Goal: Transaction & Acquisition: Purchase product/service

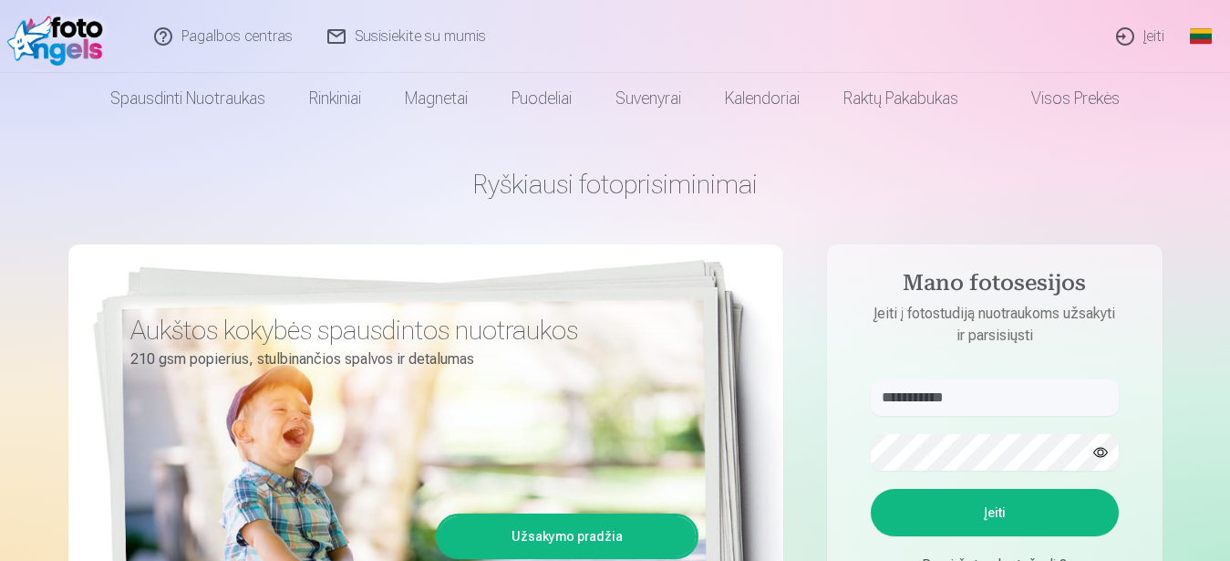
click at [928, 512] on button "Įeiti" at bounding box center [995, 512] width 248 height 47
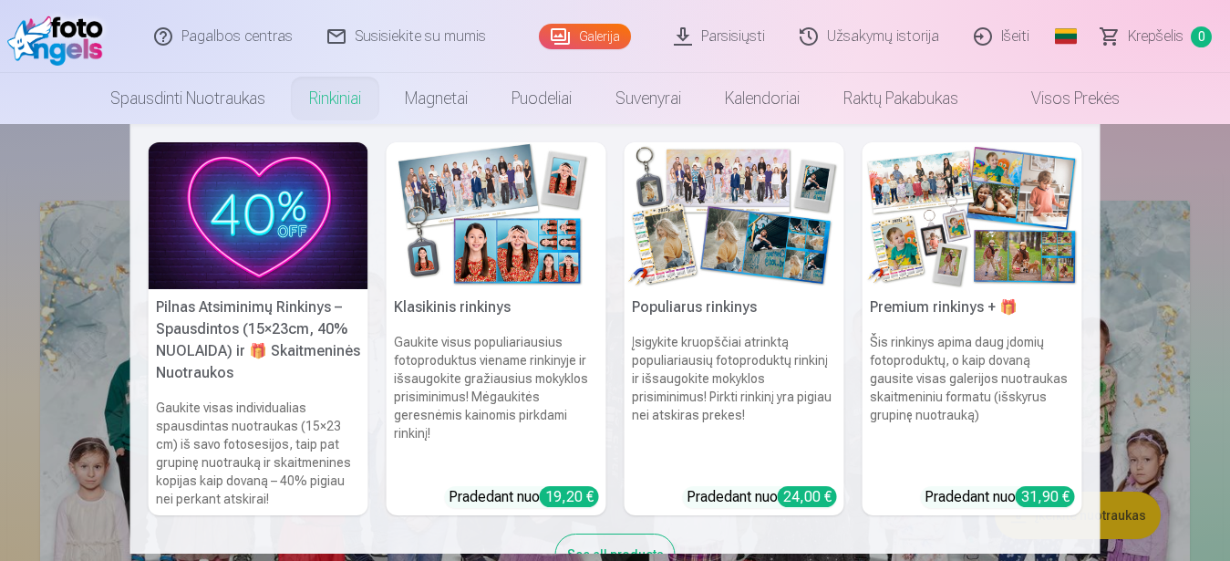
click at [1165, 171] on nav "Pilnas Atsiminimų Rinkinys – Spausdintos (15×23cm, 40% NUOLAIDA) ir 🎁 Skaitmeni…" at bounding box center [615, 339] width 1230 height 430
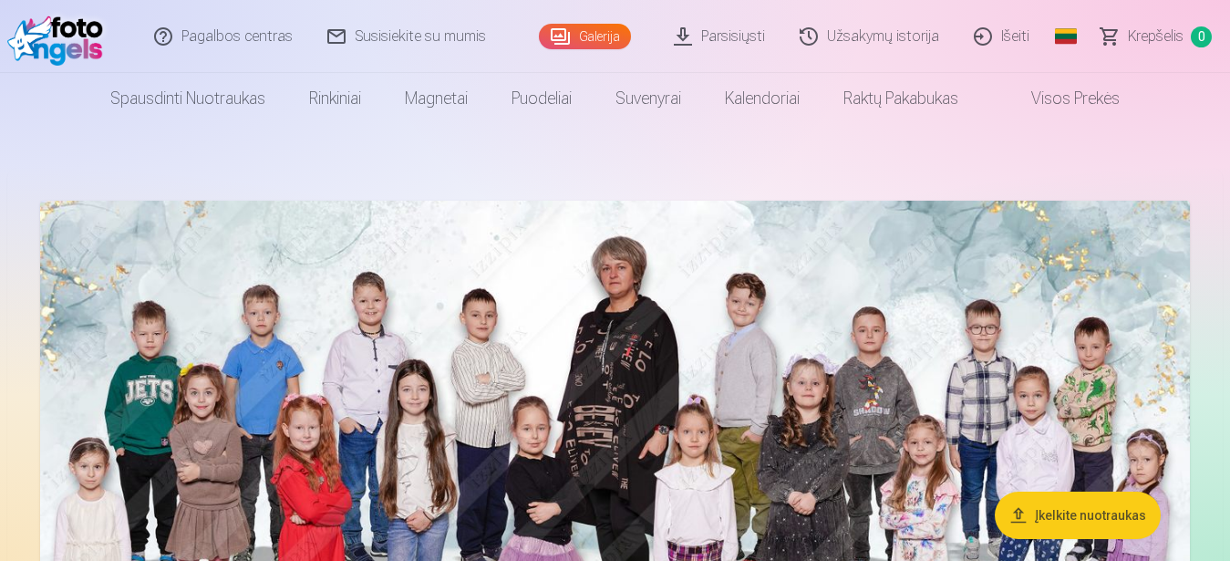
click at [827, 42] on link "Užsakymų istorija" at bounding box center [870, 36] width 174 height 73
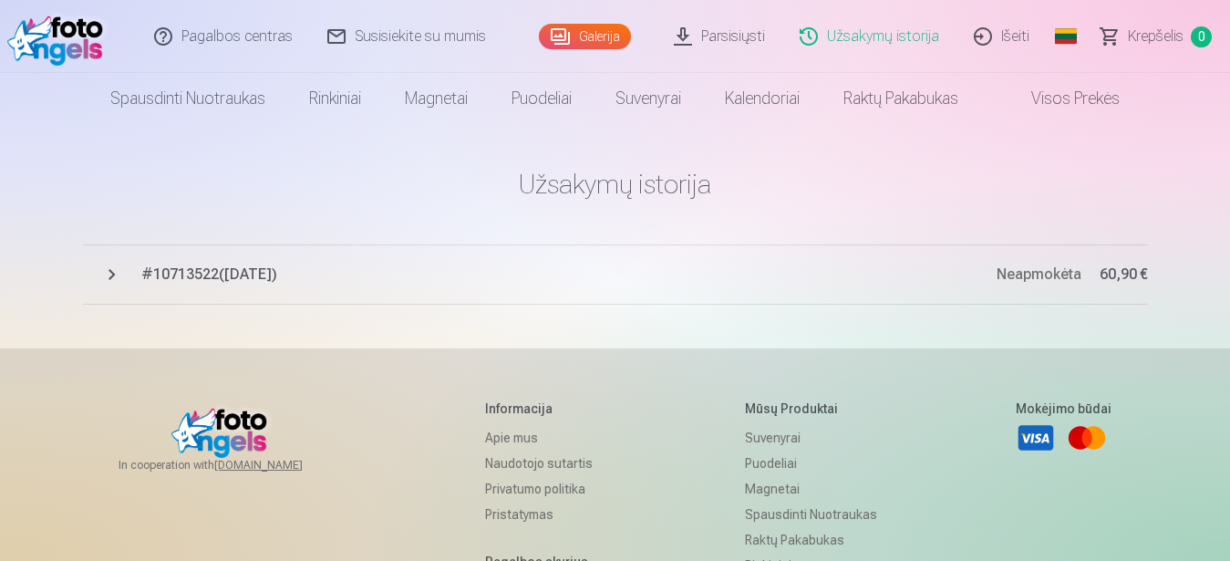
click at [176, 275] on span "# 10713522 ( 16.03.2025 )" at bounding box center [568, 275] width 855 height 22
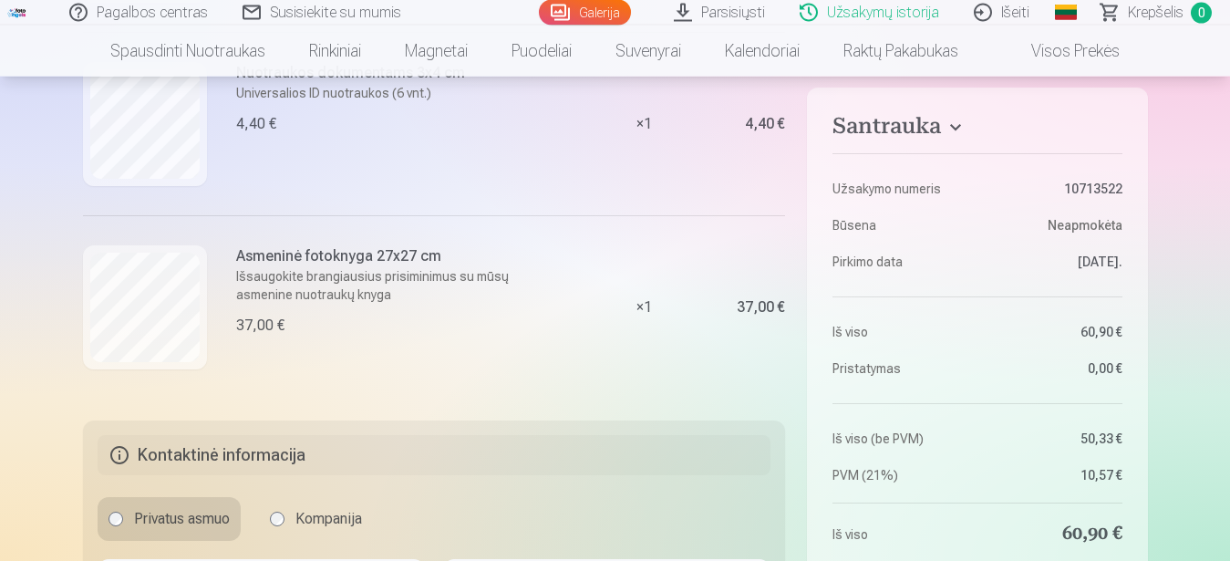
scroll to position [930, 0]
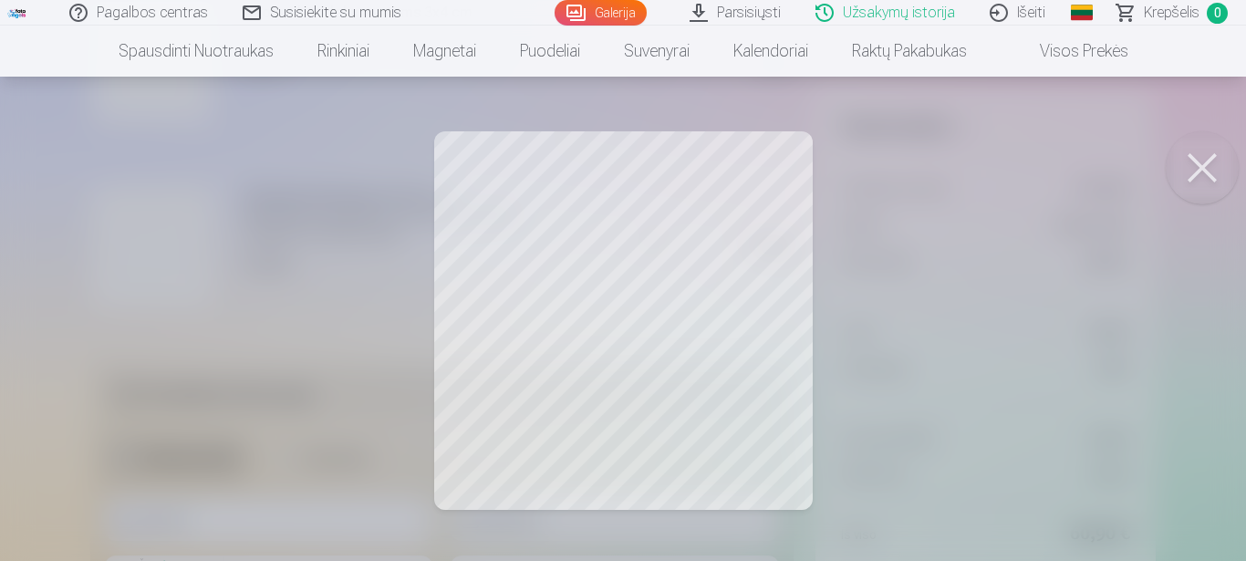
click at [1186, 172] on button at bounding box center [1201, 167] width 73 height 73
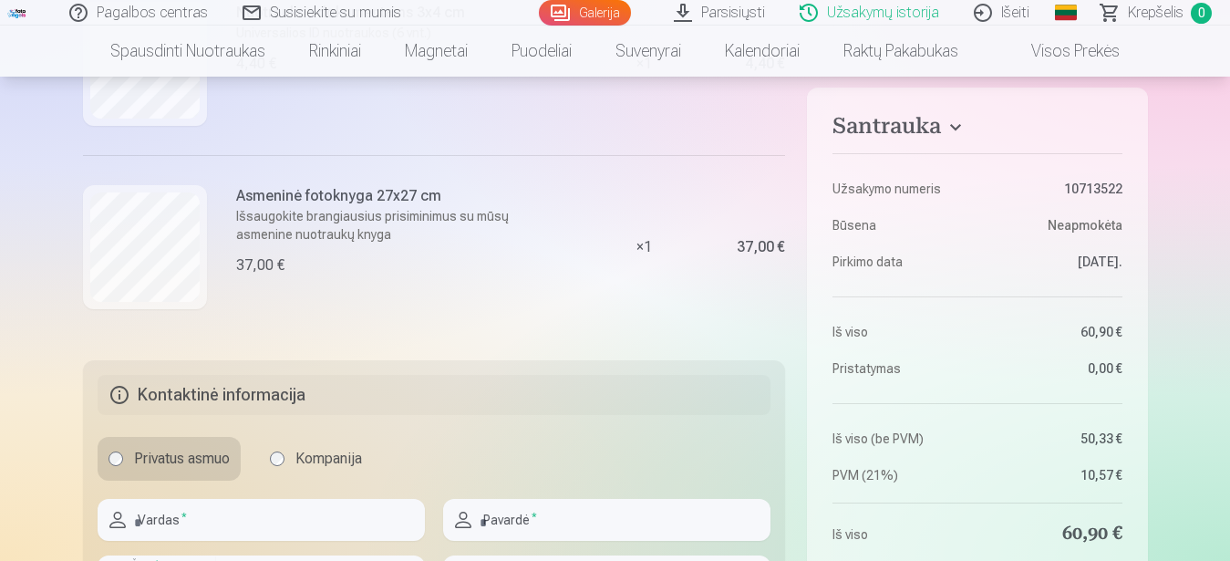
click at [640, 248] on div "× 1" at bounding box center [643, 246] width 137 height 183
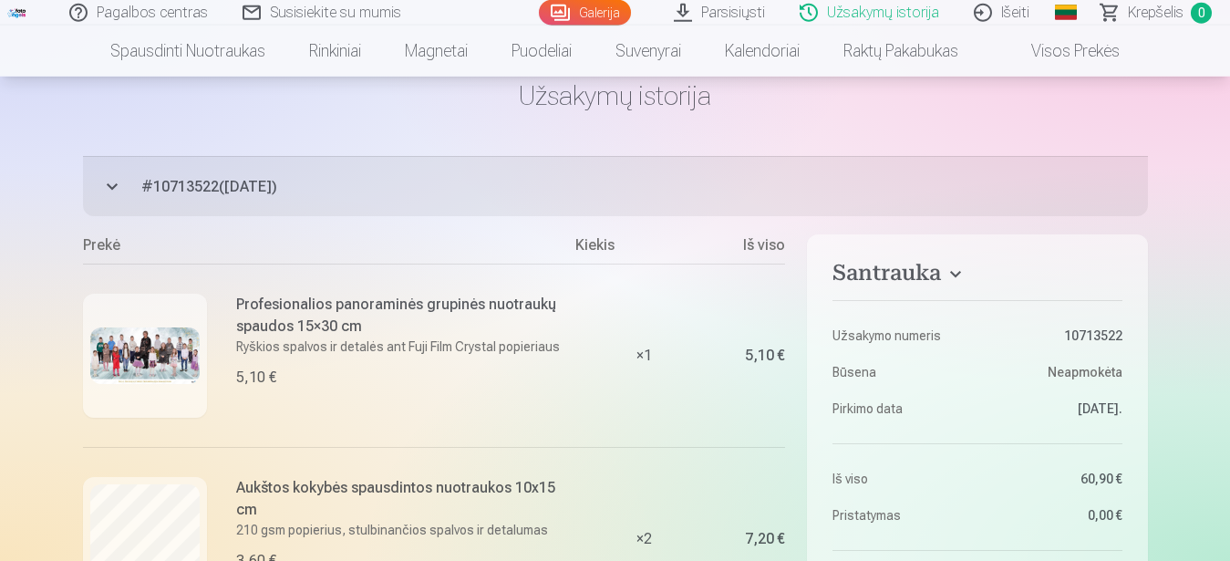
scroll to position [93, 0]
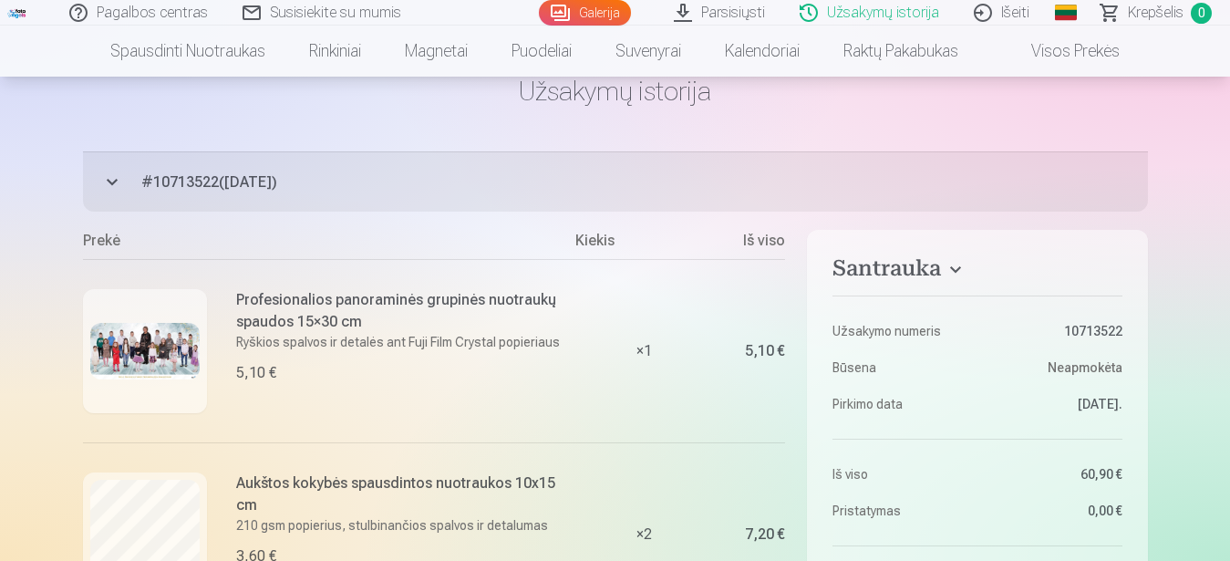
click at [110, 187] on button "# 10713522 ( 16.03.2025 ) Neapmokėta 60,90 €" at bounding box center [615, 181] width 1065 height 60
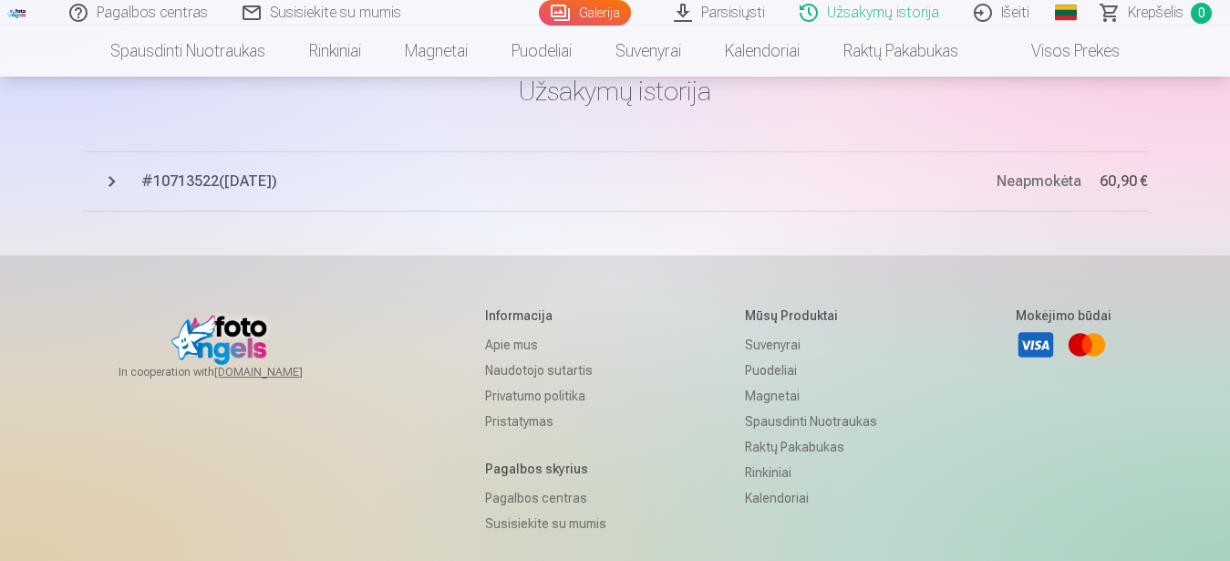
click at [311, 186] on span "# 10713522 ( 16.03.2025 )" at bounding box center [568, 182] width 855 height 22
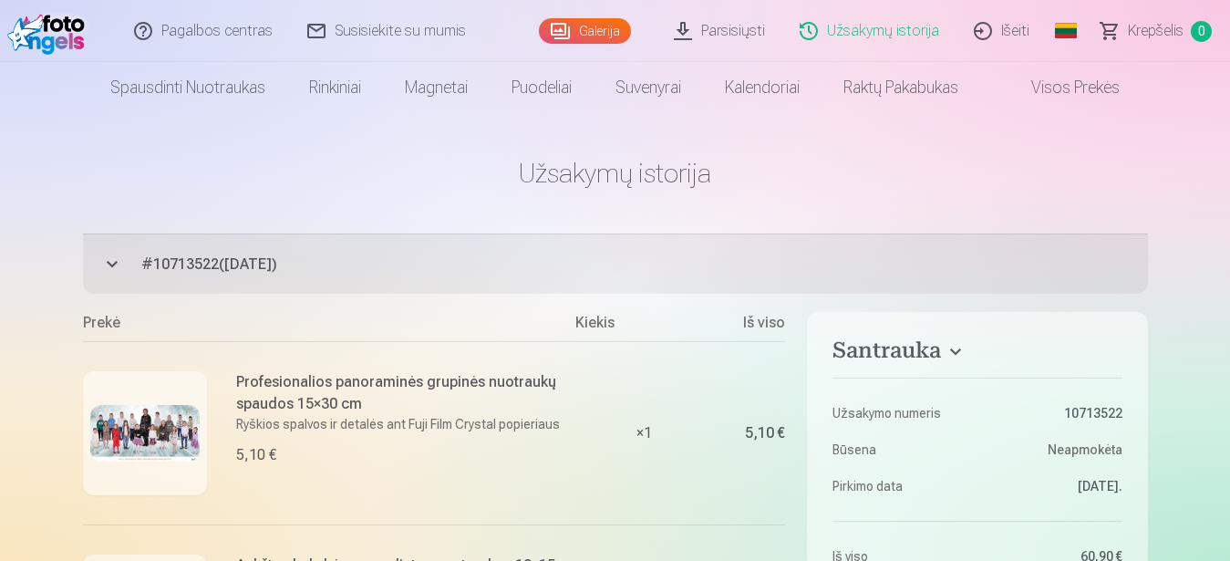
scroll to position [0, 0]
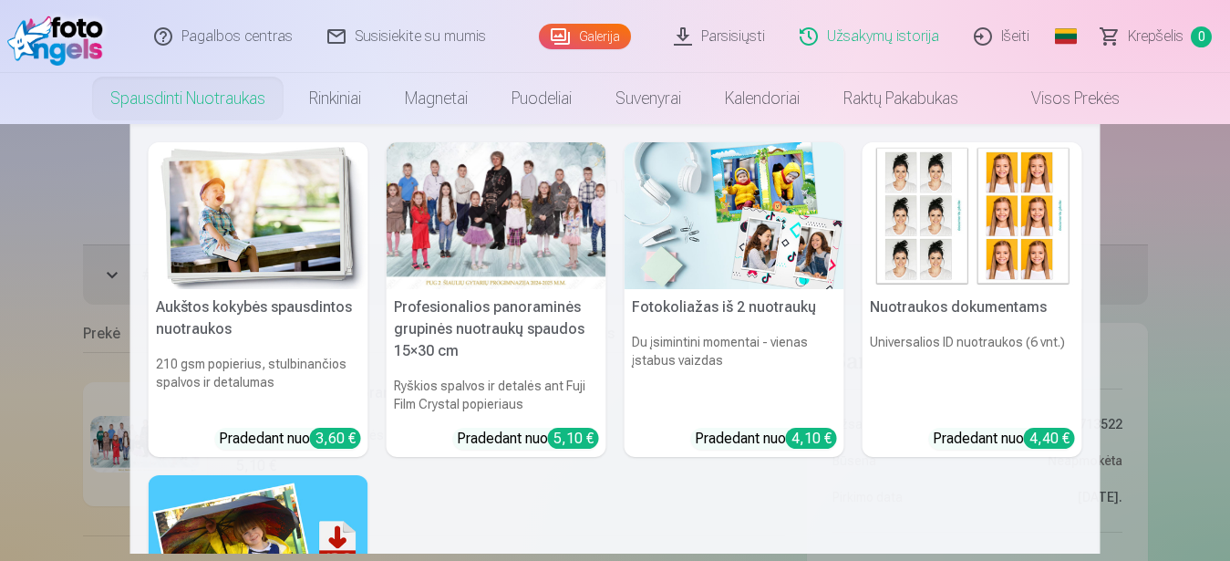
click at [495, 229] on div at bounding box center [497, 215] width 220 height 147
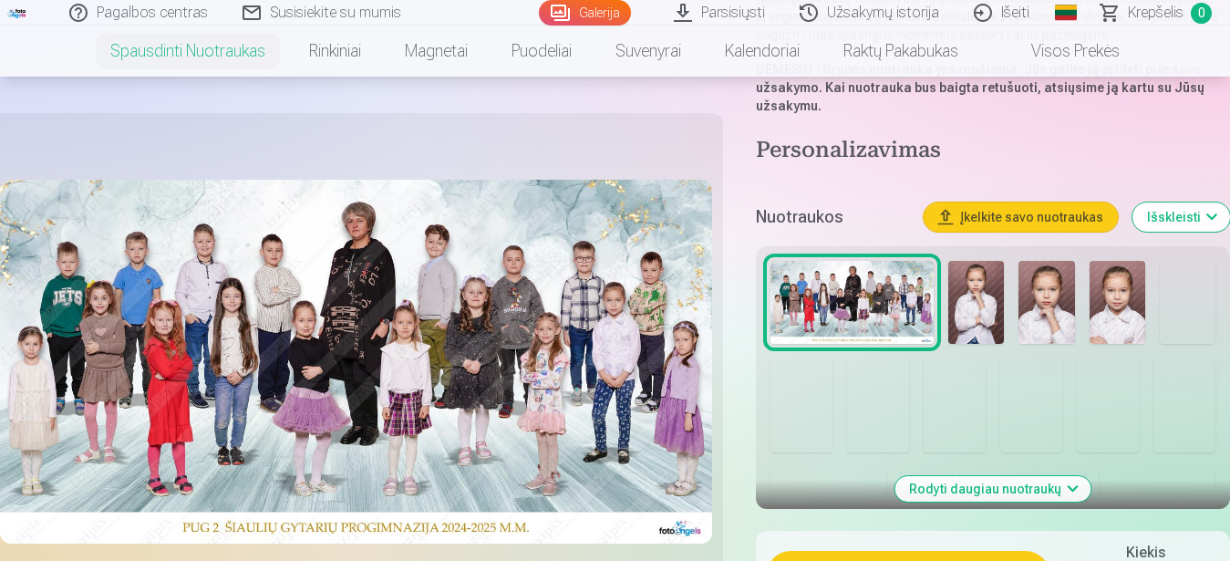
scroll to position [465, 0]
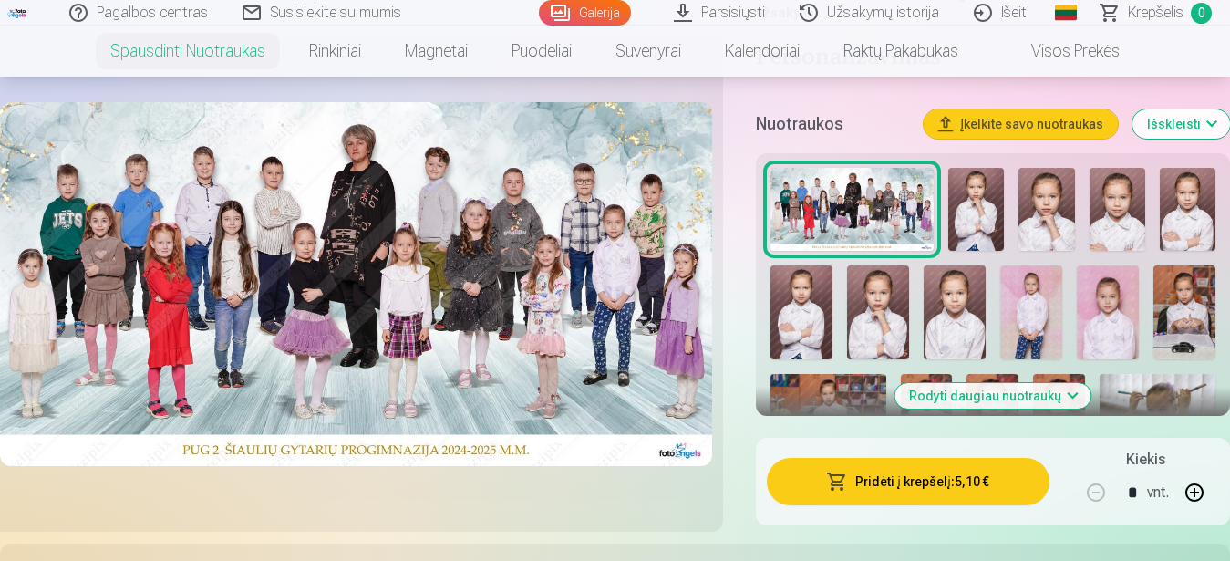
click at [917, 466] on button "Pridėti į krepšelį : 5,10 €" at bounding box center [909, 481] width 284 height 47
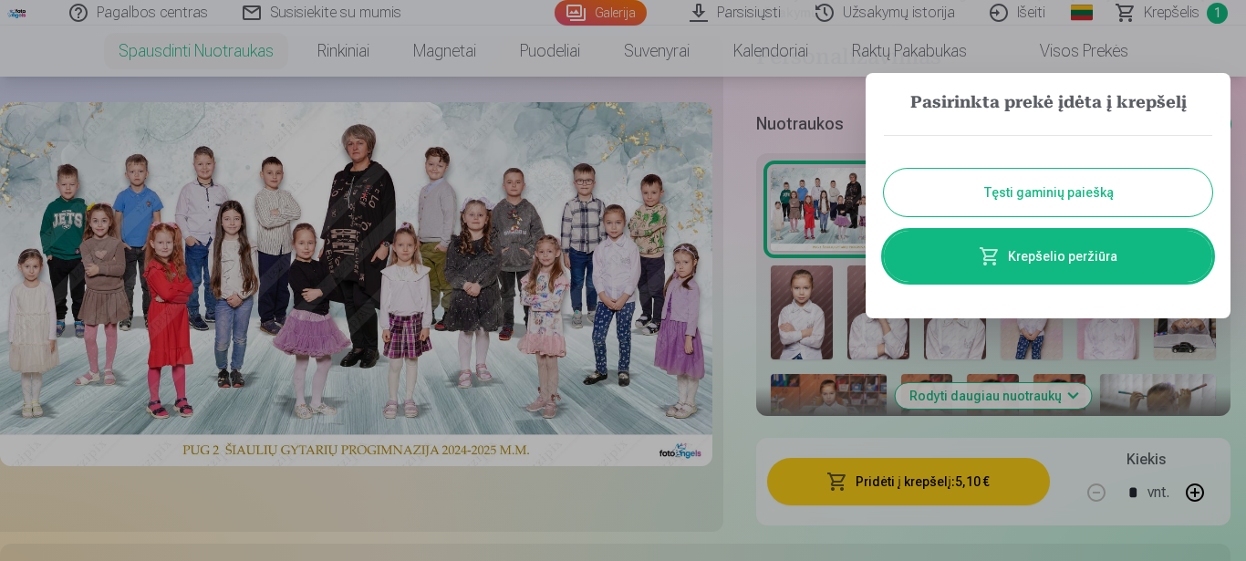
click at [998, 201] on button "Tęsti gaminių paiešką" at bounding box center [1048, 192] width 328 height 47
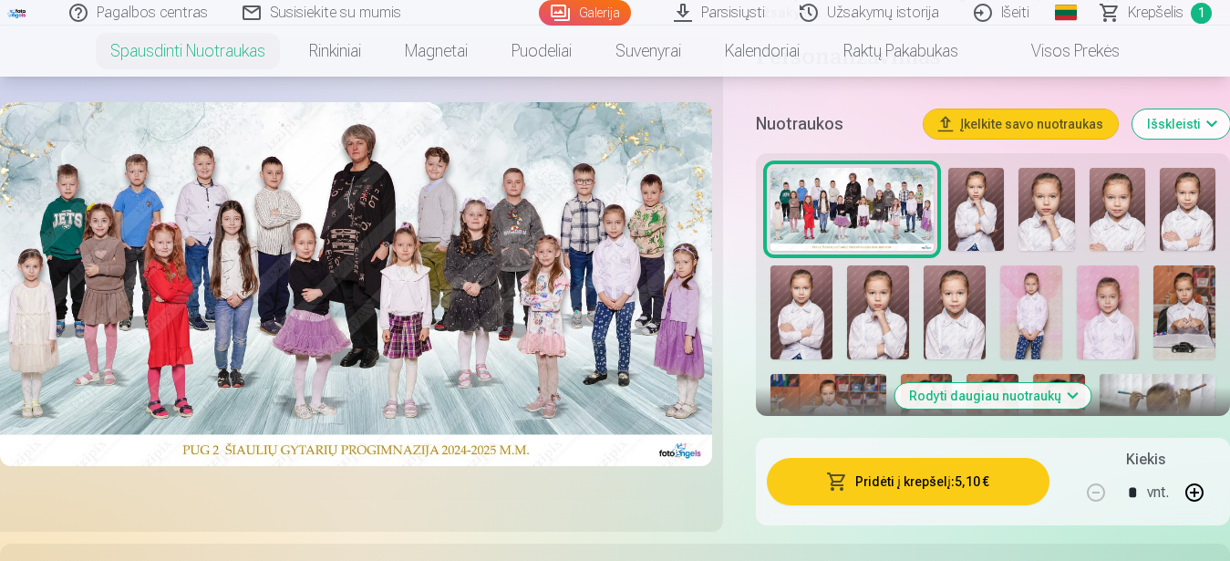
click at [996, 383] on button "Rodyti daugiau nuotraukų" at bounding box center [993, 396] width 196 height 26
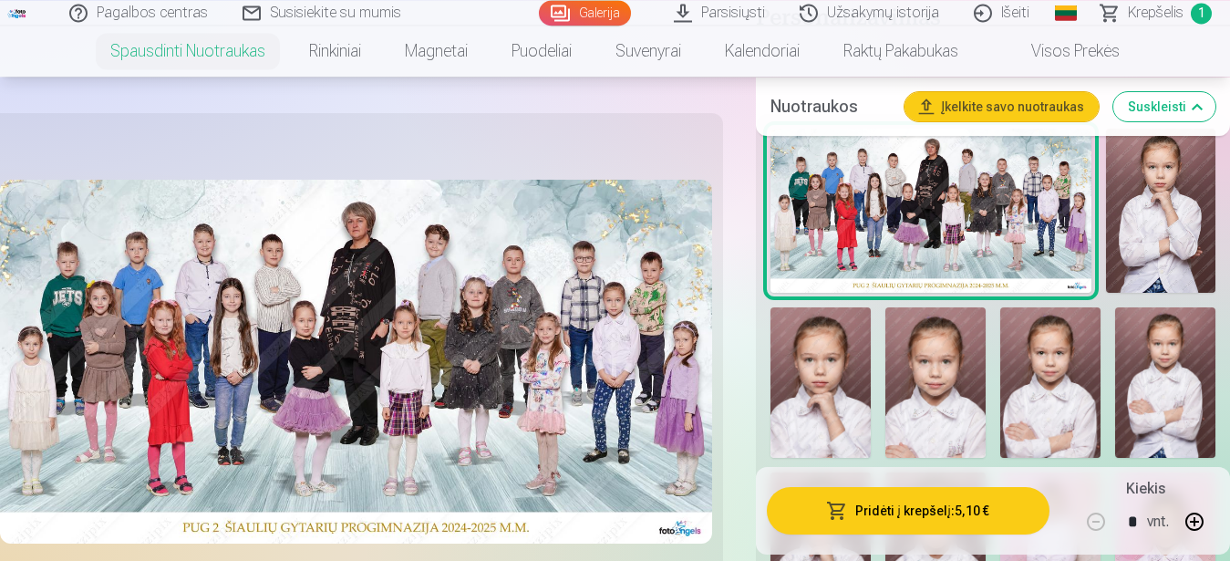
scroll to position [558, 0]
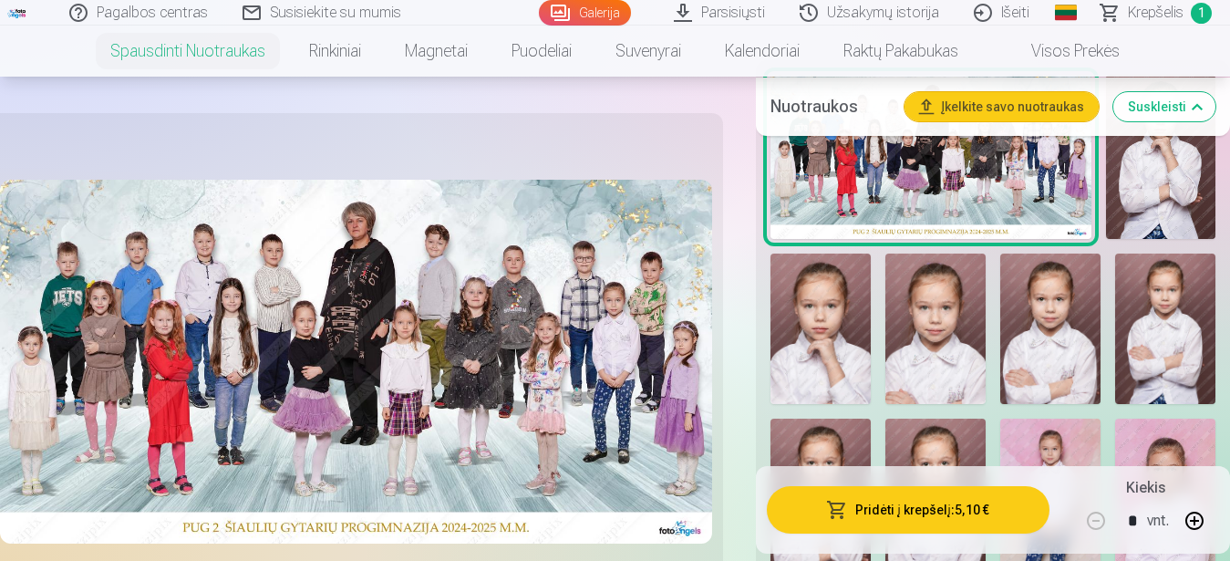
click at [812, 347] on img at bounding box center [821, 329] width 100 height 150
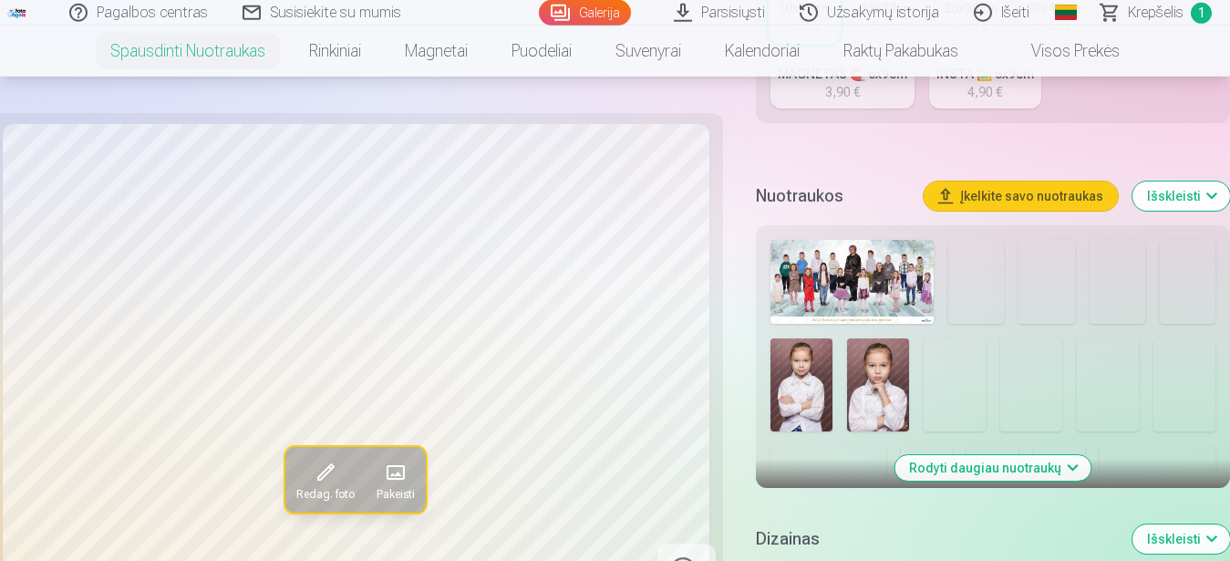
scroll to position [558, 0]
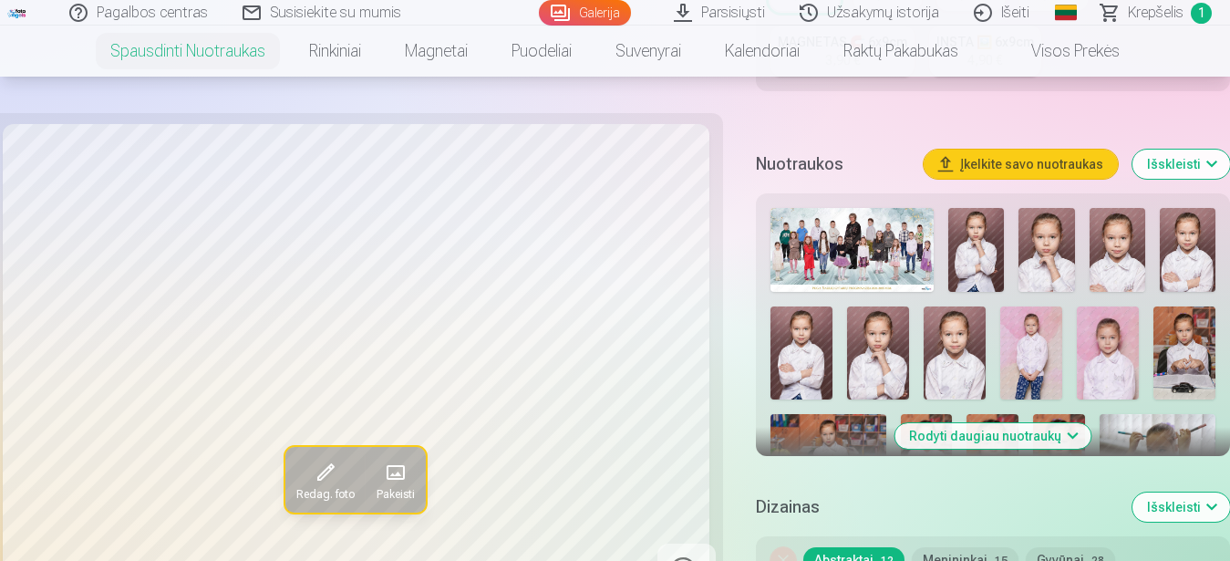
click at [1157, 503] on button "Išskleisti" at bounding box center [1182, 506] width 98 height 29
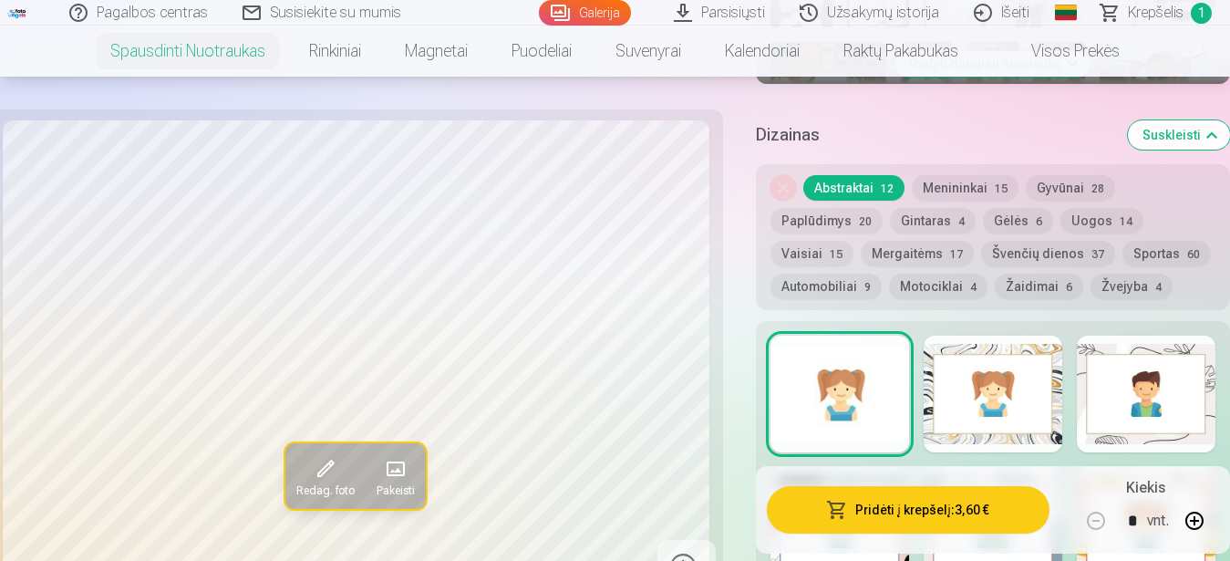
scroll to position [1209, 0]
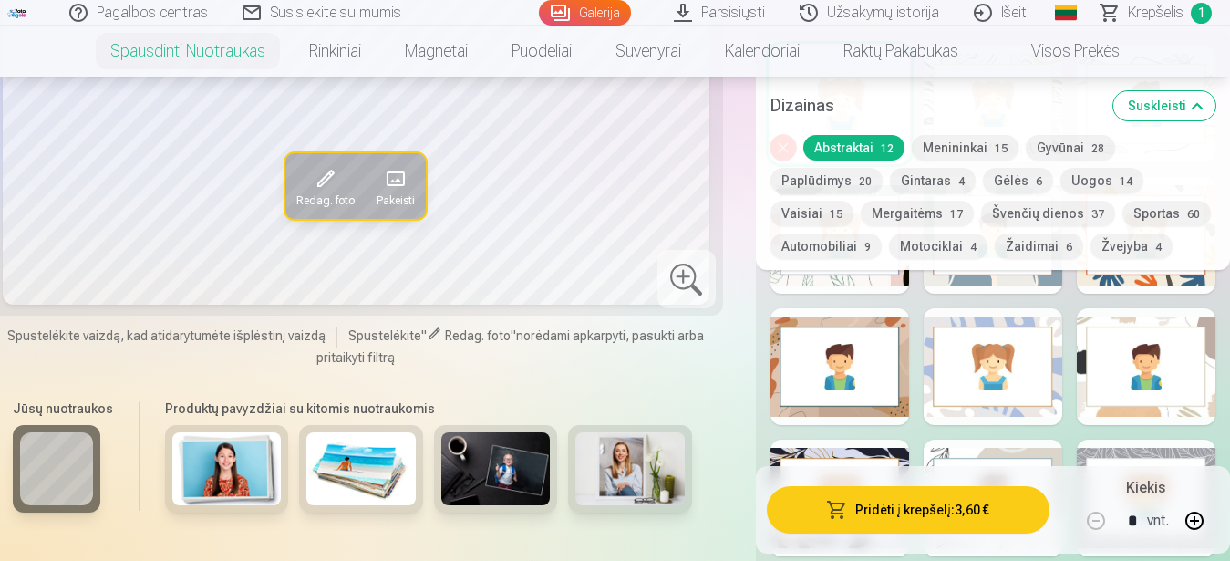
click at [310, 471] on img at bounding box center [360, 468] width 109 height 73
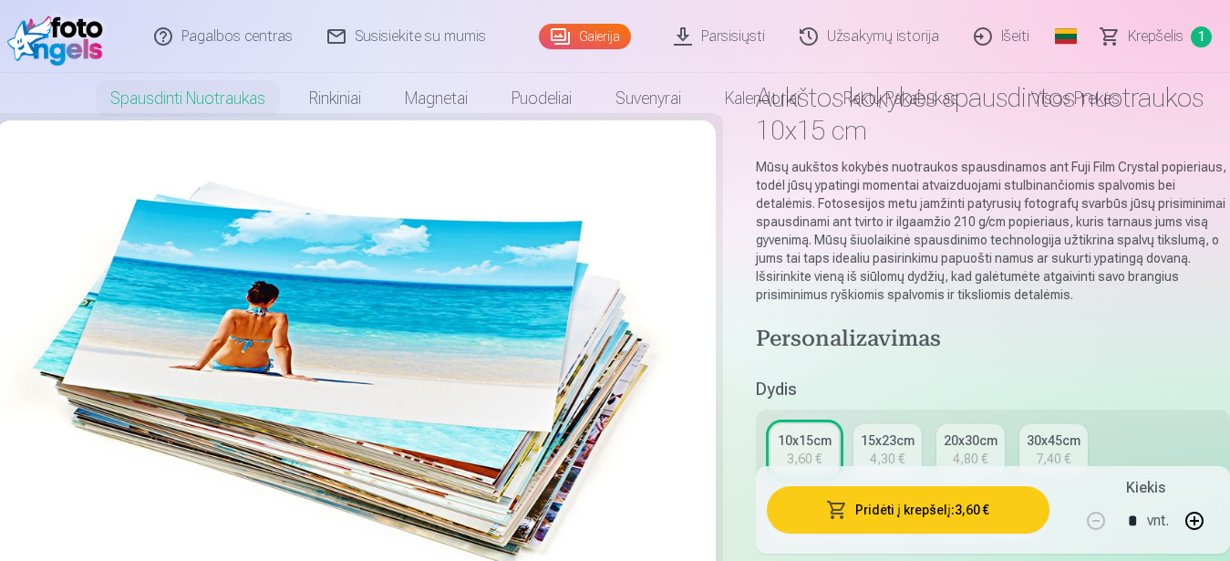
scroll to position [0, 0]
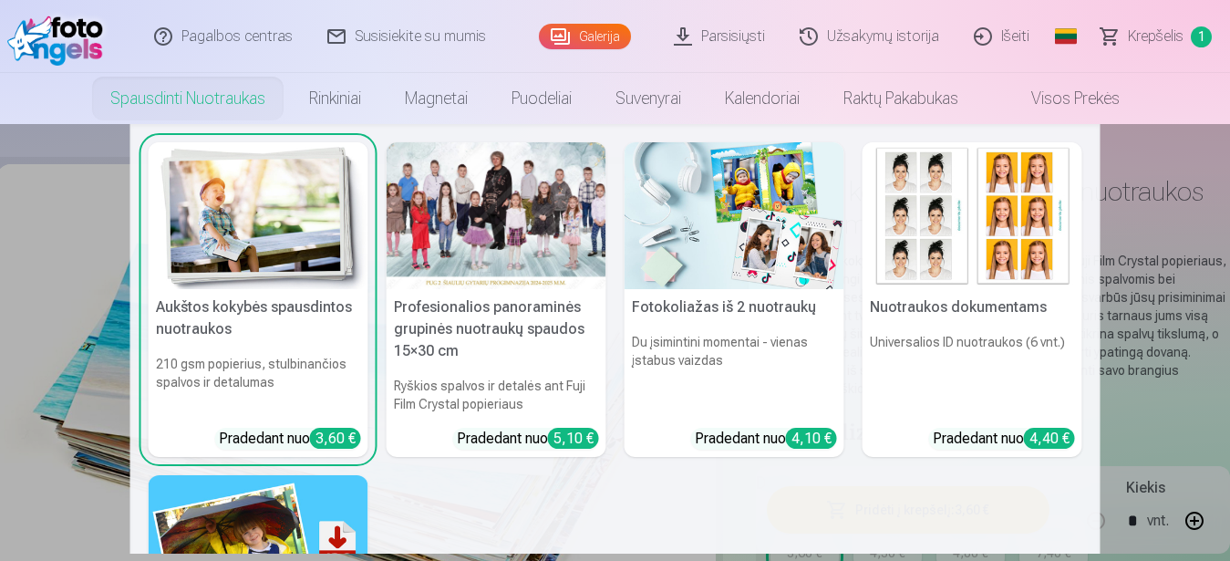
click at [938, 223] on img at bounding box center [973, 215] width 220 height 147
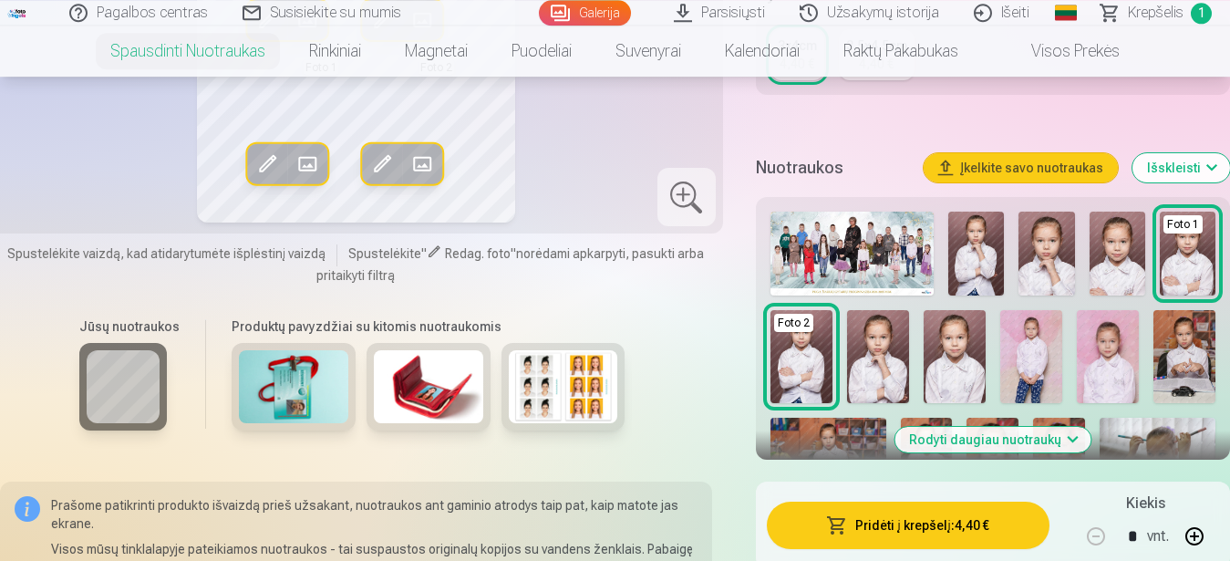
scroll to position [465, 0]
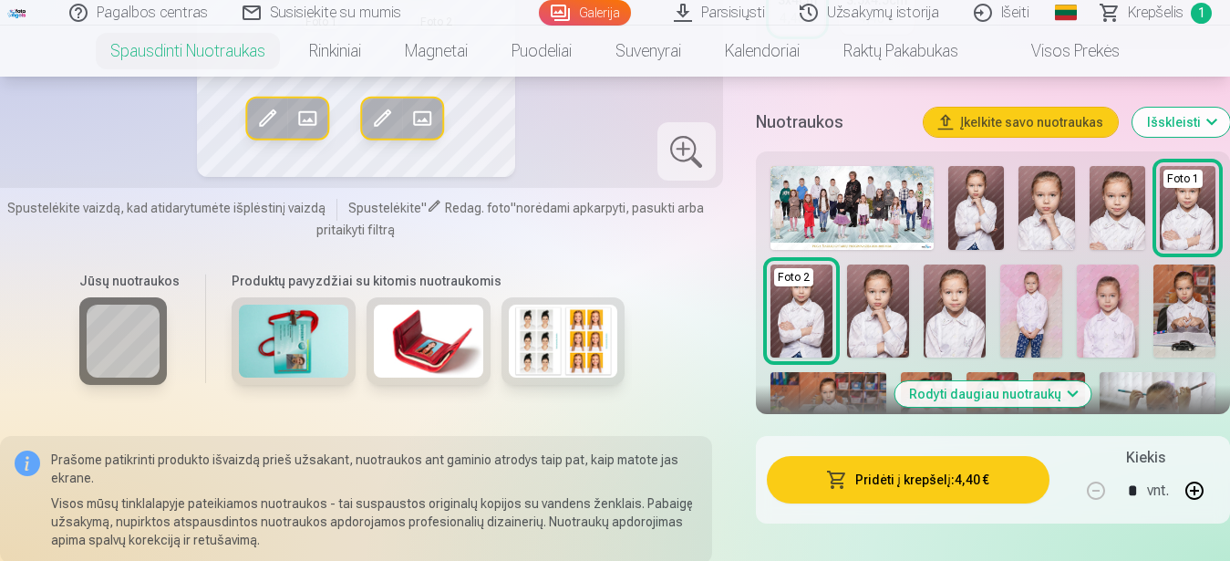
click at [938, 314] on img at bounding box center [955, 310] width 62 height 93
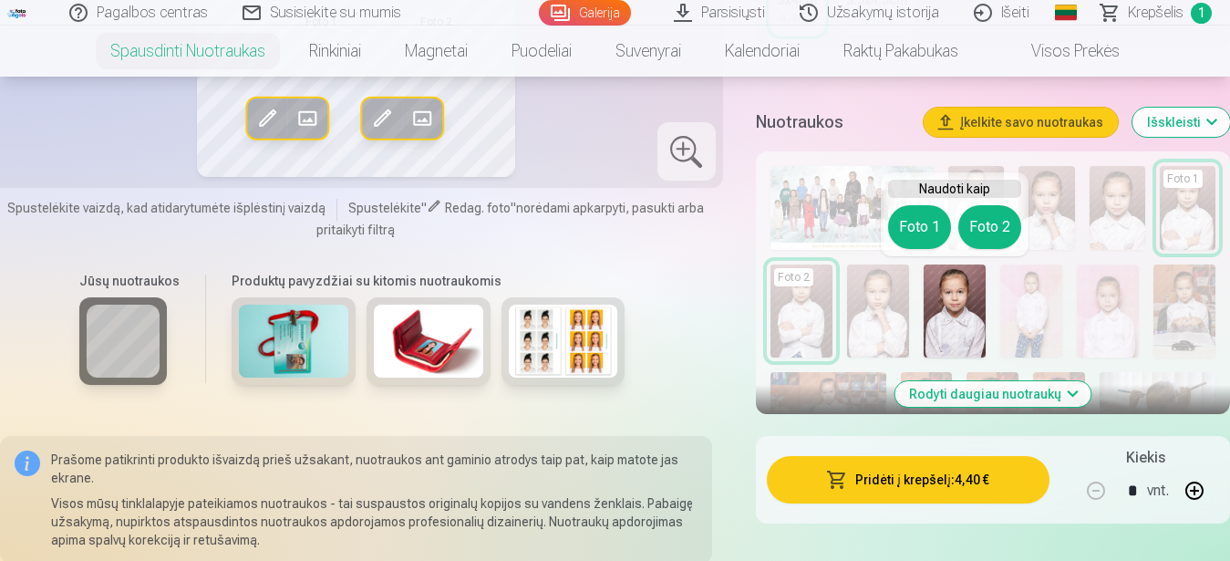
click at [969, 228] on button "Foto 2" at bounding box center [989, 227] width 63 height 44
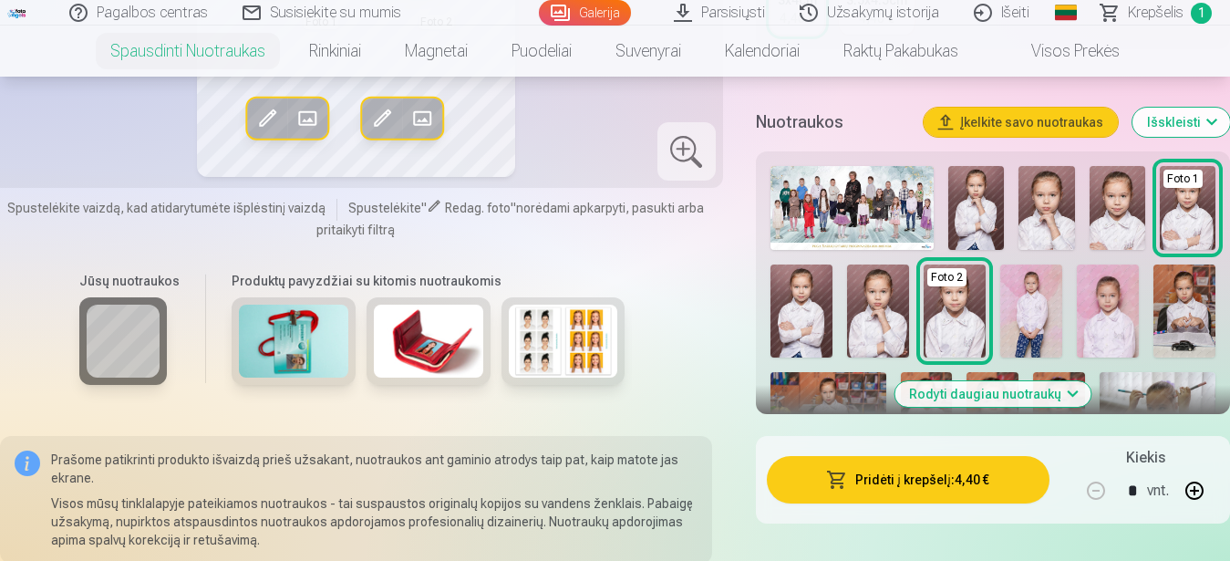
click at [1114, 330] on img at bounding box center [1108, 310] width 62 height 93
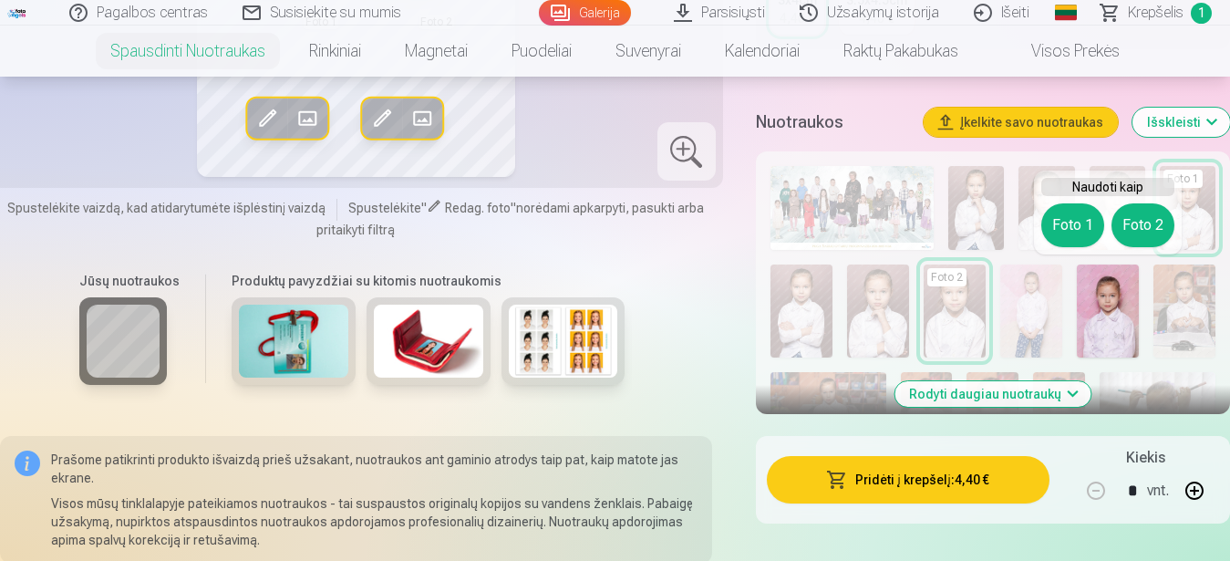
click at [1138, 229] on button "Foto 2" at bounding box center [1143, 225] width 63 height 44
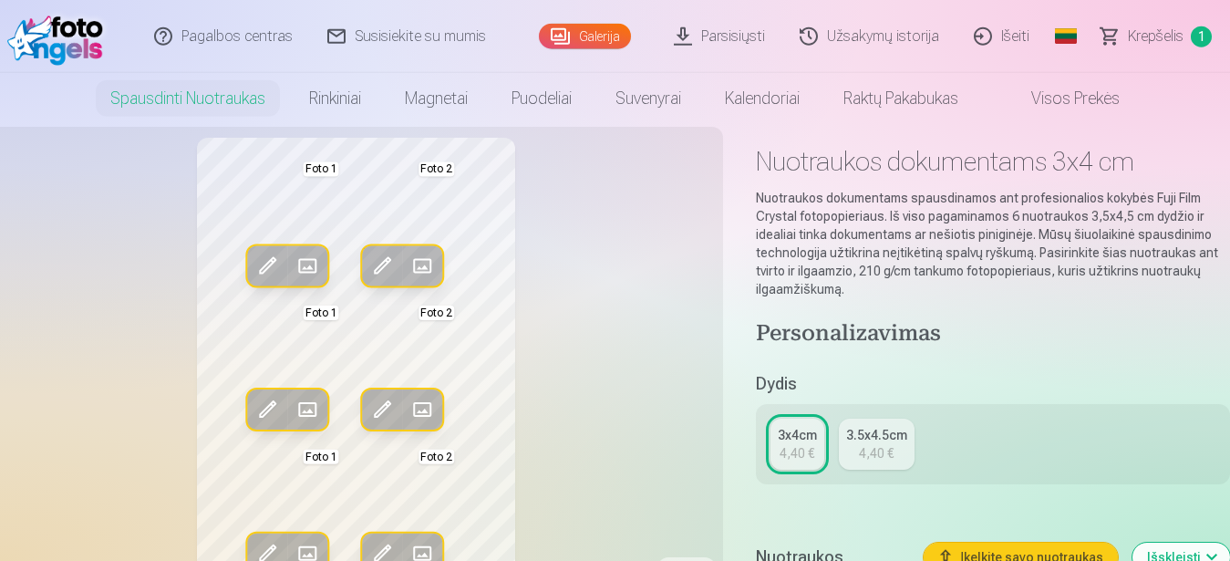
scroll to position [0, 0]
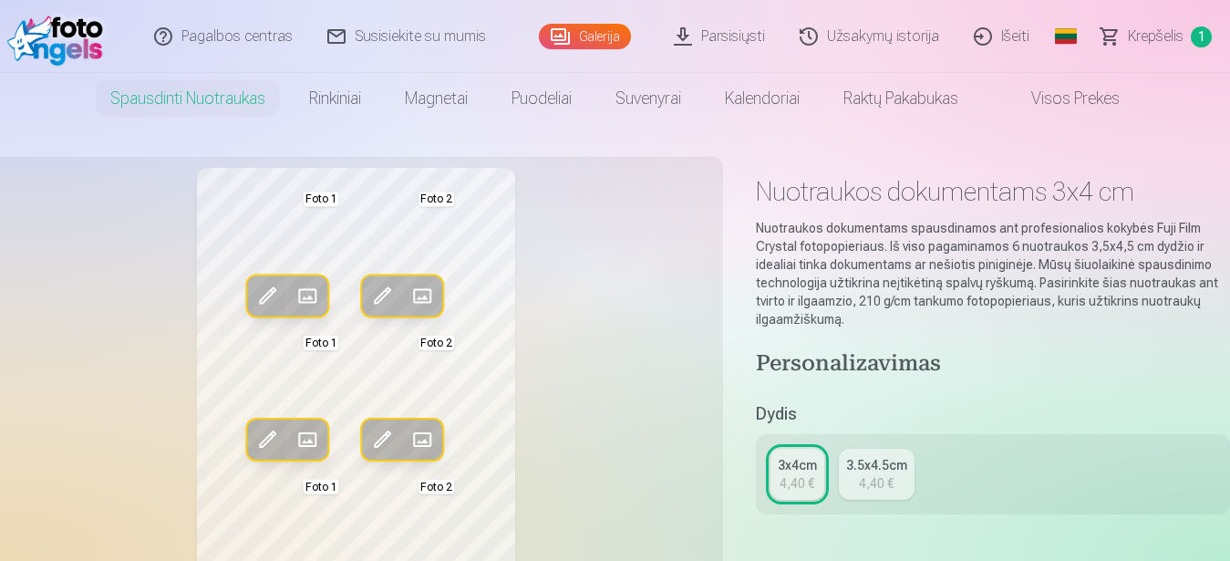
click at [813, 473] on div "3x4cm" at bounding box center [797, 465] width 39 height 18
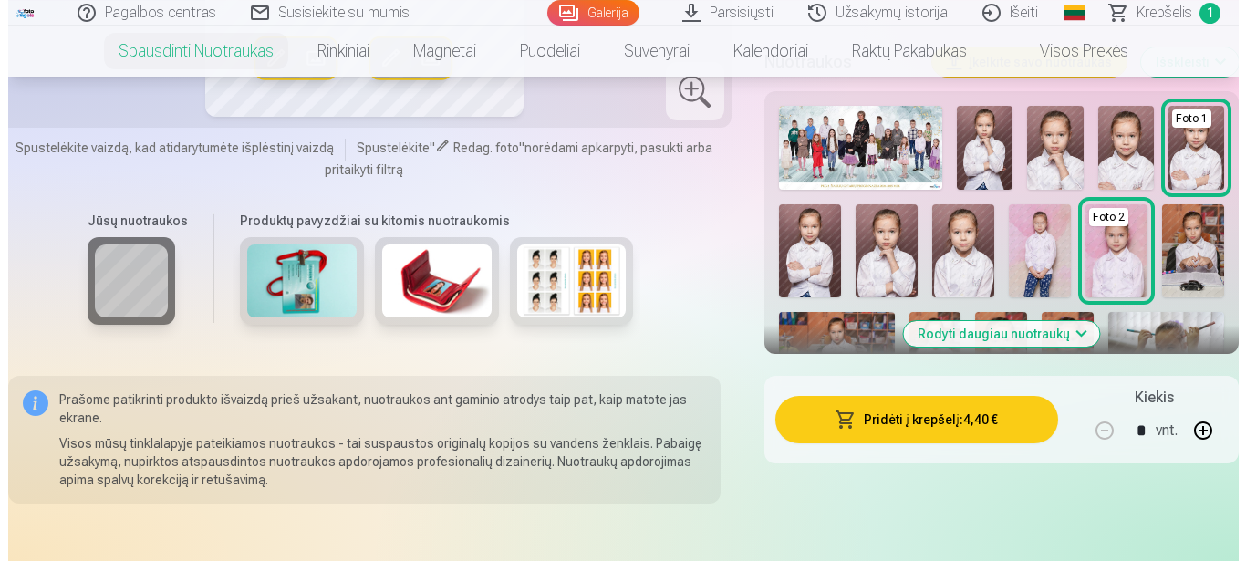
scroll to position [558, 0]
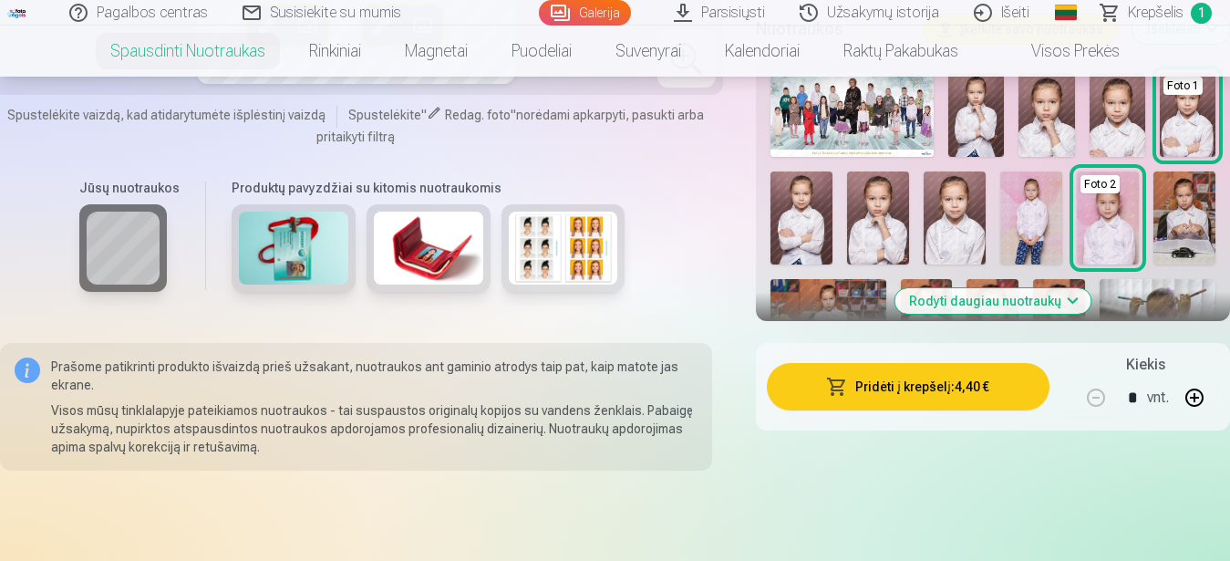
click at [872, 383] on button "Pridėti į krepšelį : 4,40 €" at bounding box center [909, 386] width 284 height 47
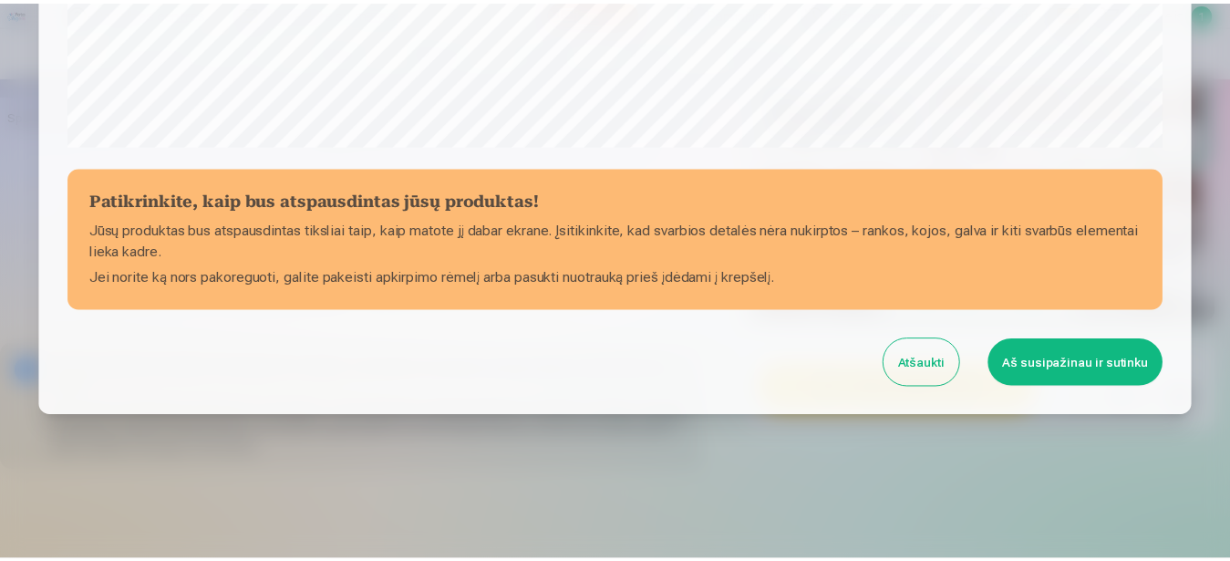
scroll to position [752, 0]
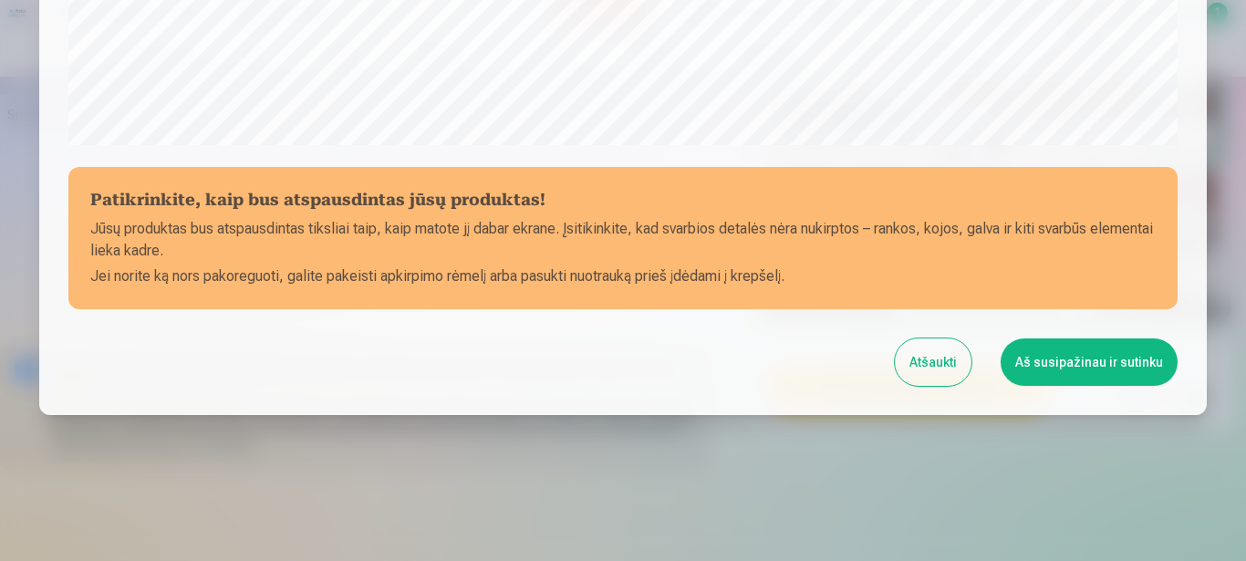
click at [1058, 370] on button "Aš susipažinau ir sutinku" at bounding box center [1088, 361] width 177 height 47
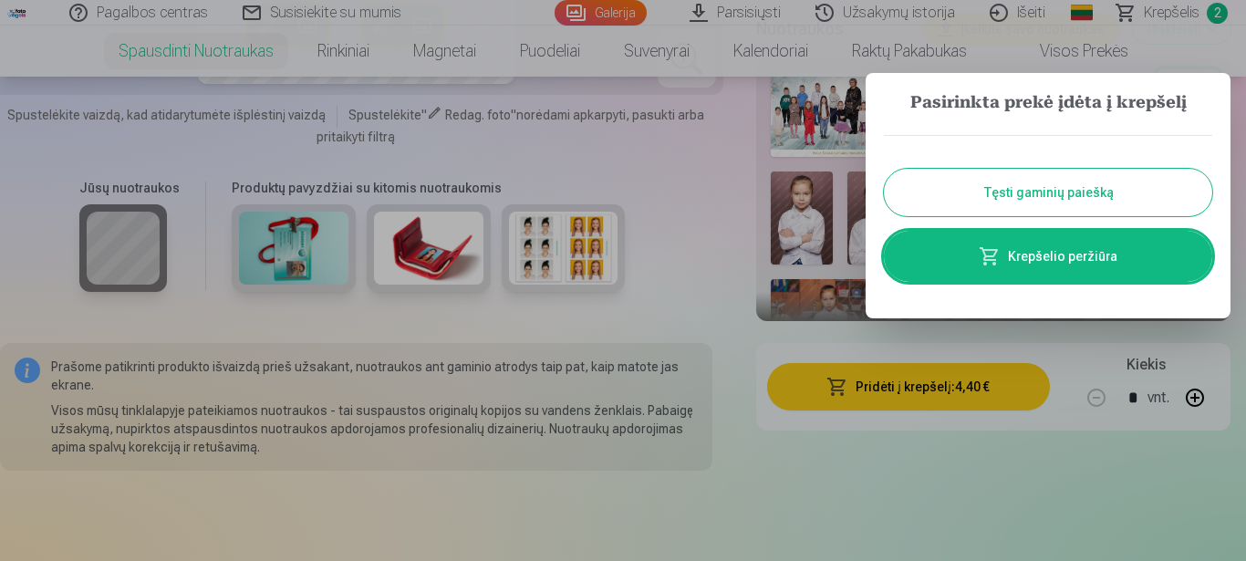
click at [1092, 208] on button "Tęsti gaminių paiešką" at bounding box center [1048, 192] width 328 height 47
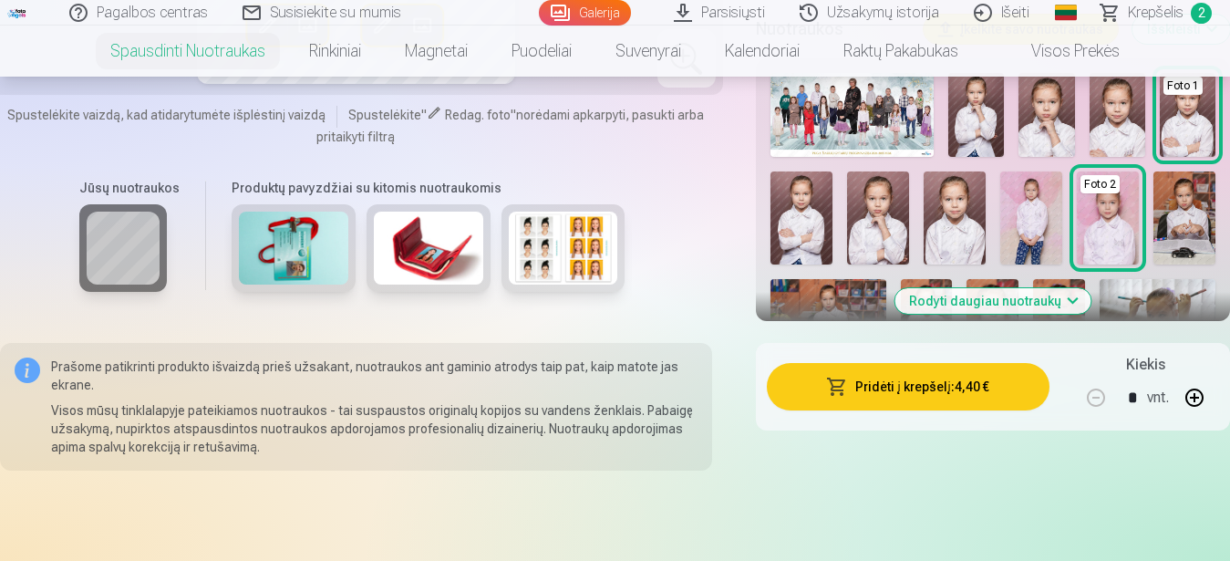
scroll to position [465, 0]
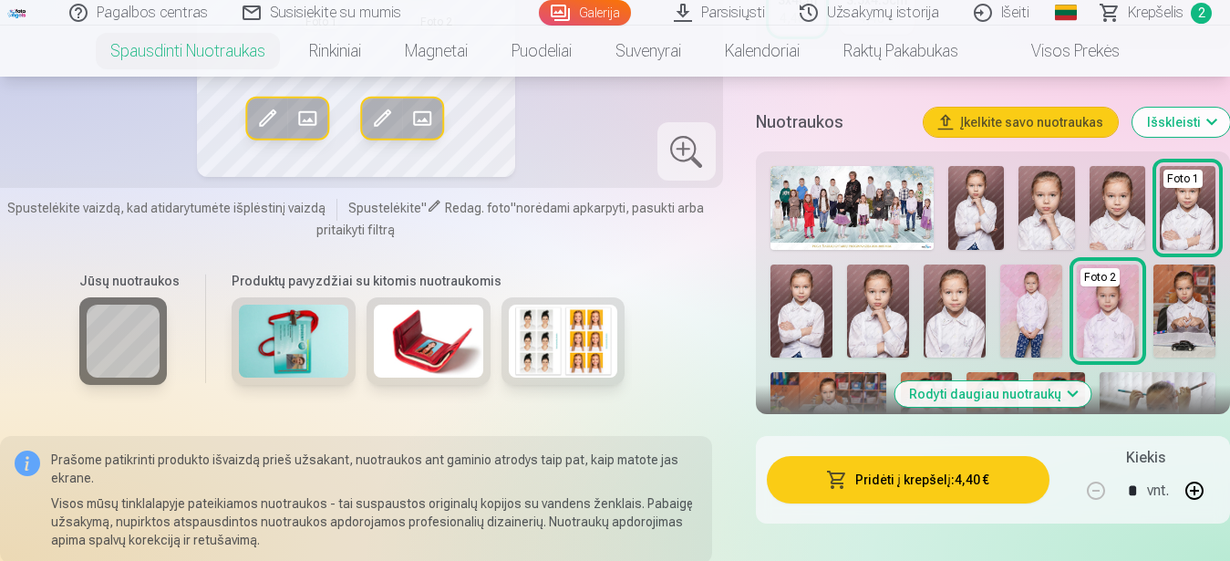
click at [1049, 394] on button "Rodyti daugiau nuotraukų" at bounding box center [993, 394] width 196 height 26
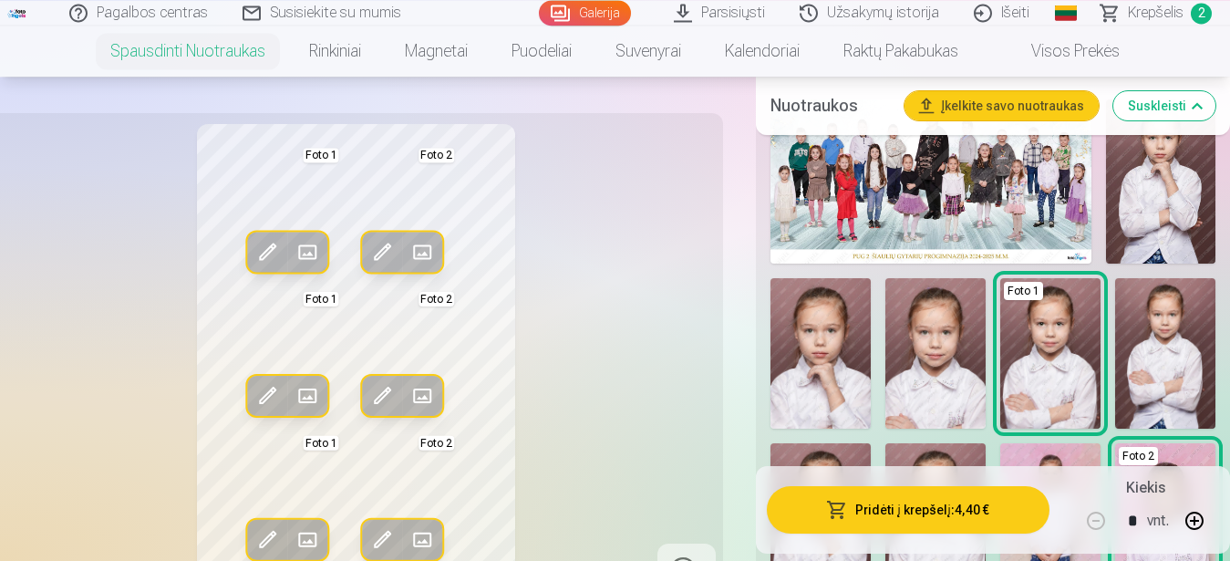
scroll to position [558, 0]
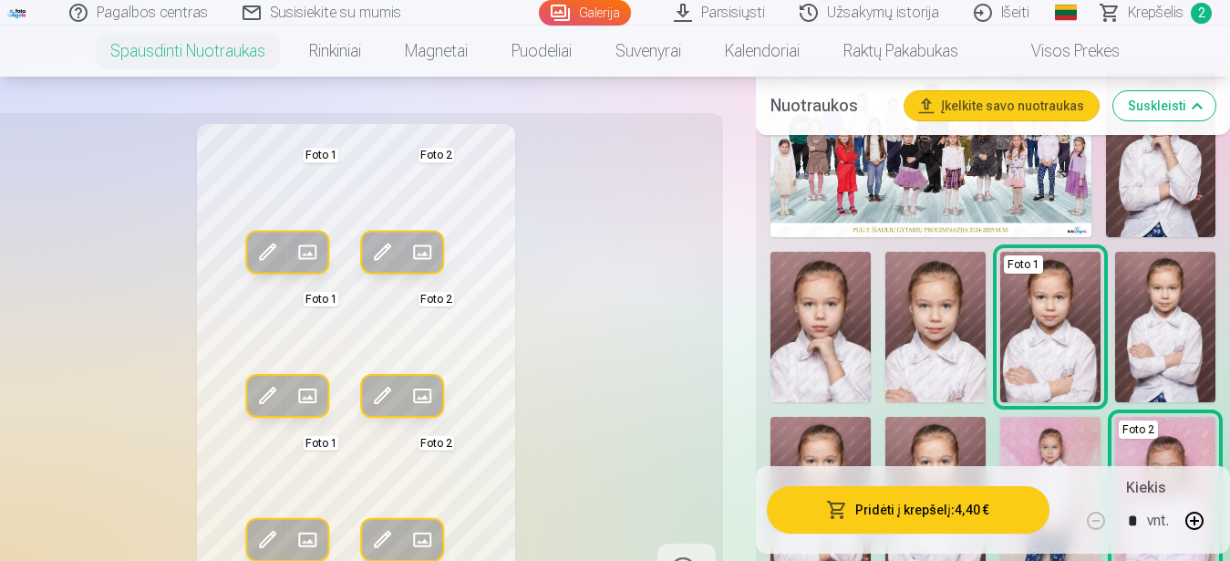
click at [829, 339] on img at bounding box center [821, 327] width 100 height 150
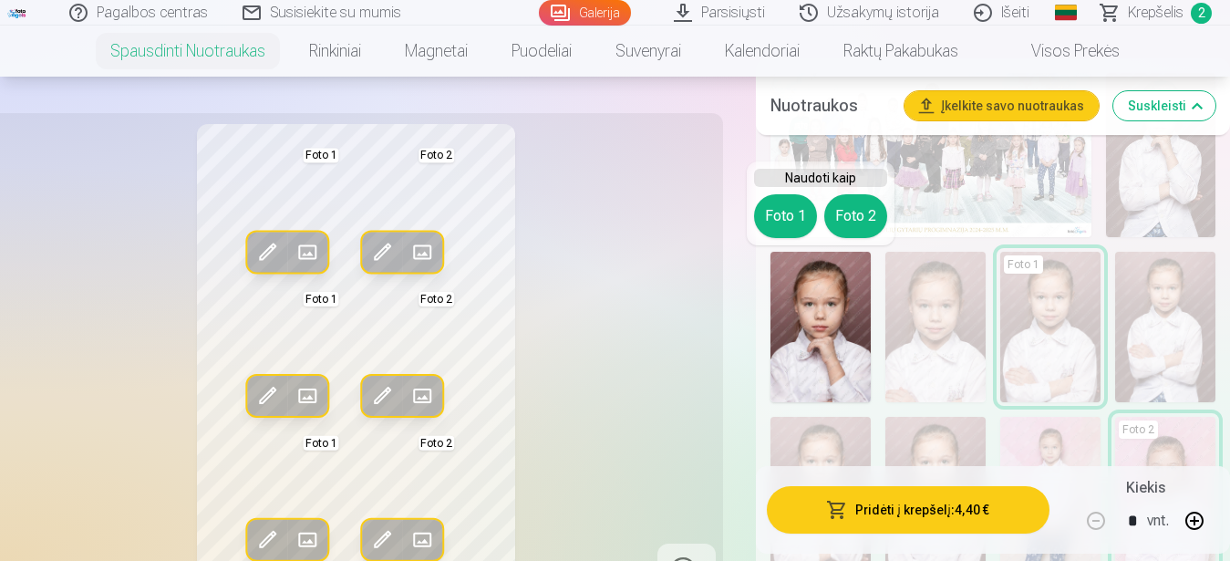
scroll to position [186, 0]
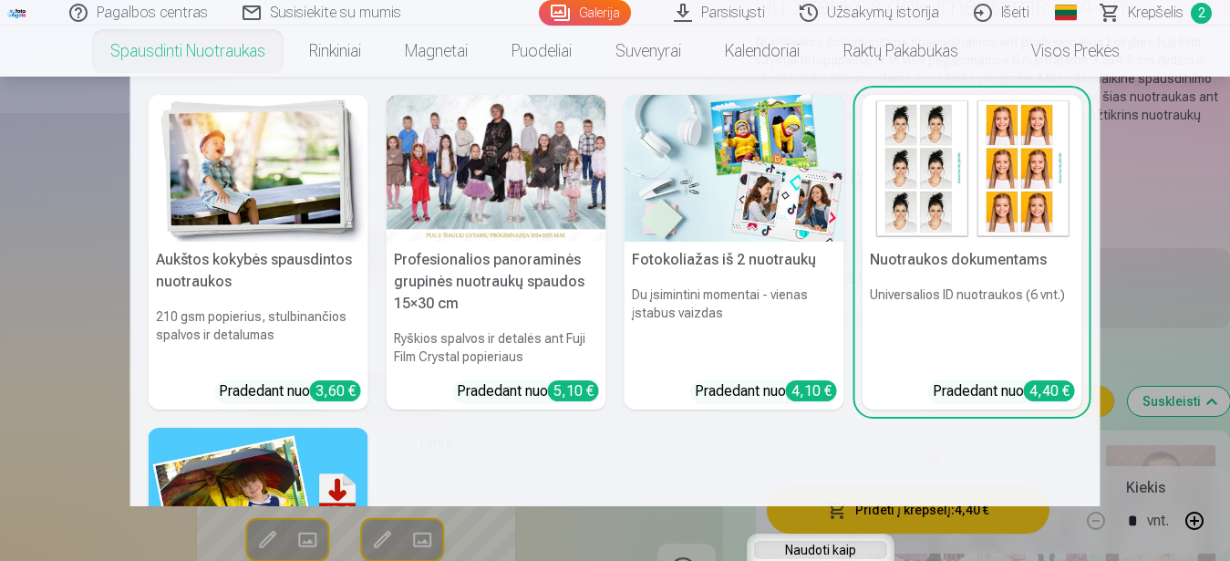
click at [280, 197] on img at bounding box center [259, 168] width 220 height 147
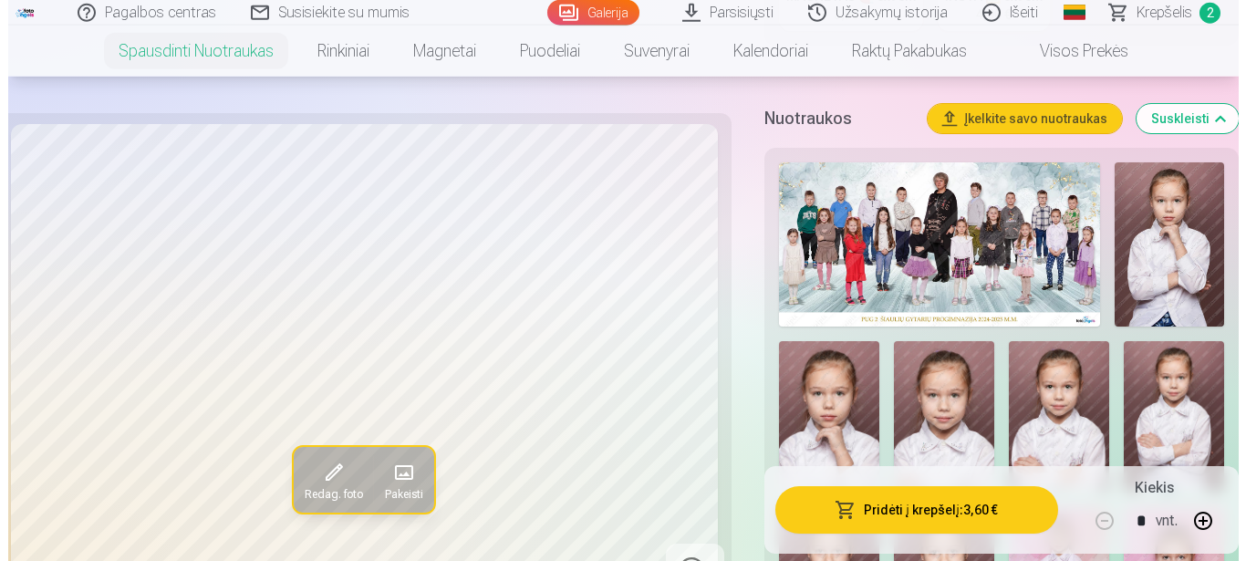
scroll to position [651, 0]
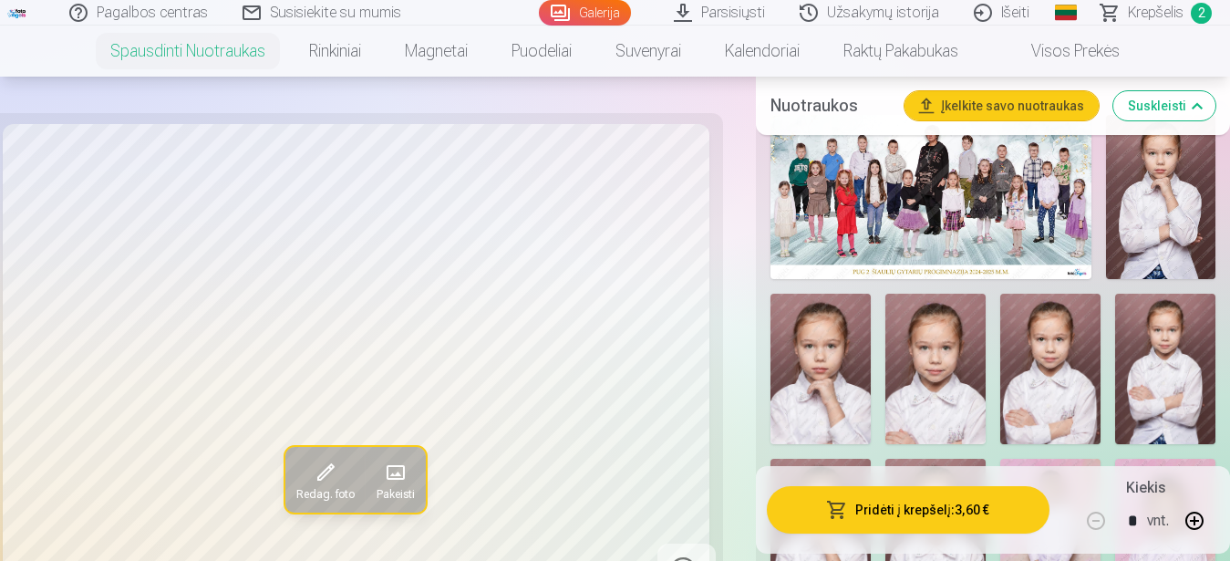
click at [834, 393] on img at bounding box center [821, 369] width 100 height 150
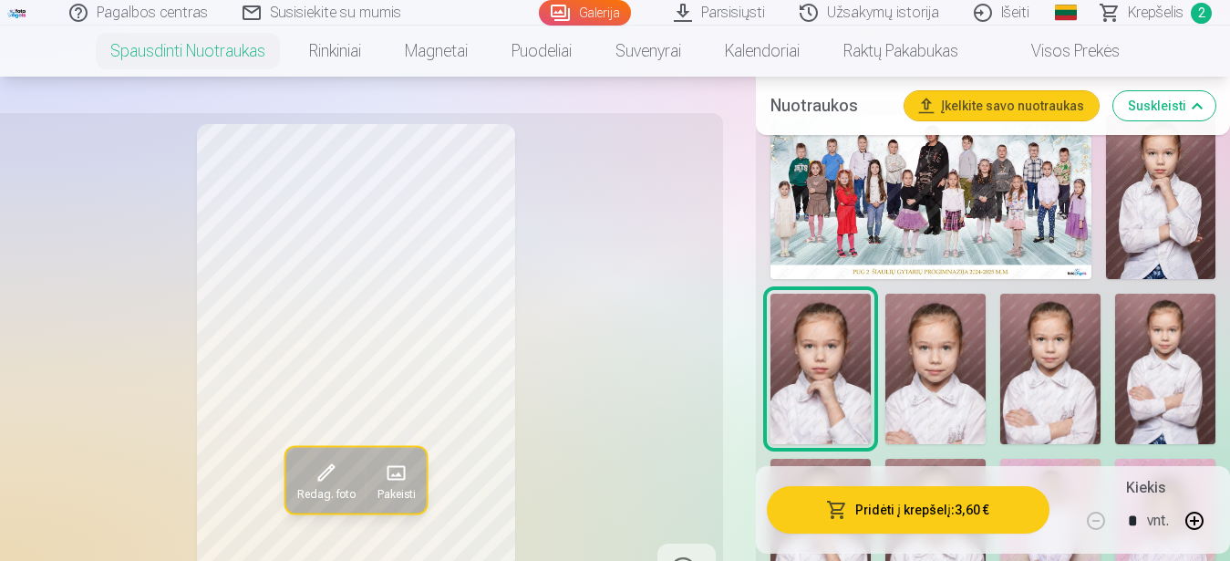
click at [906, 517] on button "Pridėti į krepšelį : 3,60 €" at bounding box center [909, 509] width 284 height 47
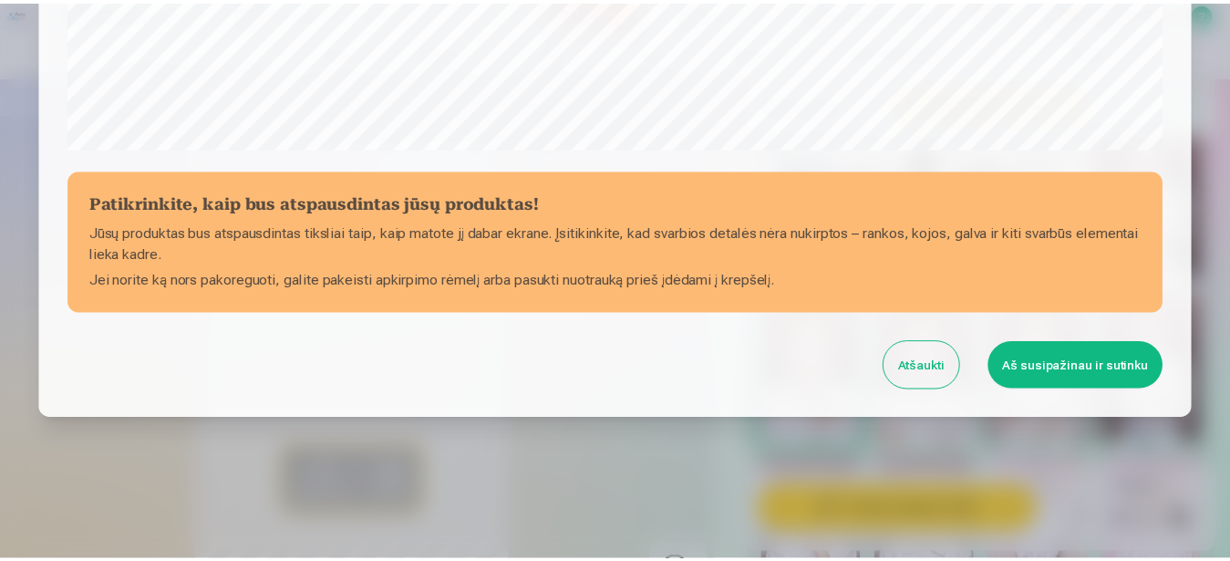
scroll to position [752, 0]
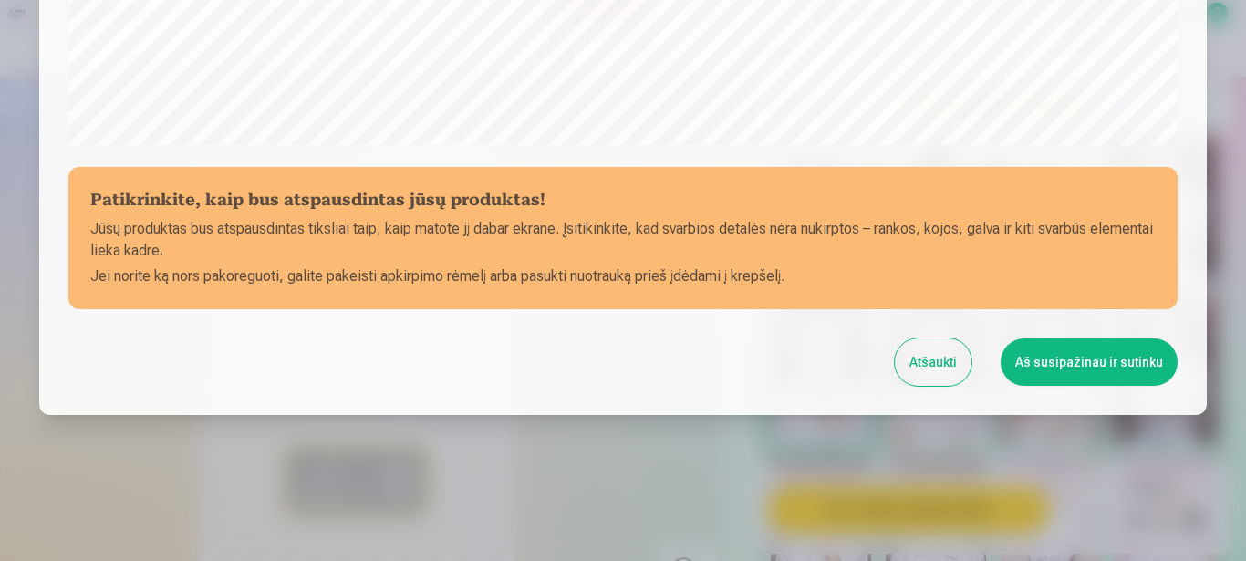
click at [1062, 361] on button "Aš susipažinau ir sutinku" at bounding box center [1088, 361] width 177 height 47
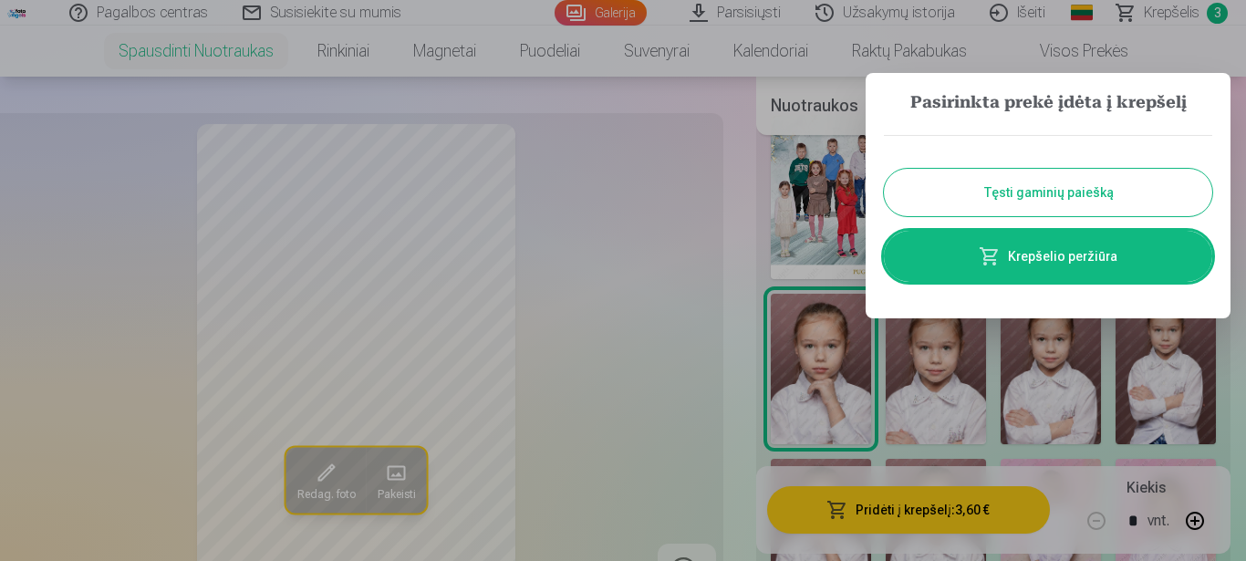
click at [1098, 198] on button "Tęsti gaminių paiešką" at bounding box center [1048, 192] width 328 height 47
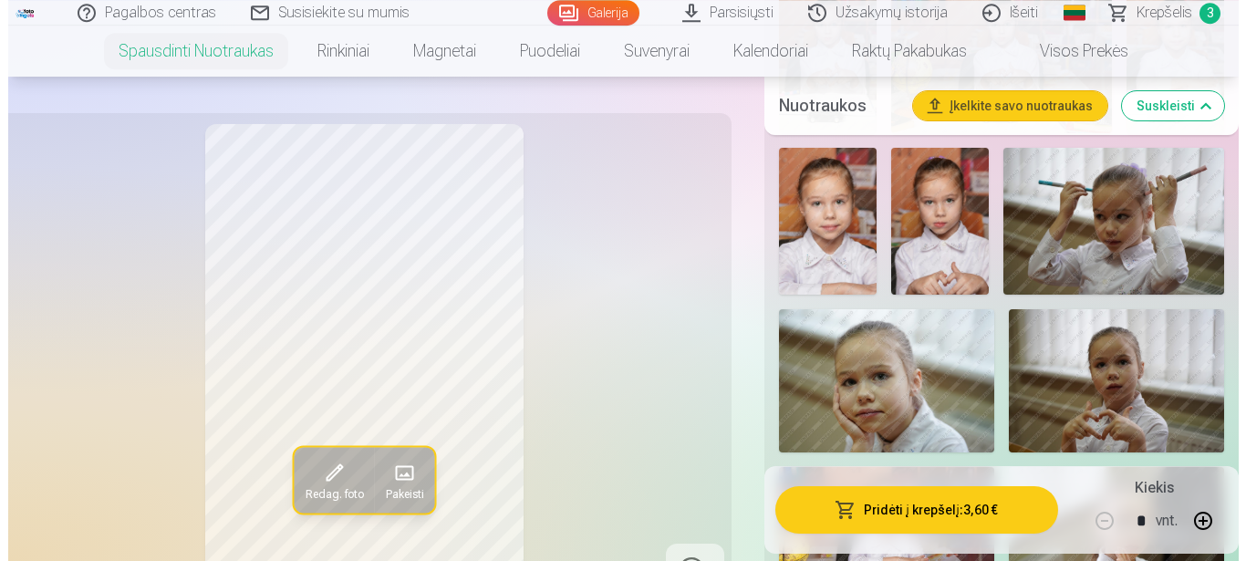
scroll to position [1302, 0]
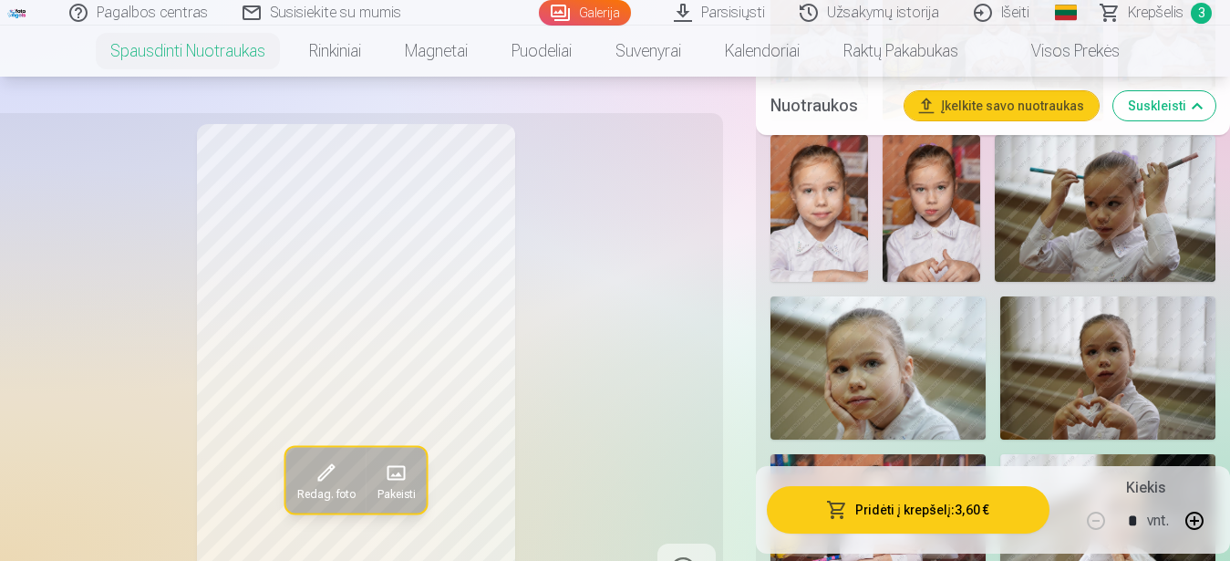
click at [914, 388] on img at bounding box center [878, 367] width 215 height 143
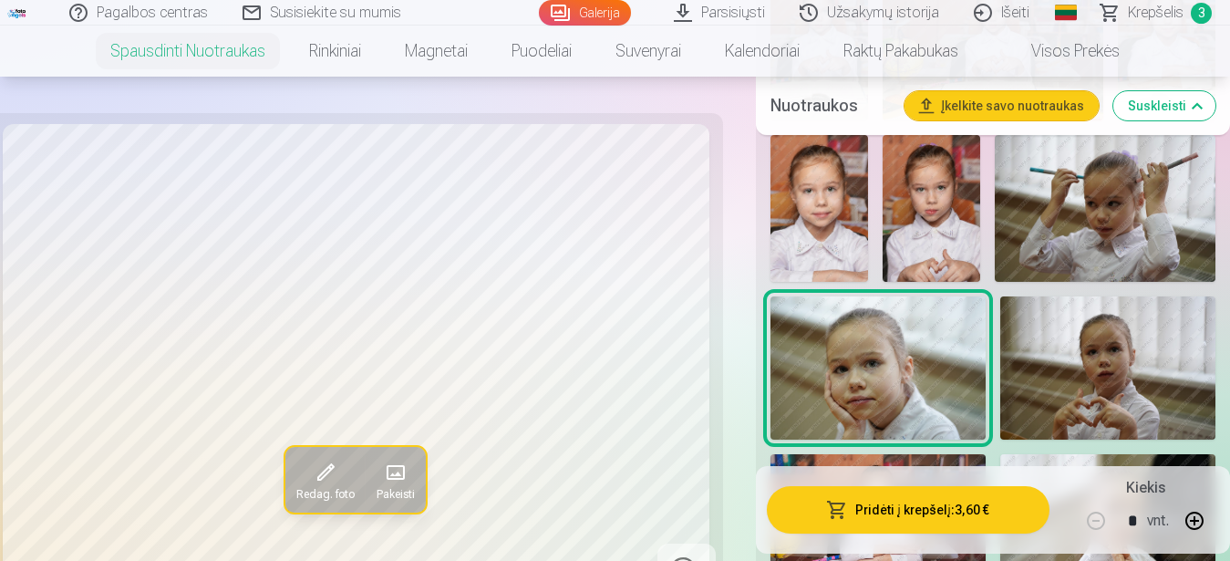
click at [931, 508] on button "Pridėti į krepšelį : 3,60 €" at bounding box center [909, 509] width 284 height 47
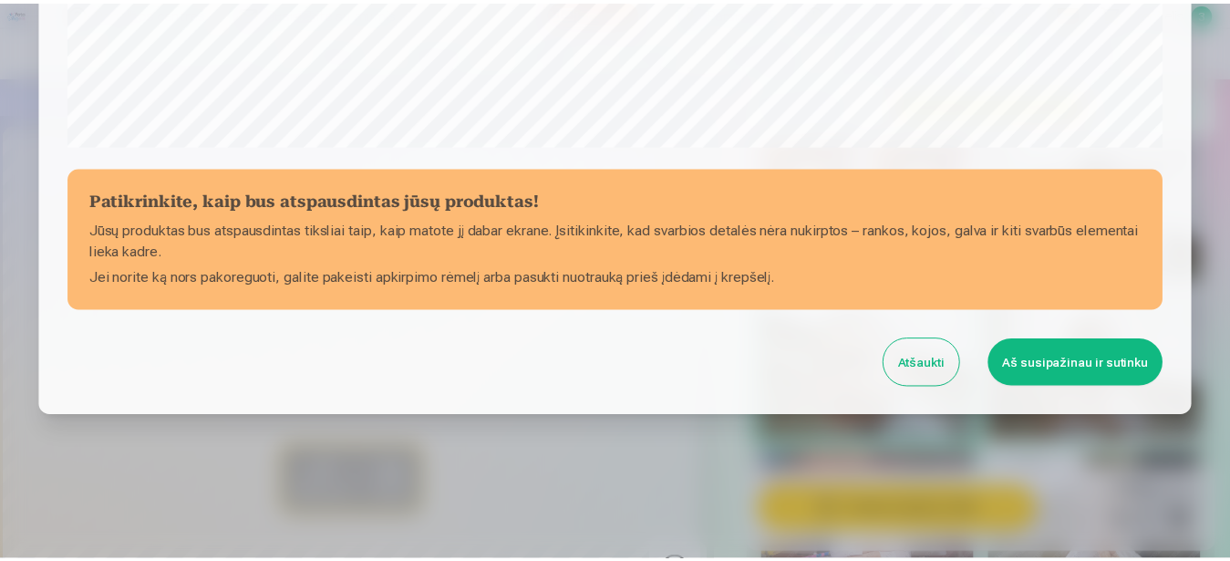
scroll to position [752, 0]
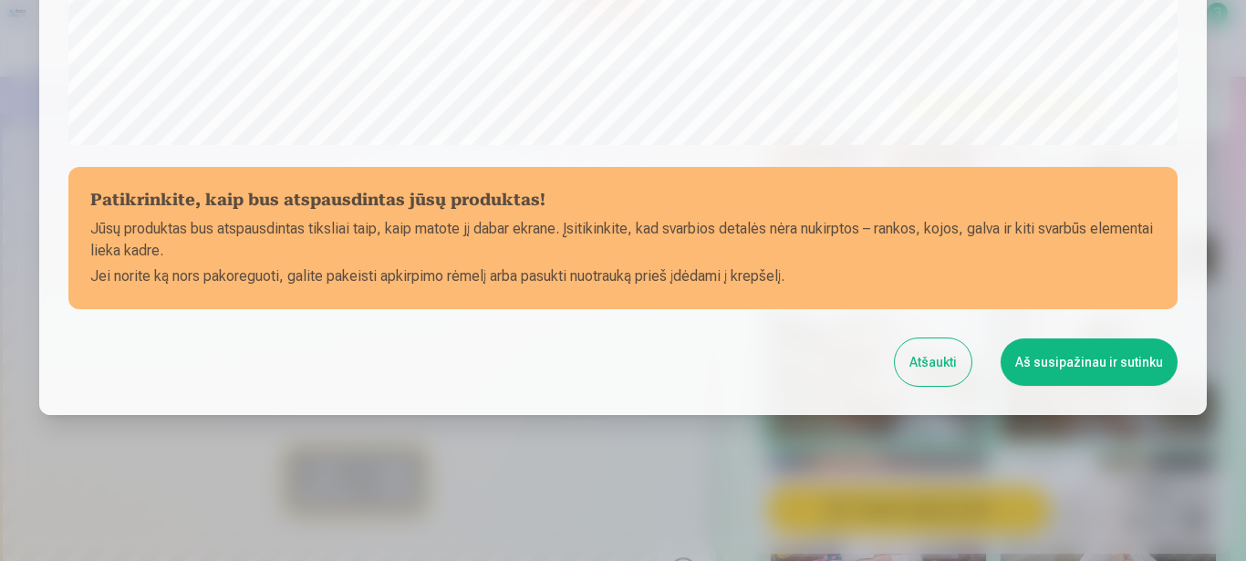
click at [1107, 358] on button "Aš susipažinau ir sutinku" at bounding box center [1088, 361] width 177 height 47
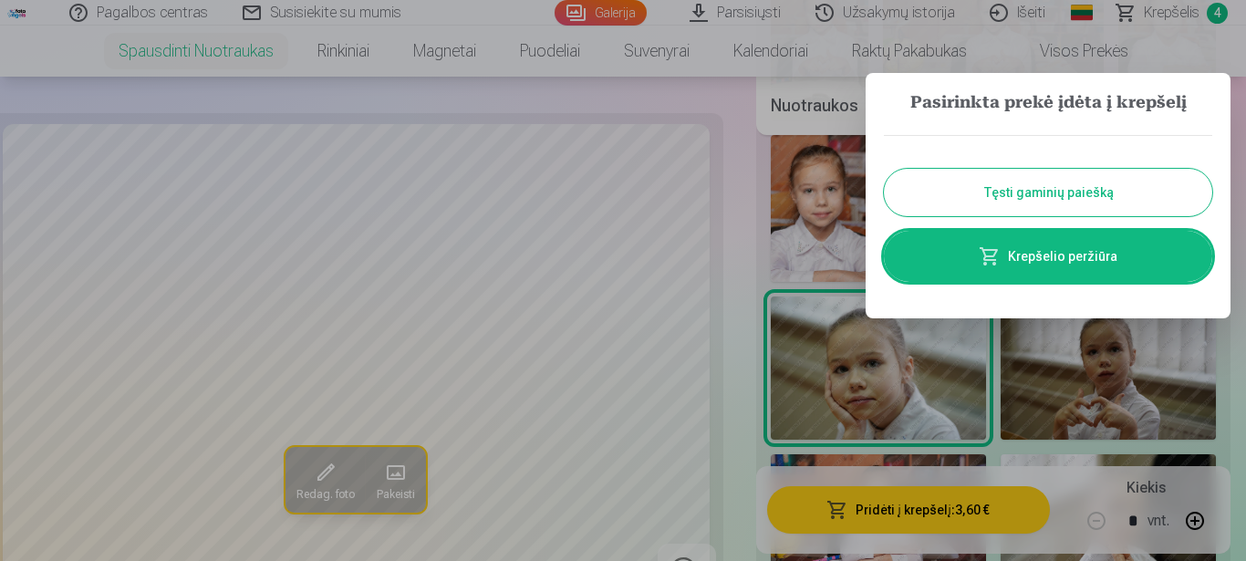
click at [1100, 198] on button "Tęsti gaminių paiešką" at bounding box center [1048, 192] width 328 height 47
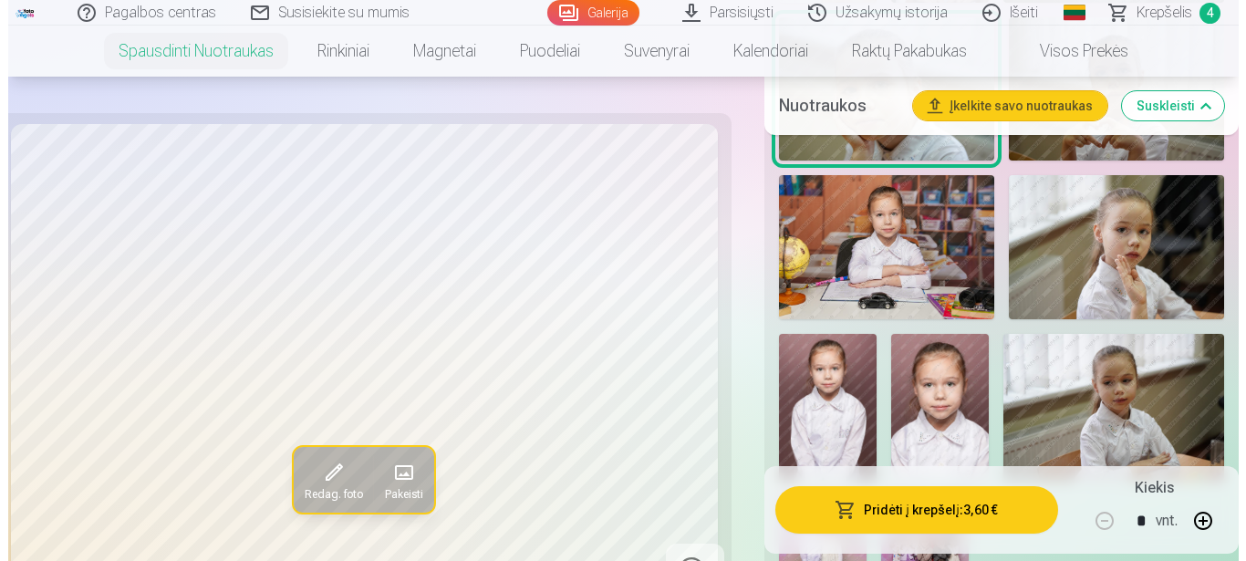
scroll to position [1674, 0]
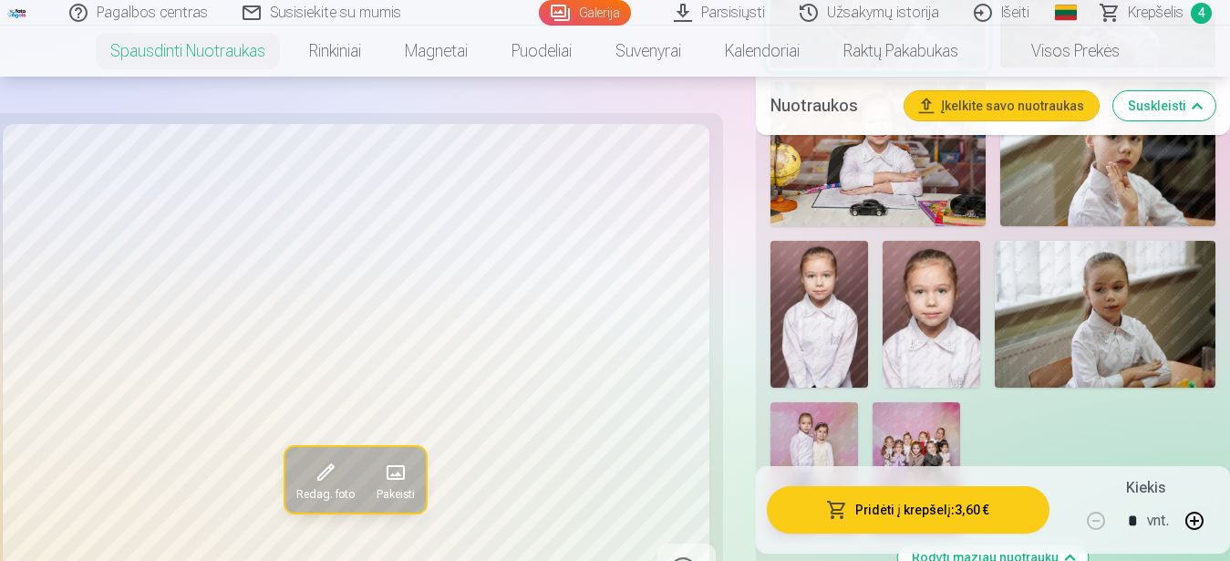
click at [1117, 342] on img at bounding box center [1105, 314] width 221 height 147
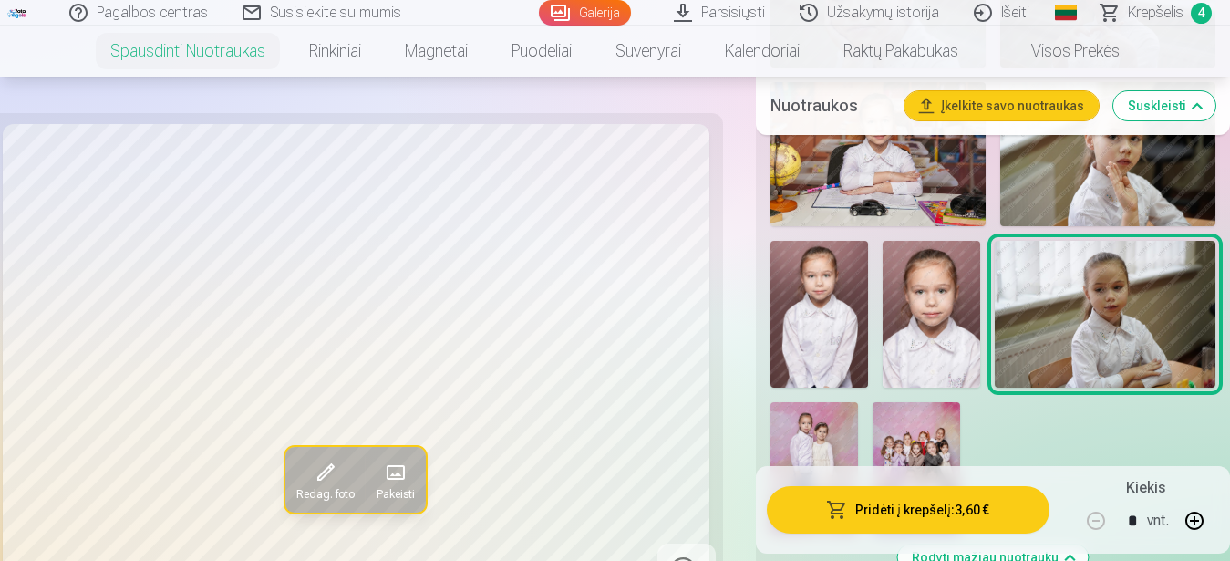
click at [871, 505] on button "Pridėti į krepšelį : 3,60 €" at bounding box center [909, 509] width 284 height 47
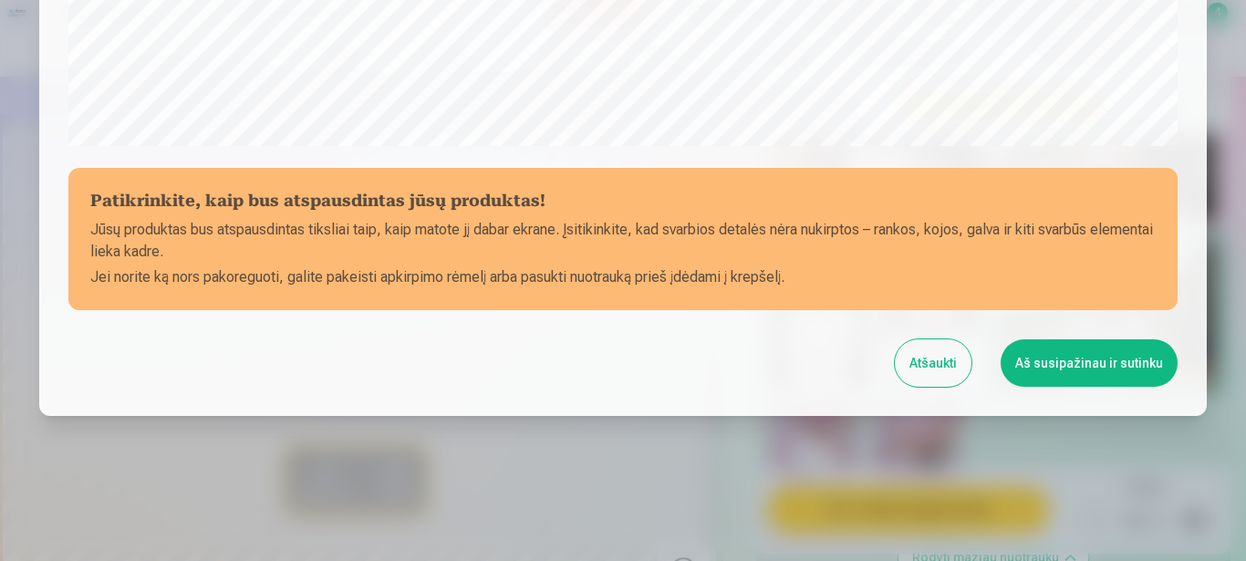
scroll to position [752, 0]
click at [1111, 362] on button "Aš susipažinau ir sutinku" at bounding box center [1088, 361] width 177 height 47
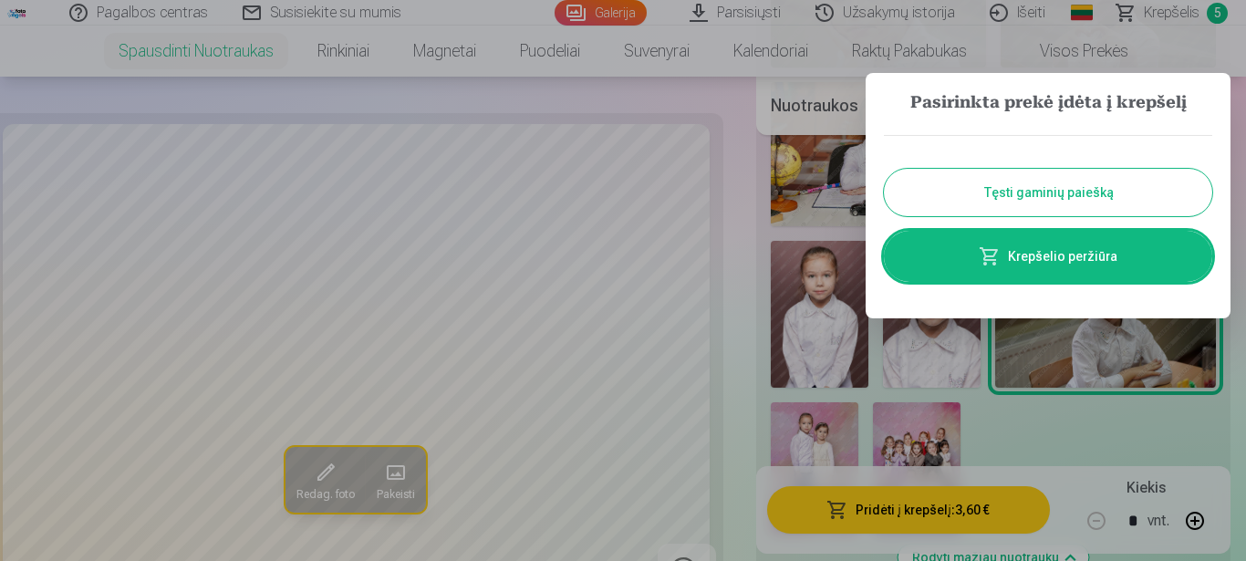
click at [1086, 190] on button "Tęsti gaminių paiešką" at bounding box center [1048, 192] width 328 height 47
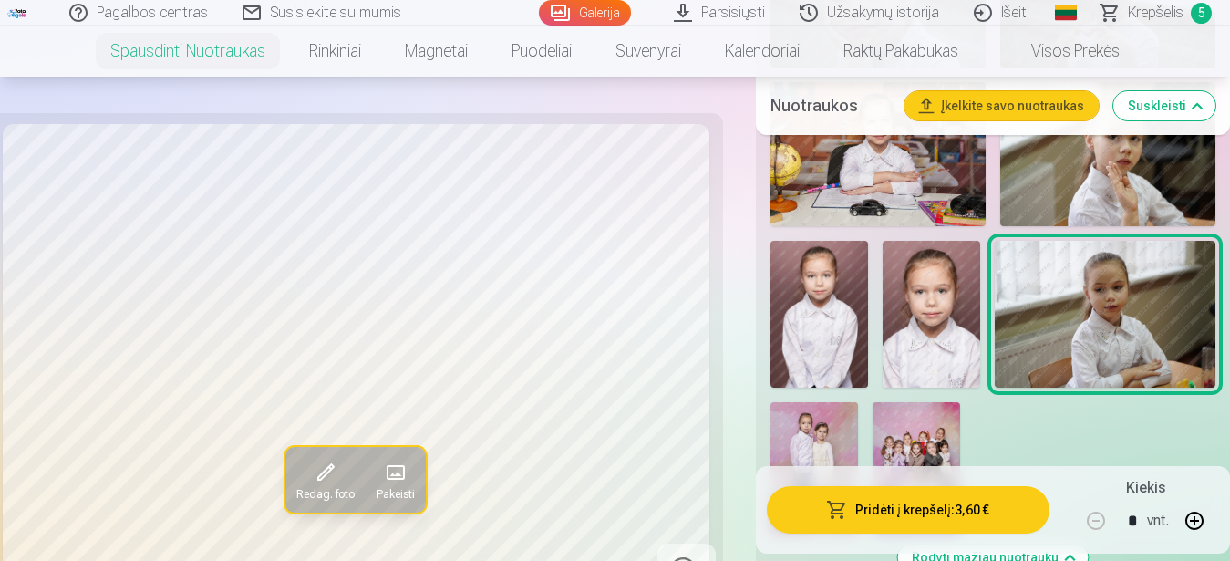
click at [828, 437] on img at bounding box center [815, 467] width 88 height 131
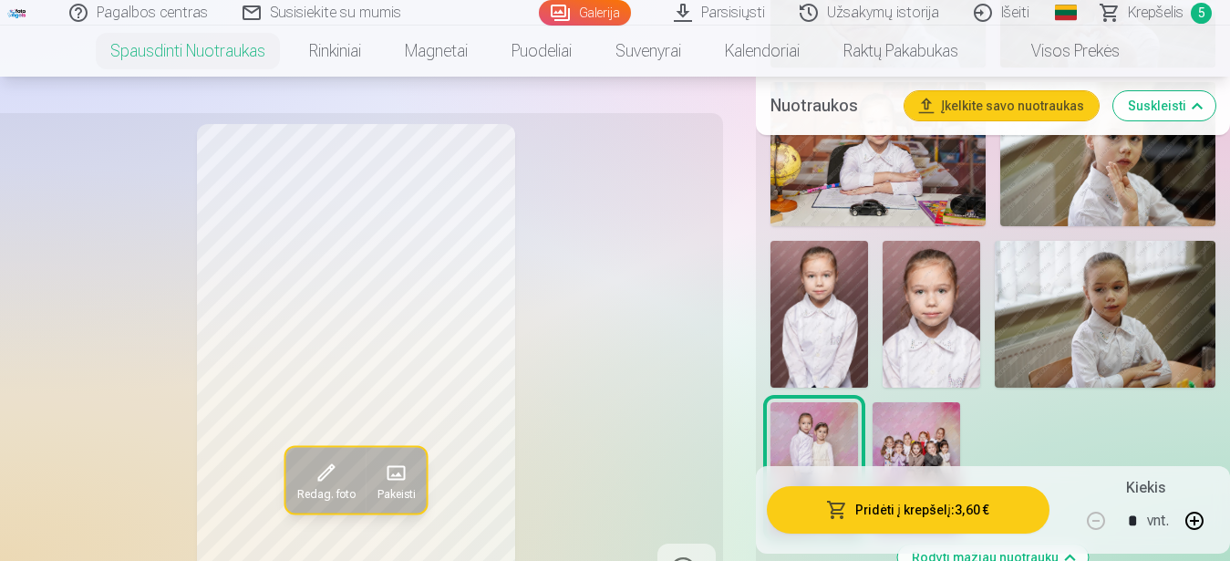
click at [892, 515] on button "Pridėti į krepšelį : 3,60 €" at bounding box center [909, 509] width 284 height 47
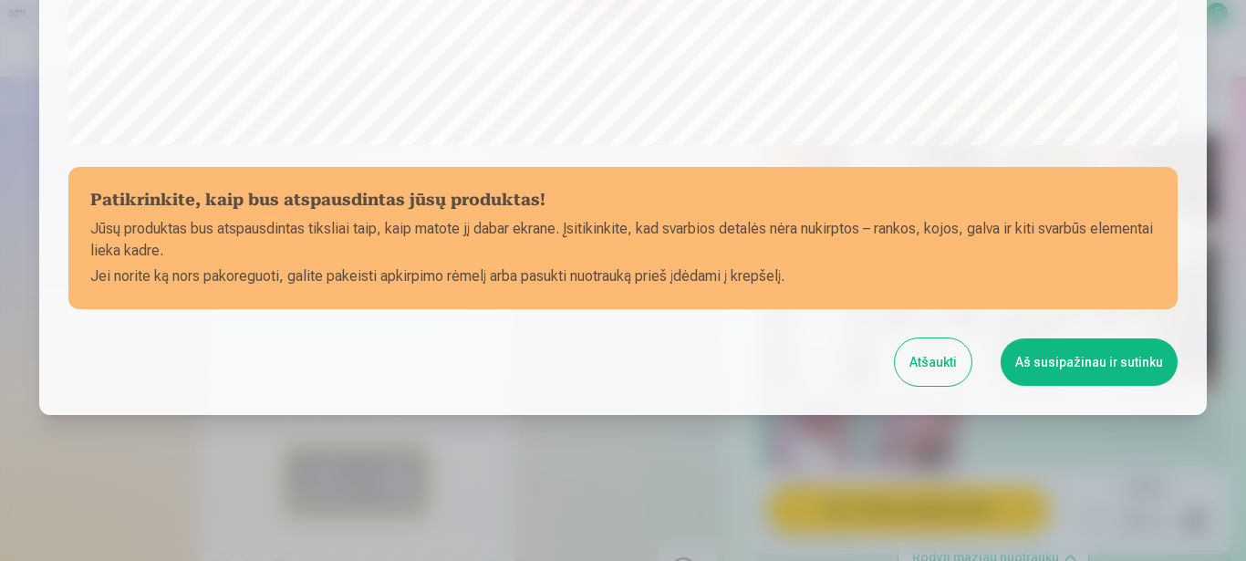
click at [1025, 360] on button "Aš susipažinau ir sutinku" at bounding box center [1088, 361] width 177 height 47
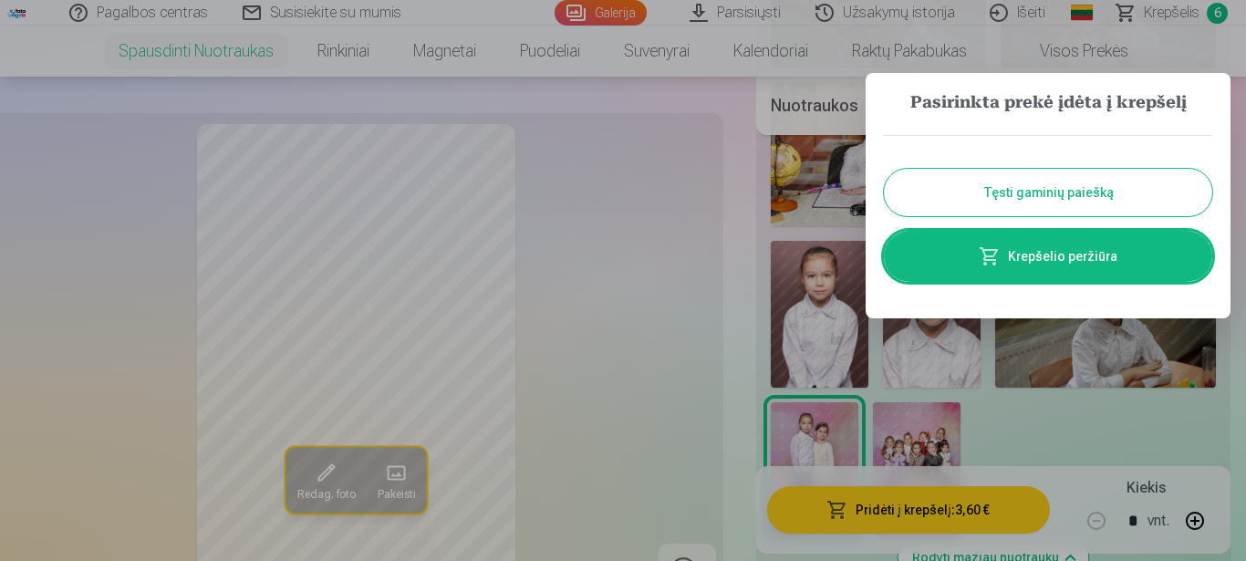
click at [1097, 199] on button "Tęsti gaminių paiešką" at bounding box center [1048, 192] width 328 height 47
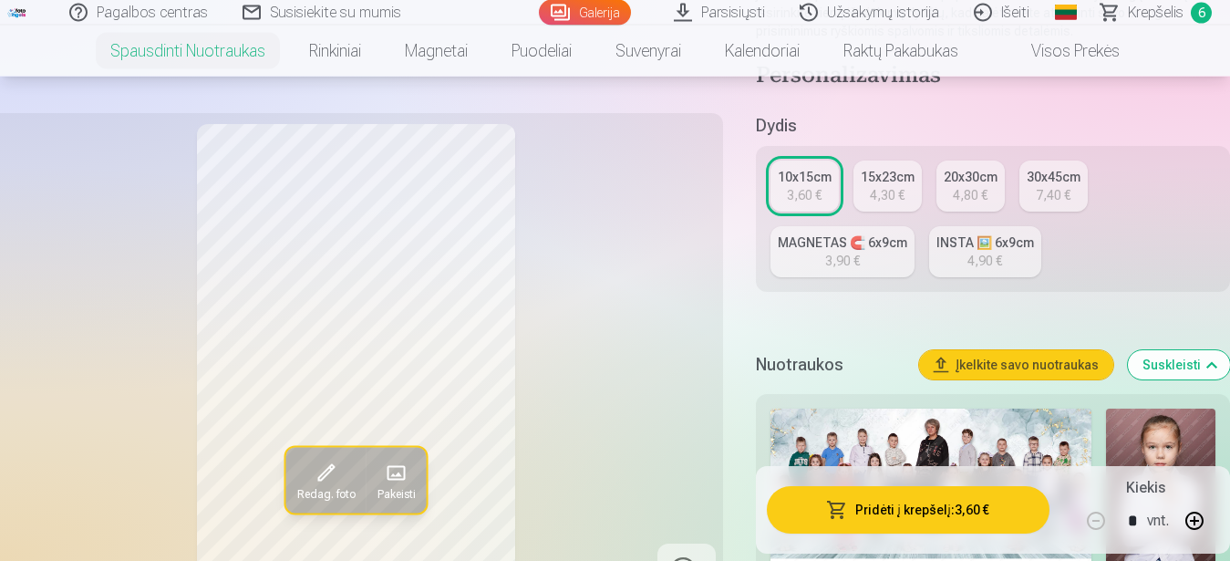
scroll to position [93, 0]
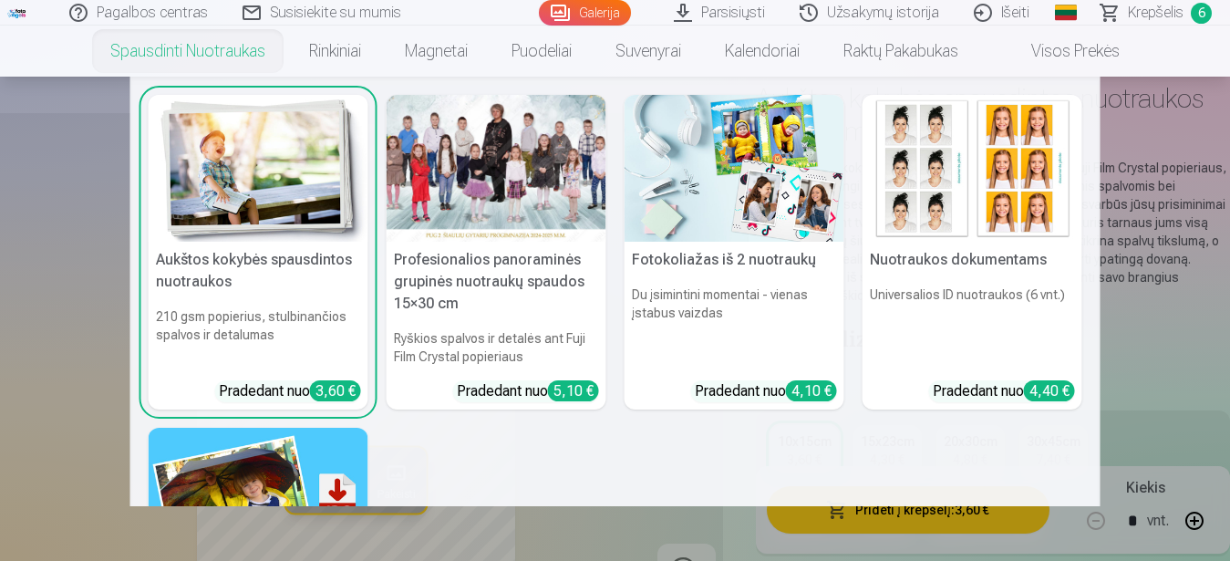
click at [699, 171] on img at bounding box center [735, 168] width 220 height 147
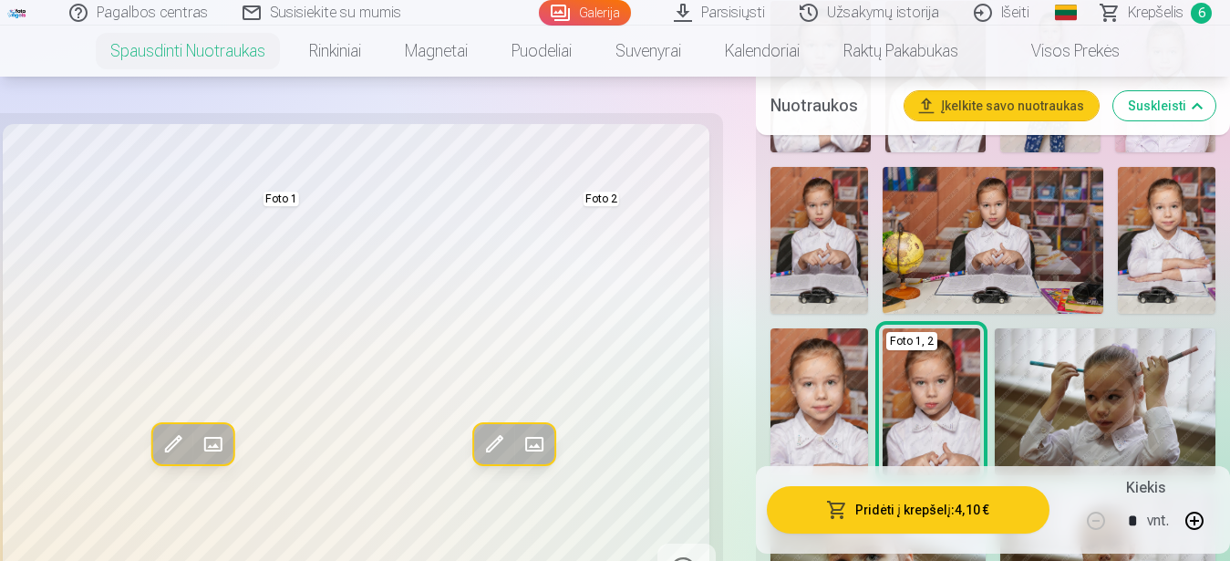
scroll to position [1116, 0]
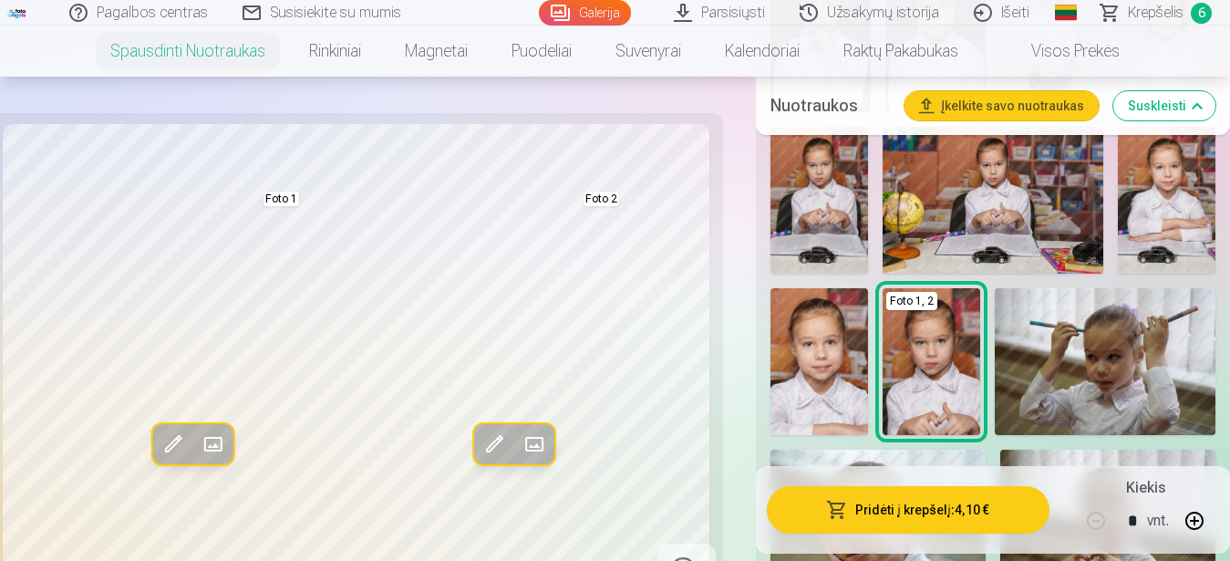
click at [1119, 391] on img at bounding box center [1105, 361] width 221 height 147
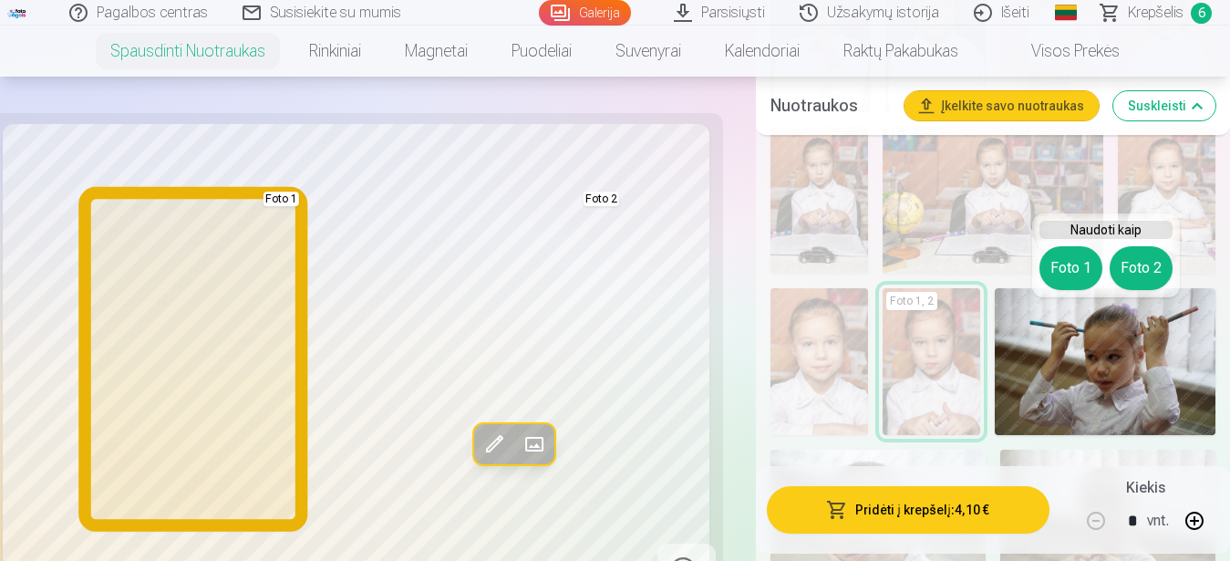
click at [1069, 263] on button "Foto 1" at bounding box center [1071, 268] width 63 height 44
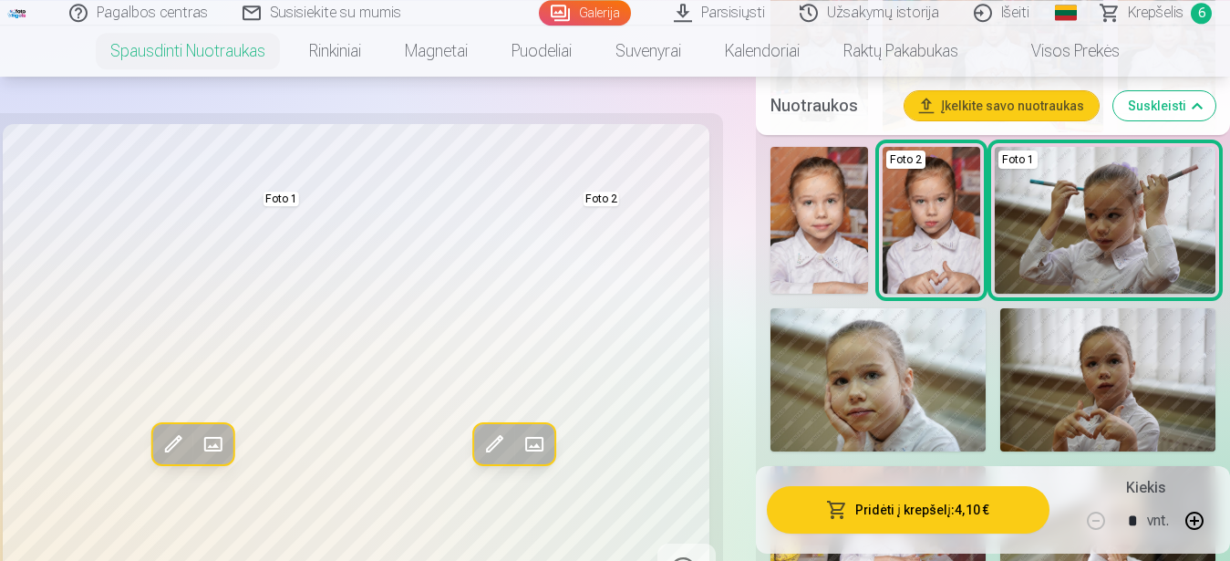
scroll to position [1302, 0]
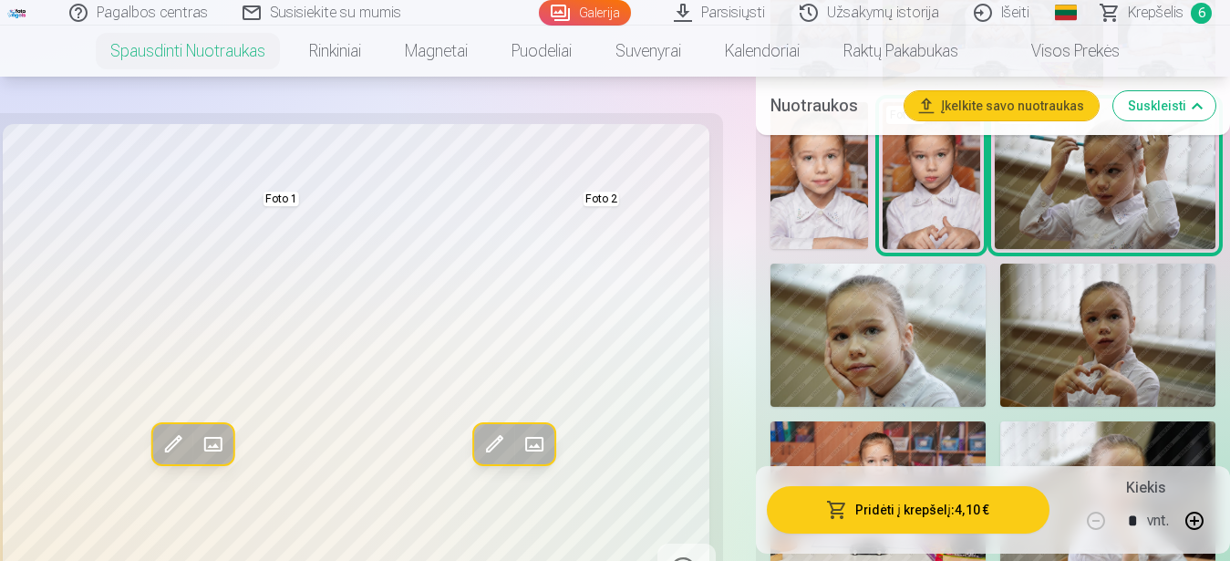
click at [1123, 369] on img at bounding box center [1107, 335] width 215 height 143
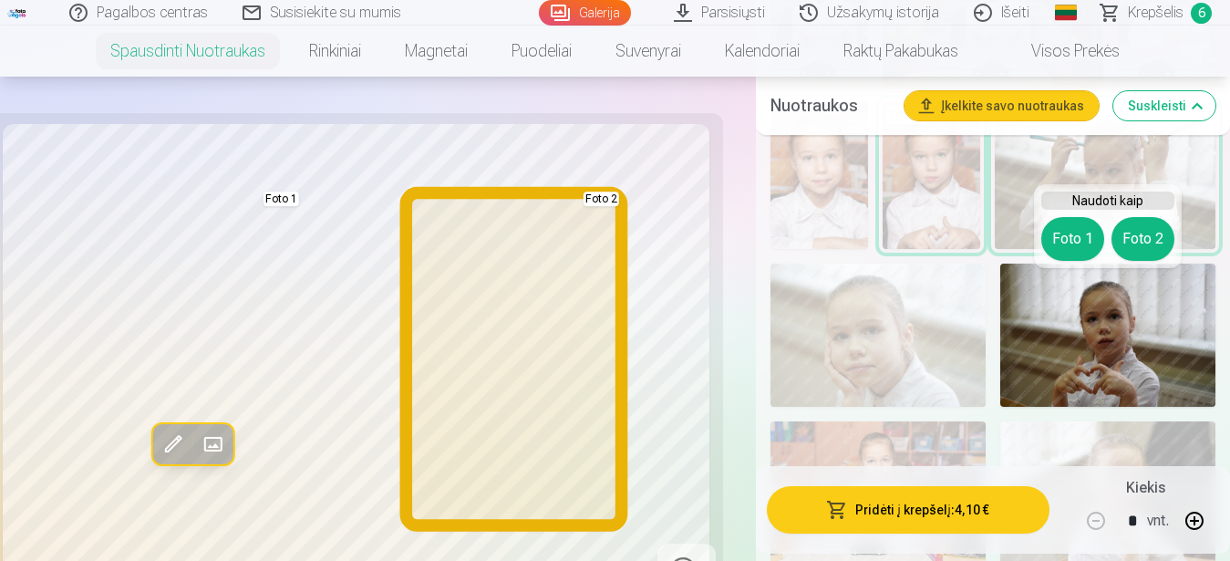
click at [1149, 245] on button "Foto 2" at bounding box center [1143, 239] width 63 height 44
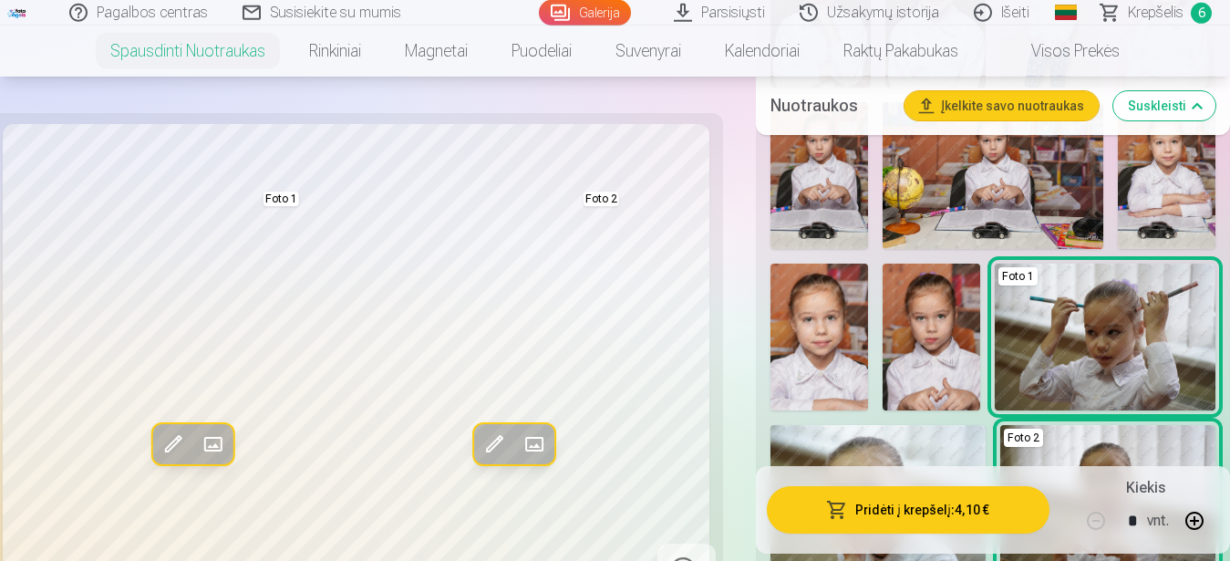
scroll to position [1116, 0]
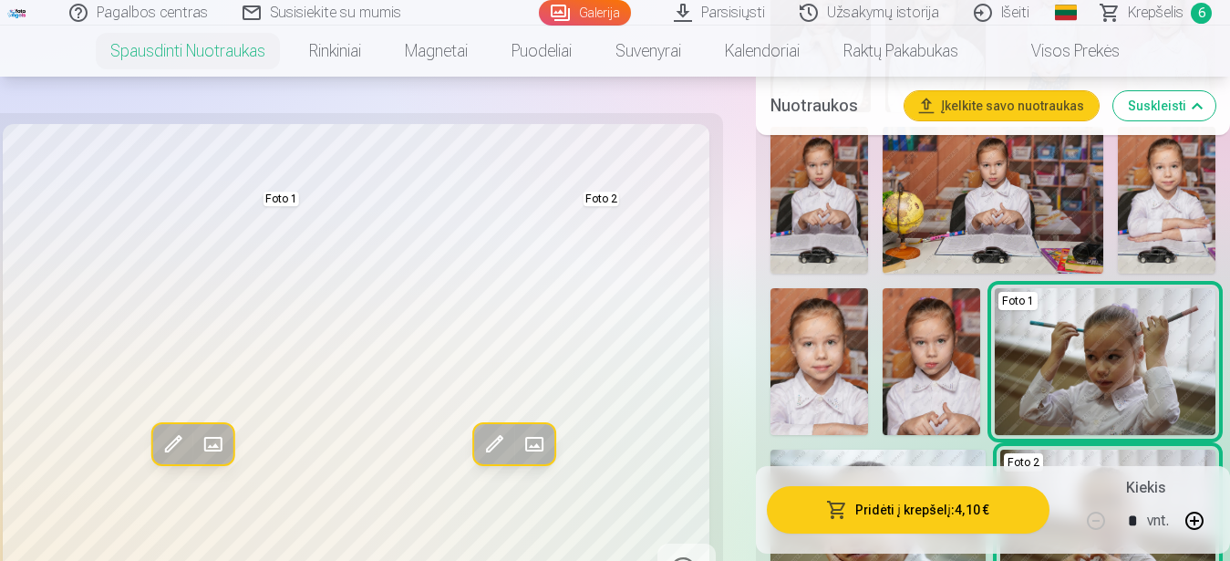
click at [836, 394] on img at bounding box center [820, 361] width 98 height 147
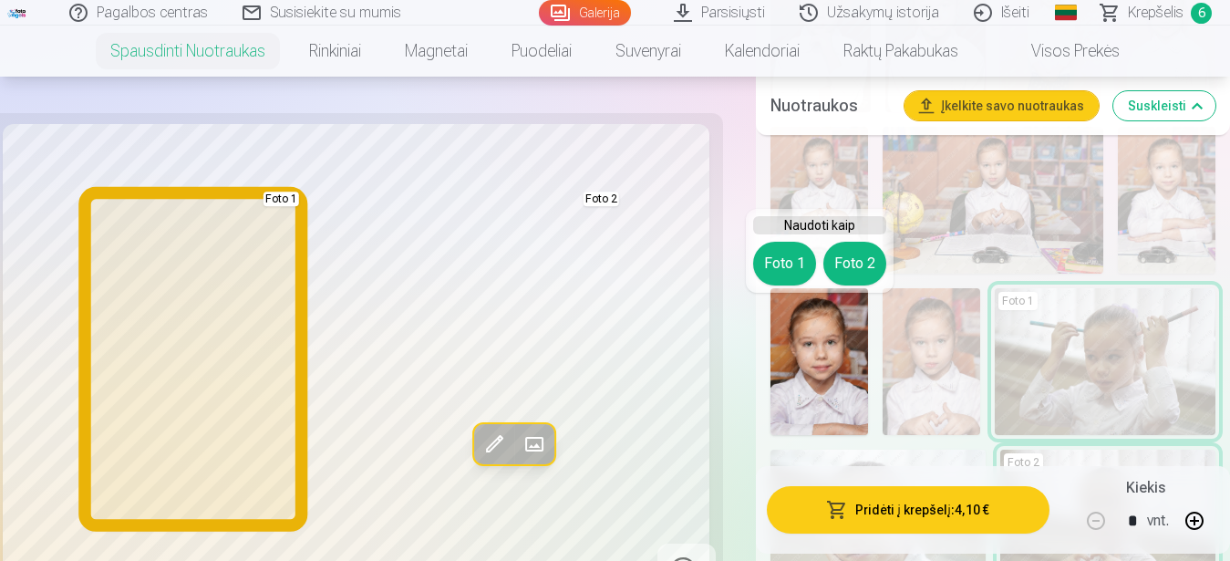
click at [783, 265] on button "Foto 1" at bounding box center [784, 264] width 63 height 44
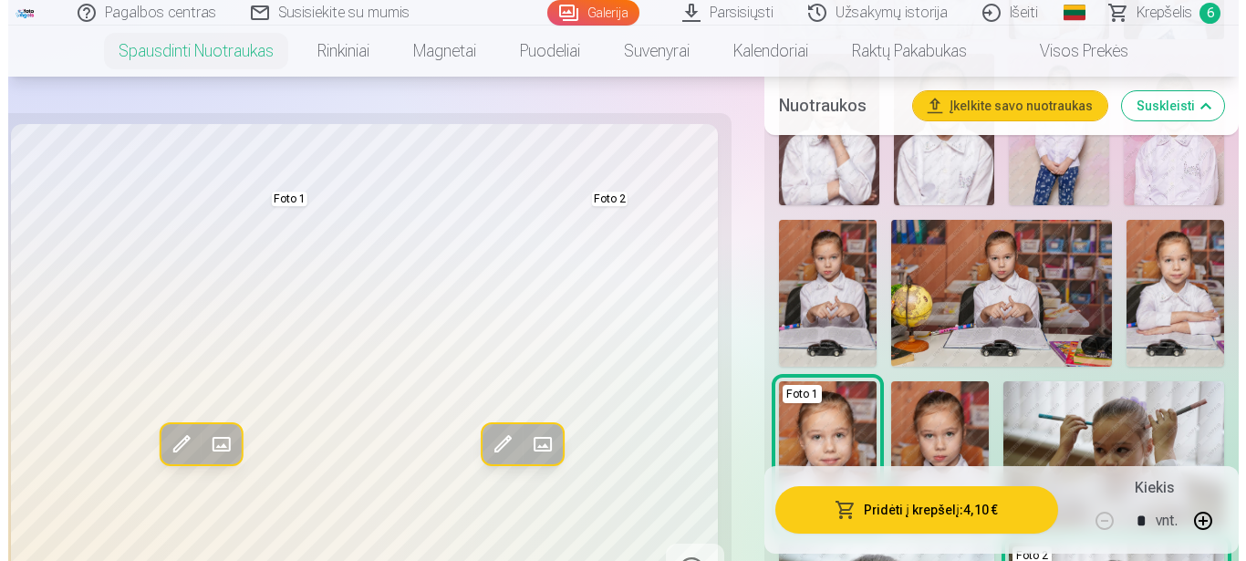
scroll to position [930, 0]
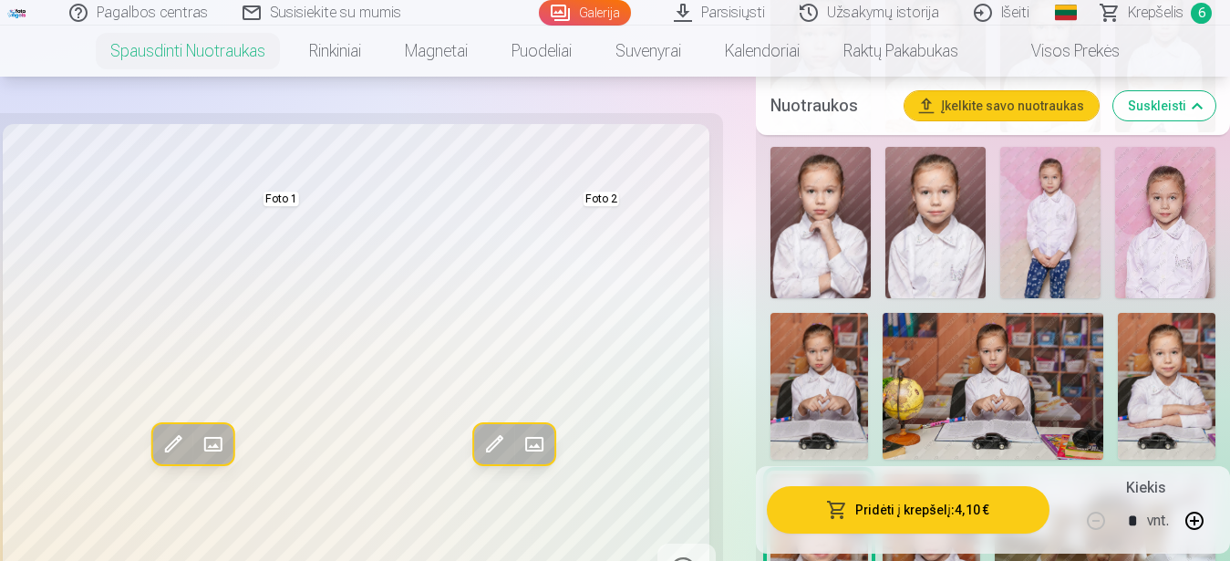
click at [1043, 243] on img at bounding box center [1050, 222] width 100 height 150
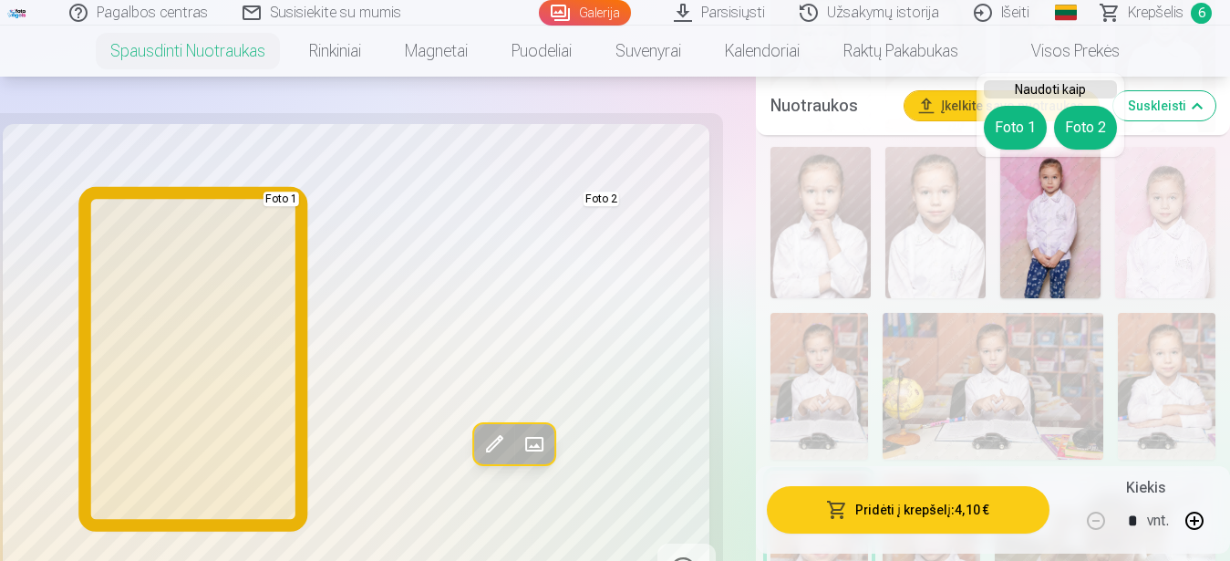
click at [1013, 125] on button "Foto 1" at bounding box center [1015, 128] width 63 height 44
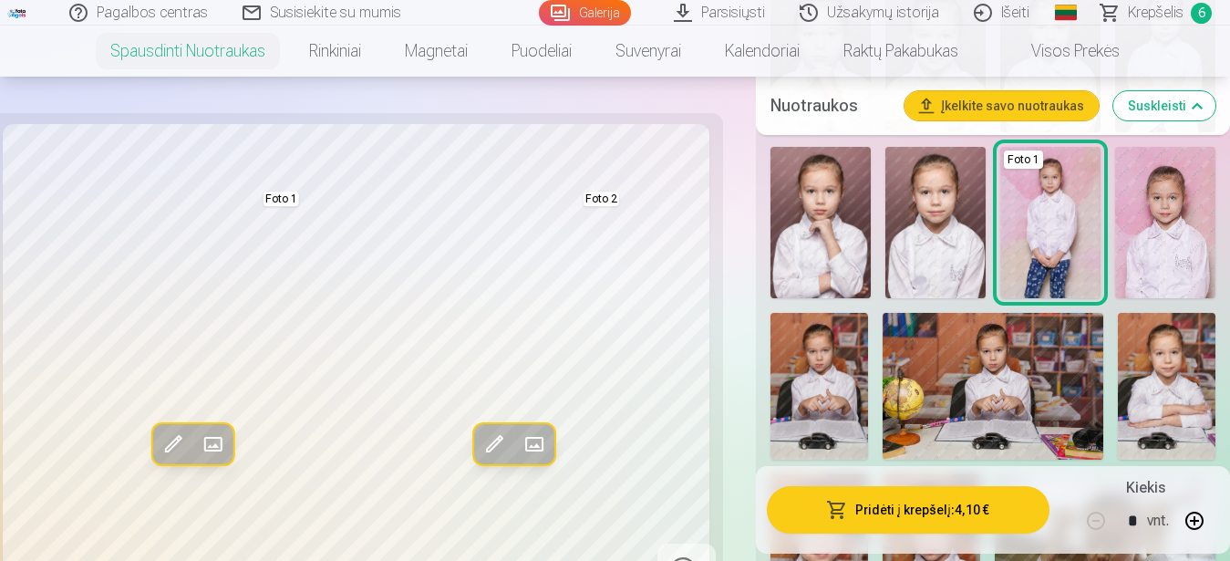
click at [875, 511] on button "Pridėti į krepšelį : 4,10 €" at bounding box center [909, 509] width 284 height 47
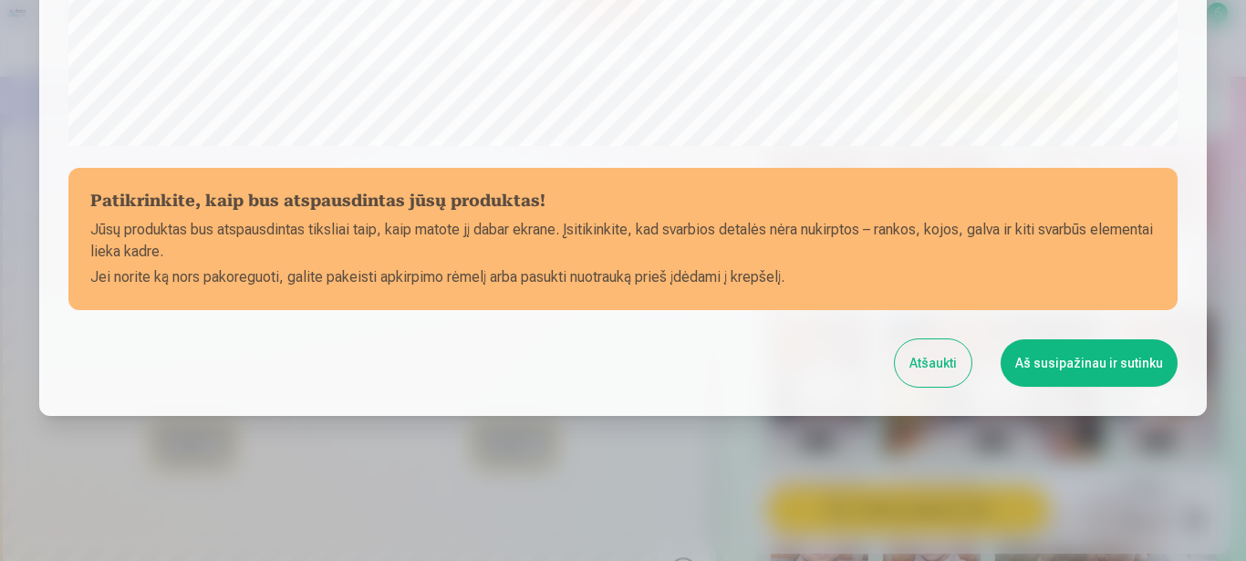
scroll to position [752, 0]
click at [1050, 359] on button "Aš susipažinau ir sutinku" at bounding box center [1088, 361] width 177 height 47
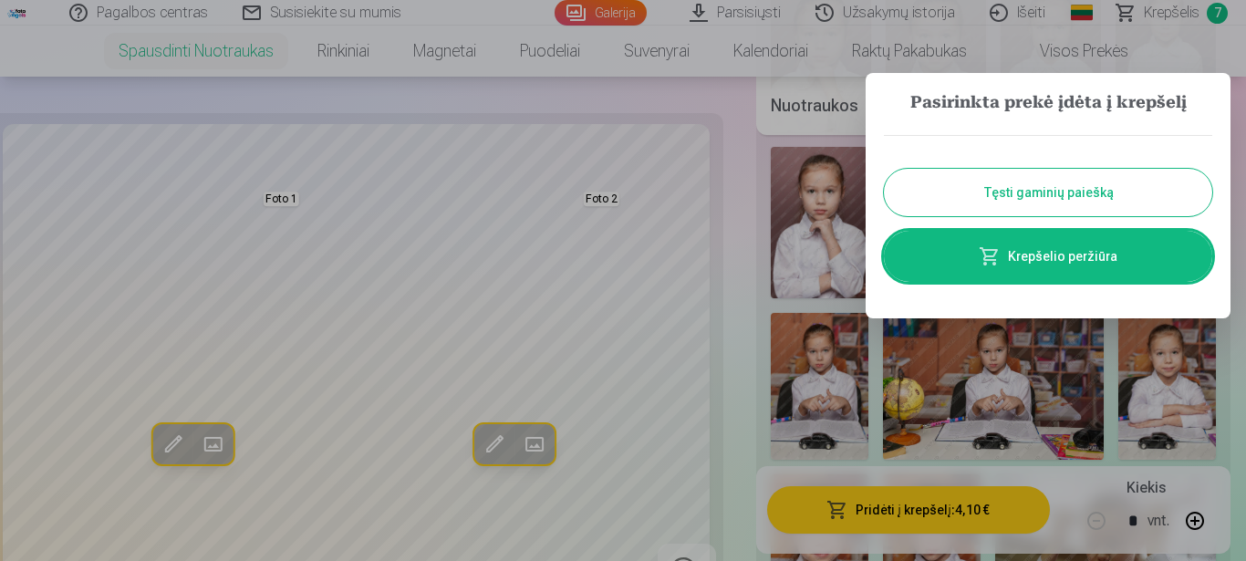
click at [1124, 257] on link "Krepšelio peržiūra" at bounding box center [1048, 256] width 328 height 51
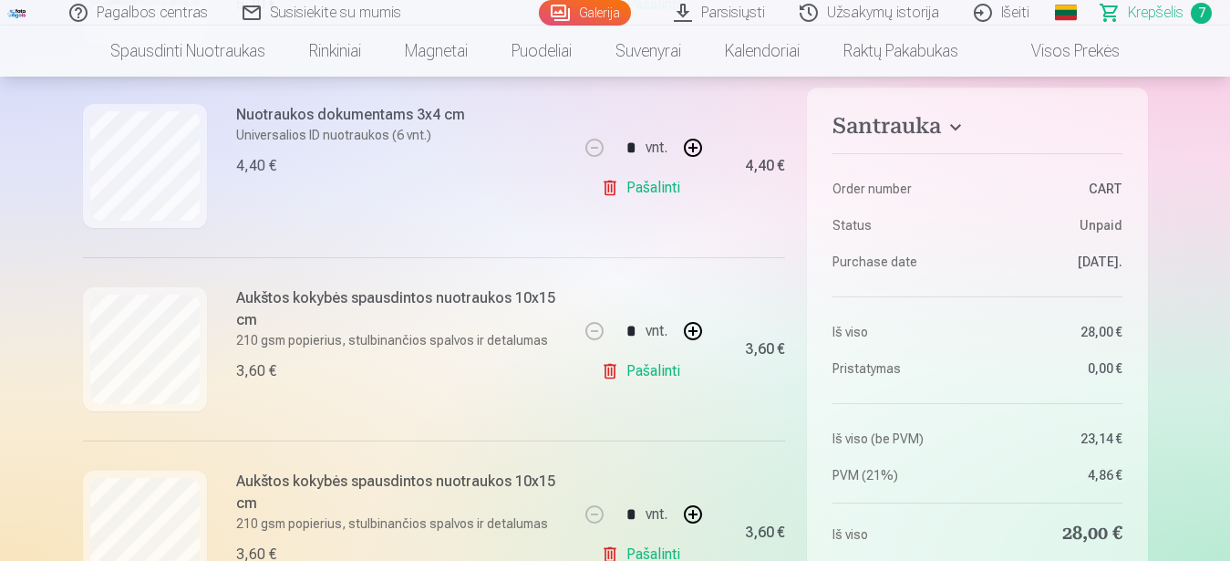
scroll to position [651, 0]
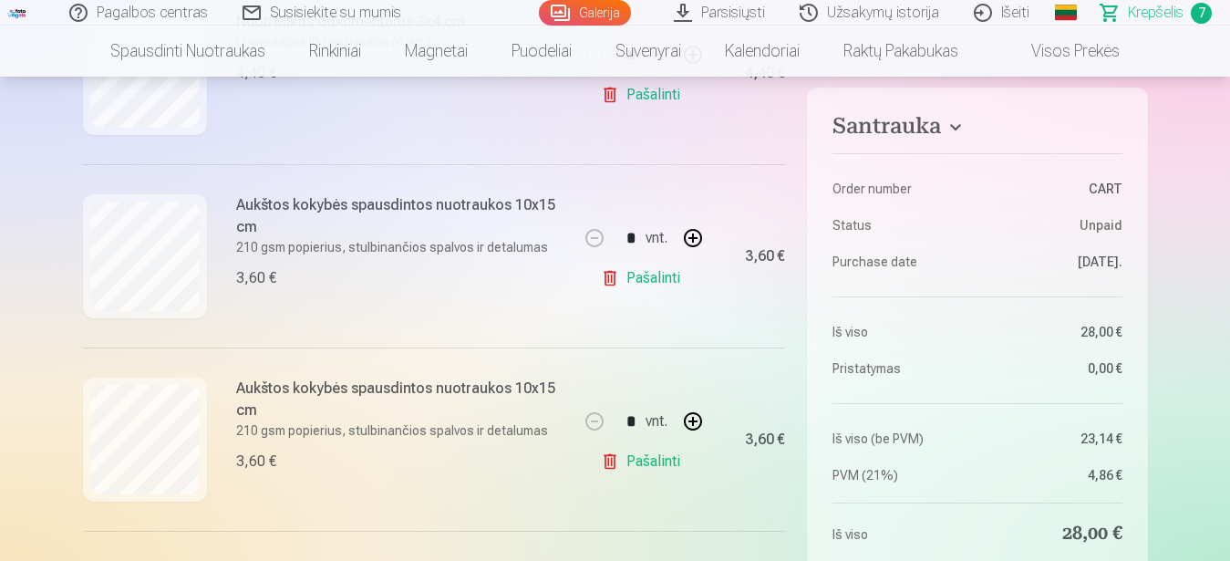
click at [696, 417] on button "button" at bounding box center [693, 421] width 44 height 44
type input "*"
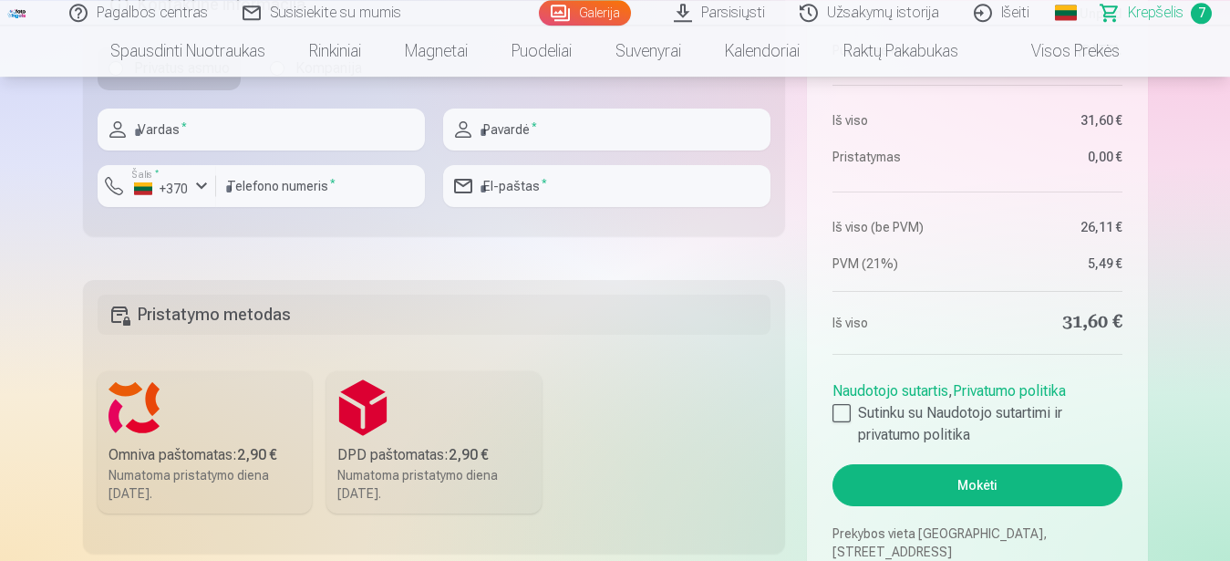
scroll to position [1767, 0]
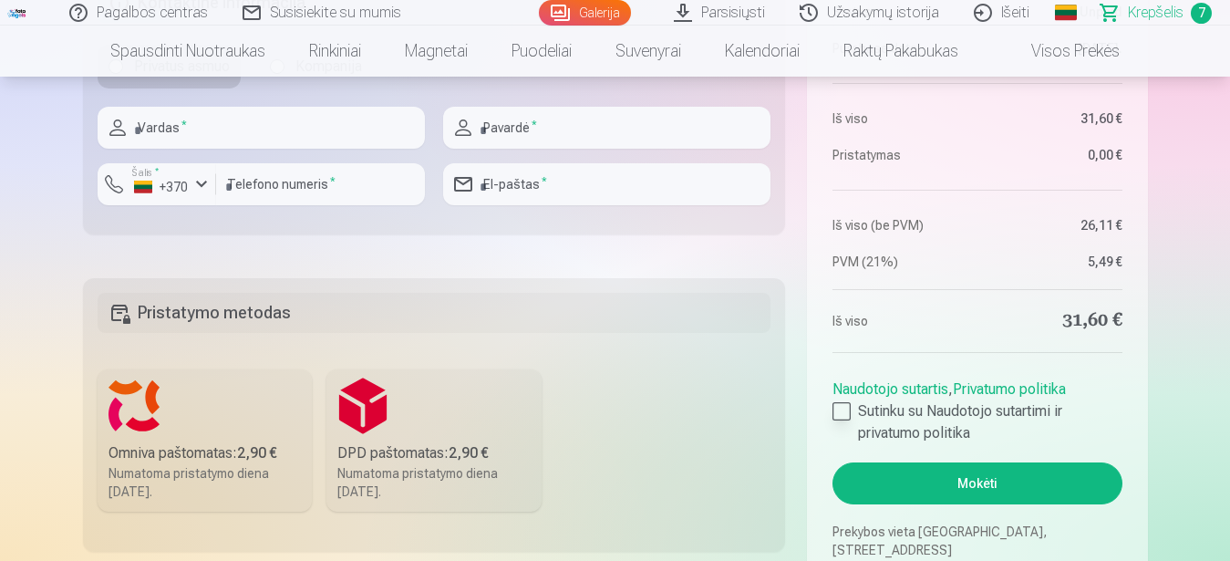
click at [848, 417] on div at bounding box center [842, 411] width 18 height 18
click at [965, 477] on button "Mokėti" at bounding box center [977, 483] width 289 height 42
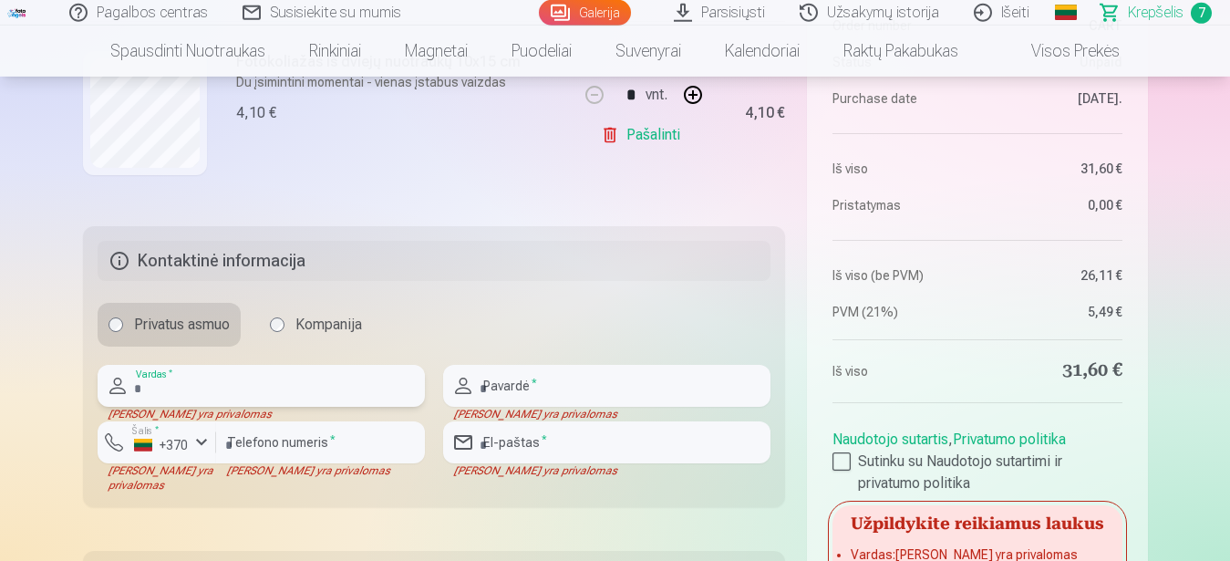
scroll to position [1488, 0]
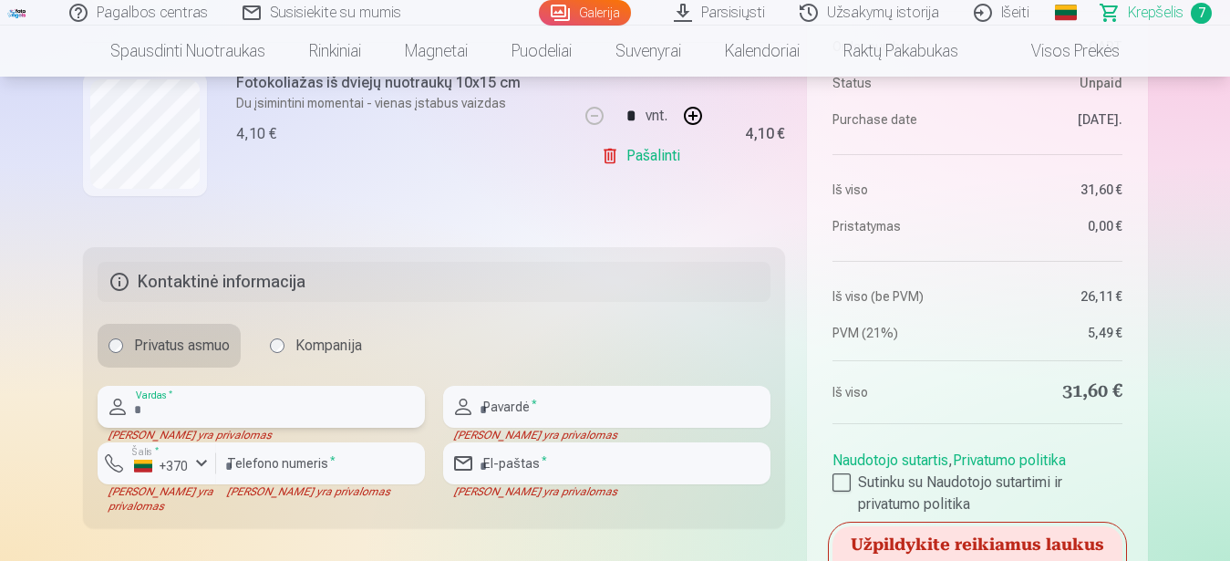
click at [175, 395] on input "text" at bounding box center [261, 407] width 327 height 42
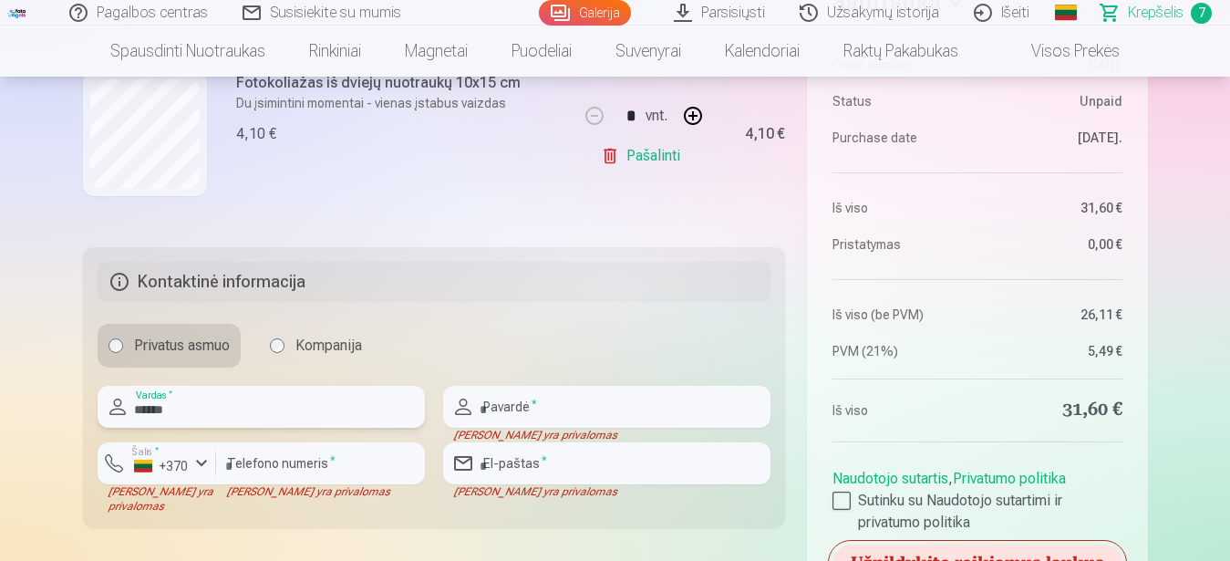
type input "******"
click at [556, 405] on input "text" at bounding box center [606, 407] width 327 height 42
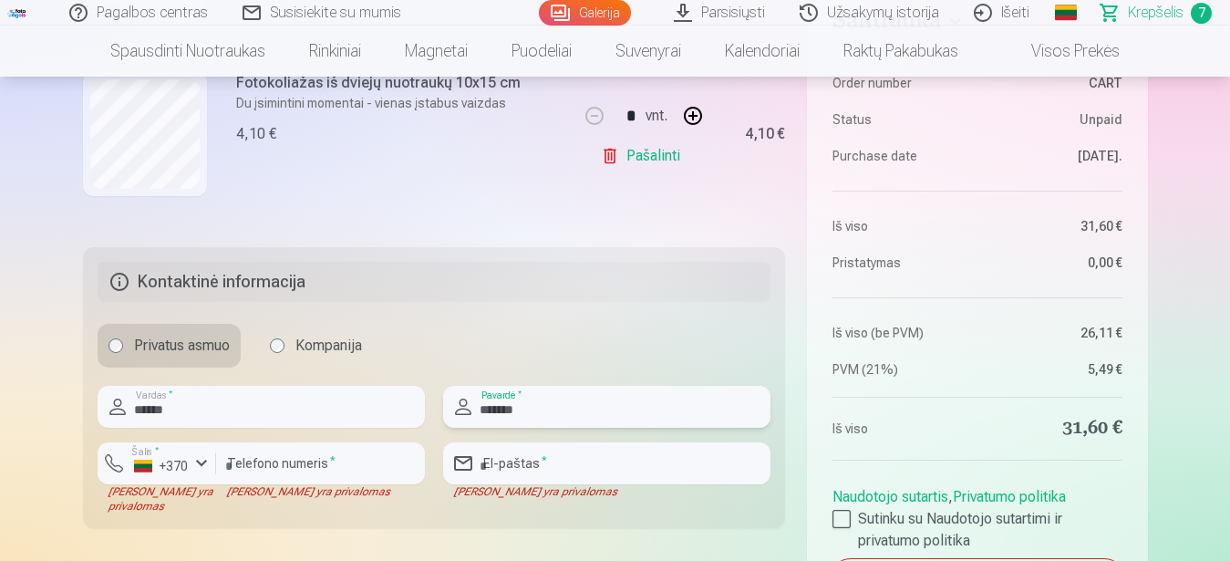
type input "*******"
click at [258, 459] on input "number" at bounding box center [320, 463] width 209 height 42
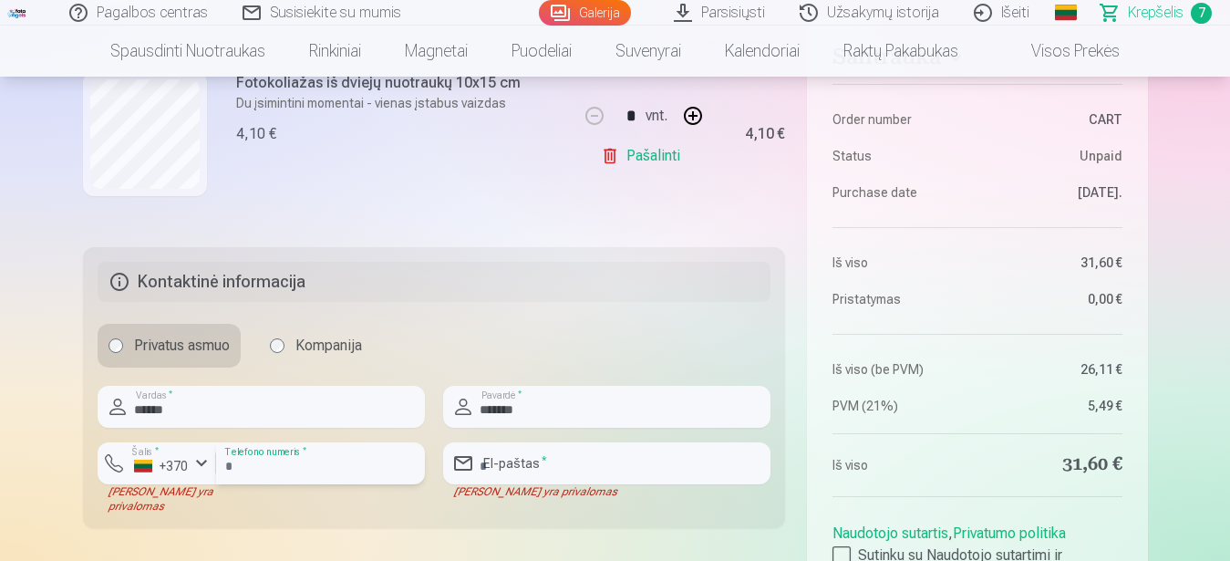
type input "********"
click at [503, 461] on input "email" at bounding box center [606, 463] width 327 height 42
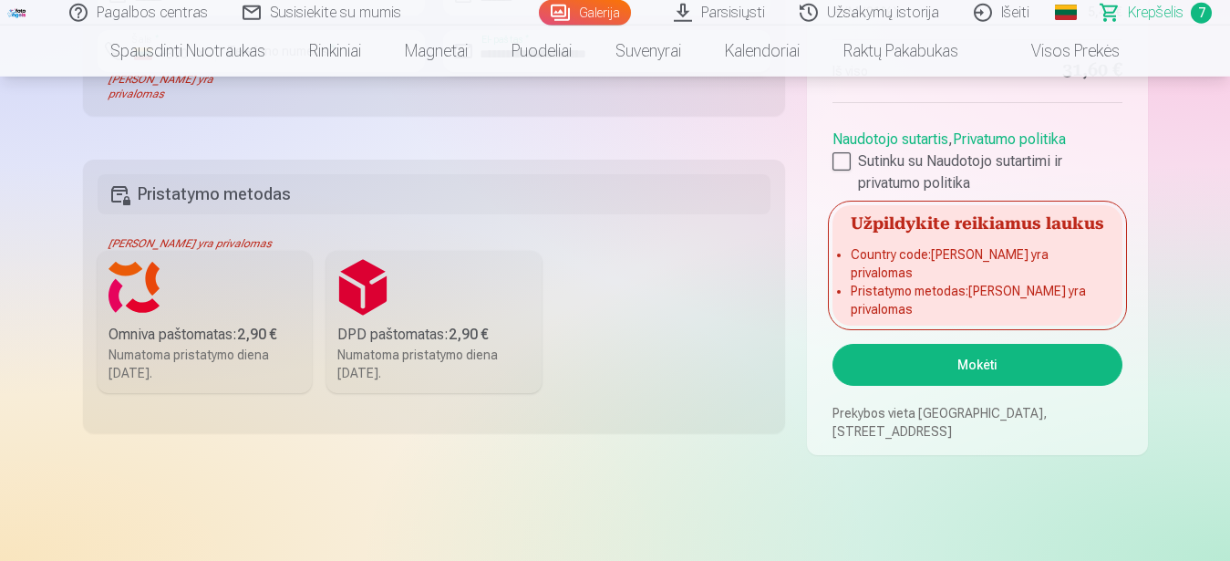
scroll to position [2046, 0]
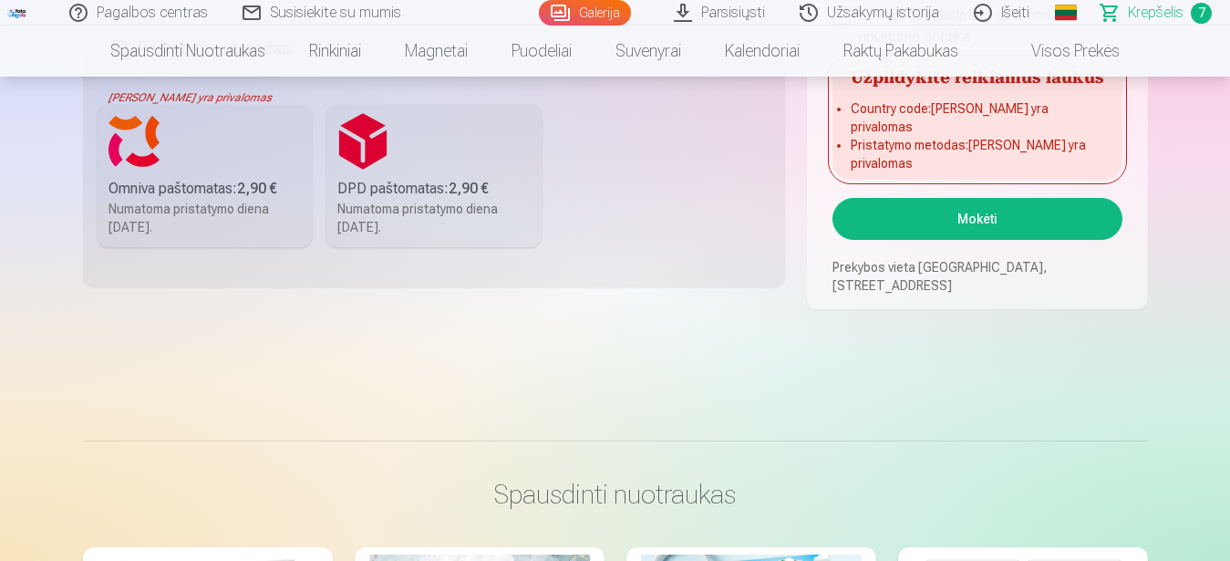
type input "**********"
click at [946, 221] on button "Mokėti" at bounding box center [977, 219] width 289 height 42
click at [180, 165] on label "Omniva paštomatas : 2,90 € Numatoma pristatymo diena 20.09.2025." at bounding box center [205, 176] width 215 height 142
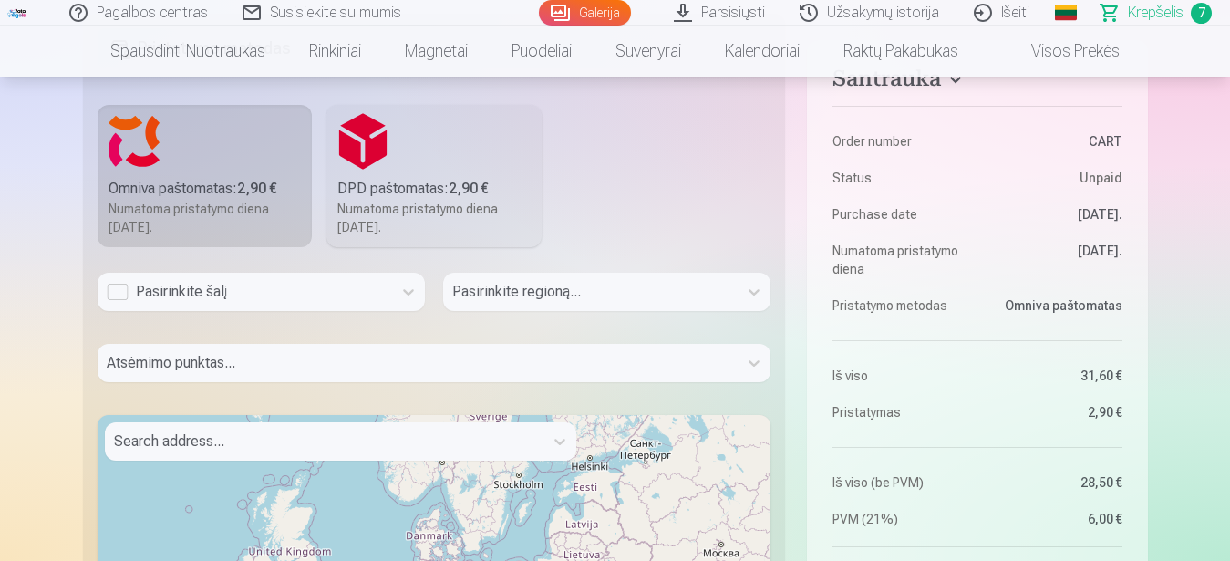
click at [199, 291] on div "Pasirinkite šalį" at bounding box center [245, 292] width 276 height 22
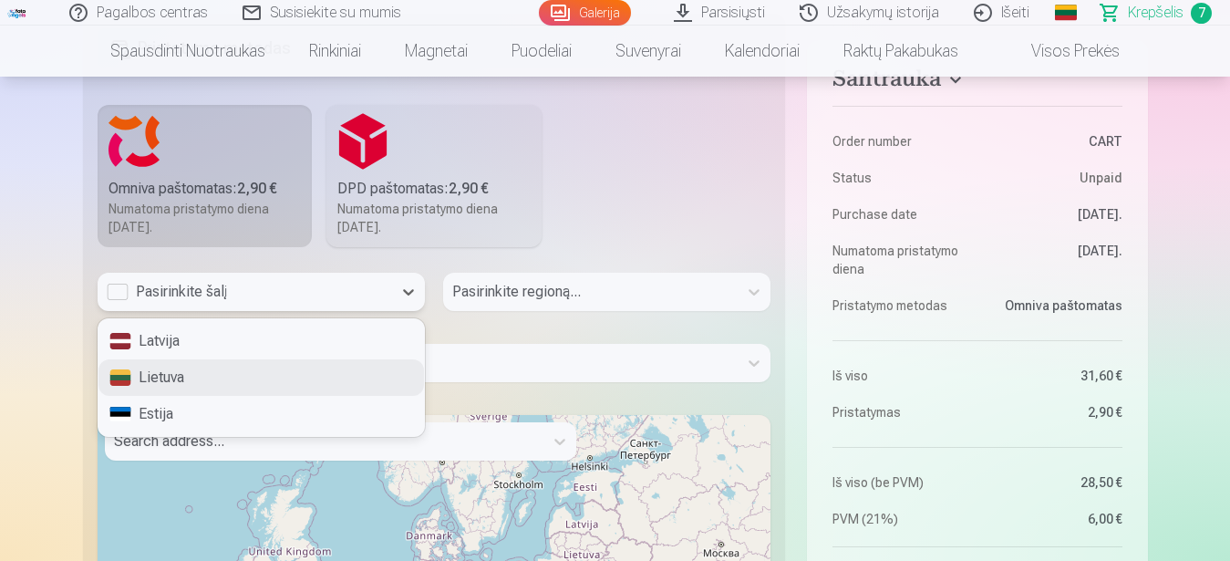
click at [183, 375] on div "Lietuva" at bounding box center [261, 377] width 326 height 36
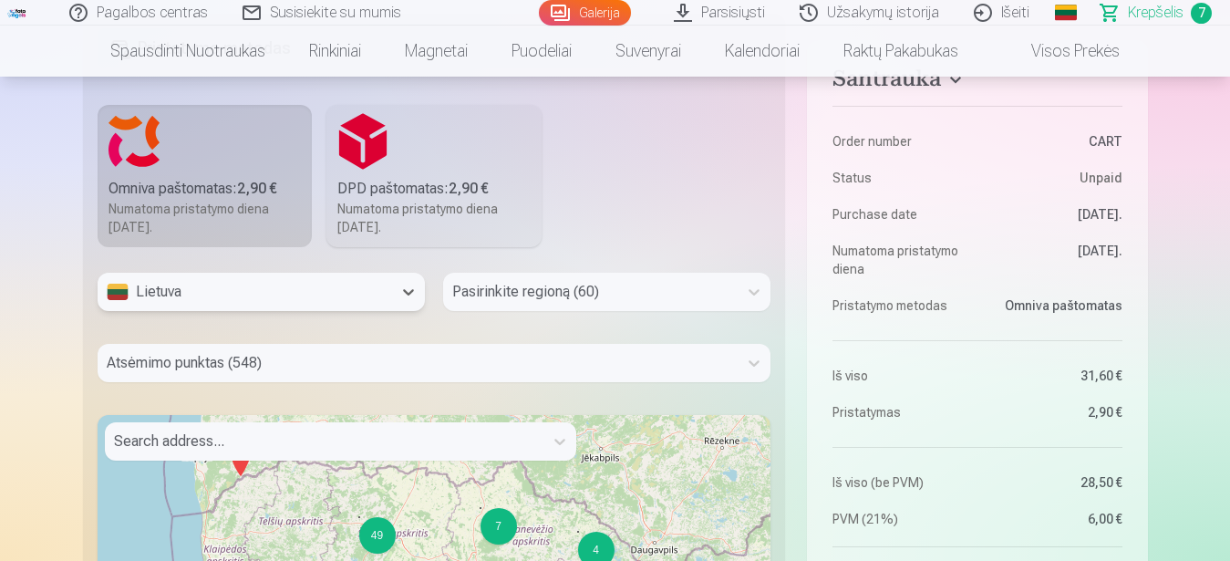
click at [523, 293] on div "Pasirinkite regioną (60)" at bounding box center [606, 292] width 327 height 38
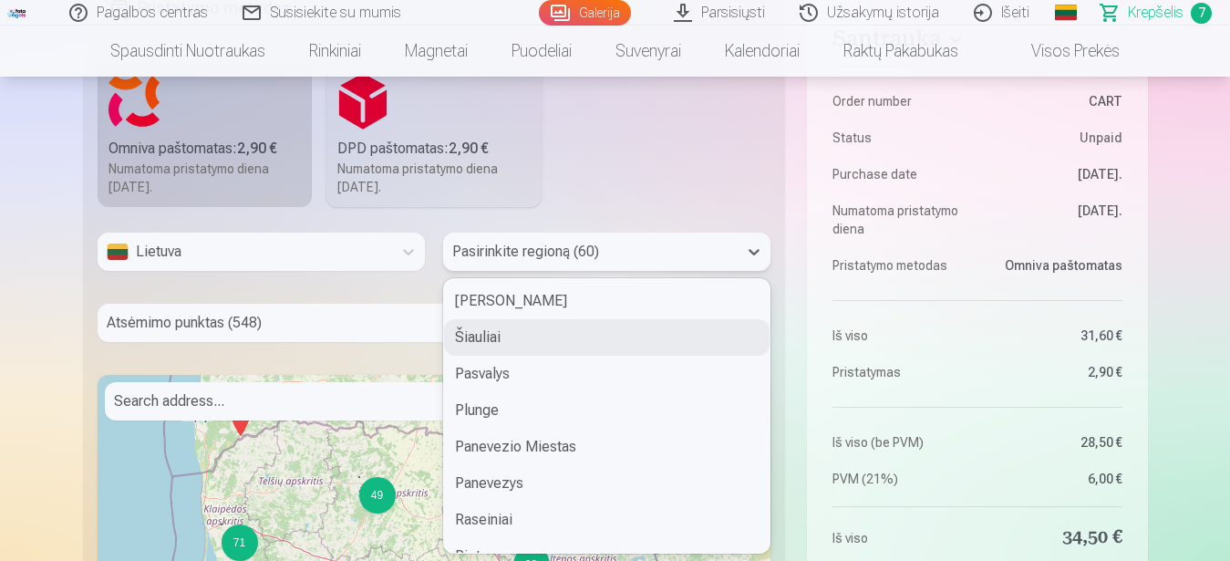
click at [476, 333] on div "Šiauliai" at bounding box center [607, 337] width 326 height 36
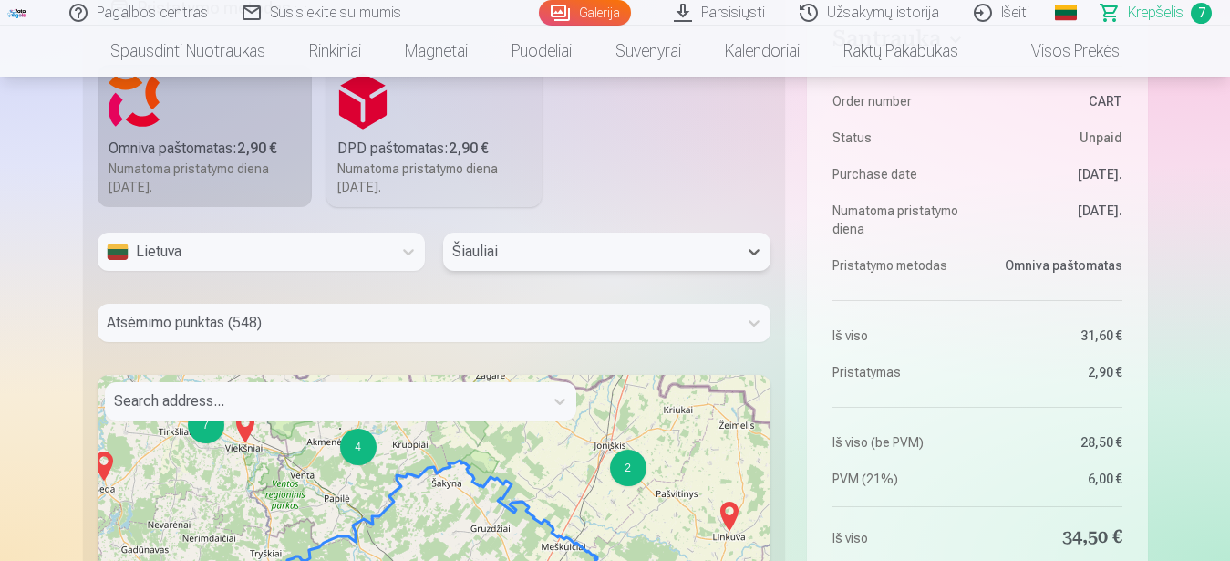
click at [294, 332] on div "Atsėmimo punktas (548)" at bounding box center [435, 323] width 674 height 38
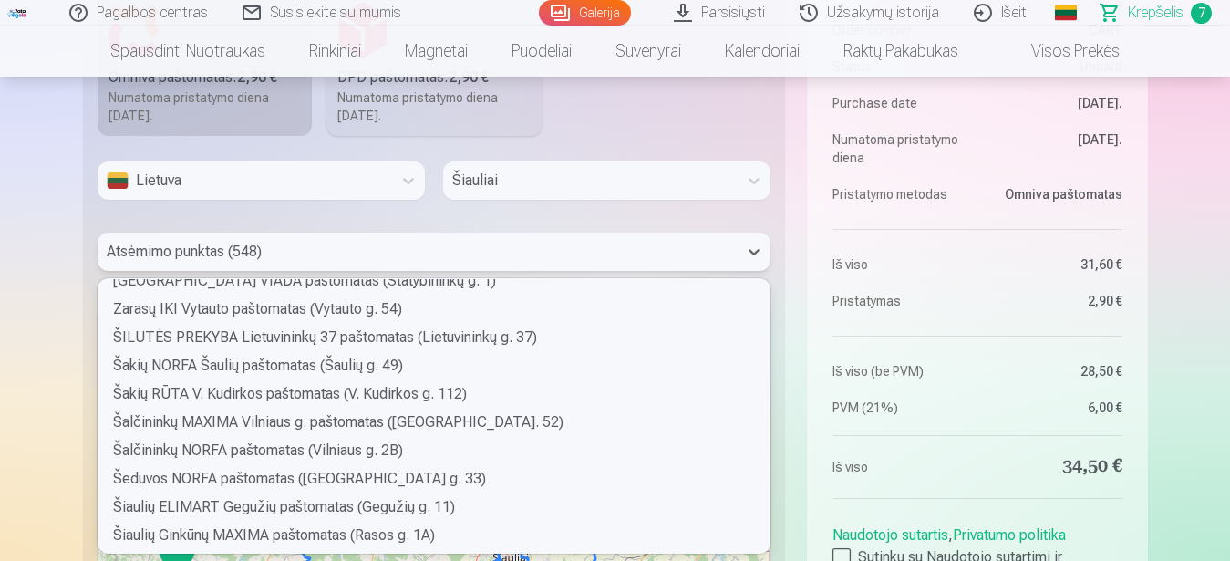
scroll to position [14708, 0]
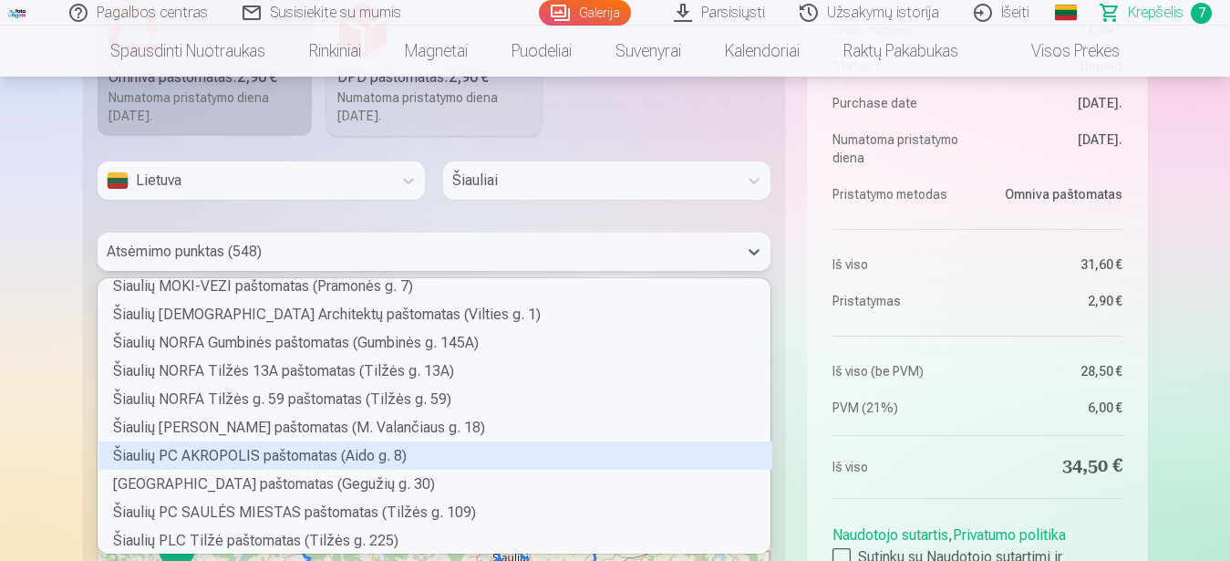
click at [226, 463] on div "Šiaulių PC AKROPOLIS paštomatas (Aido g. 8)" at bounding box center [435, 455] width 674 height 28
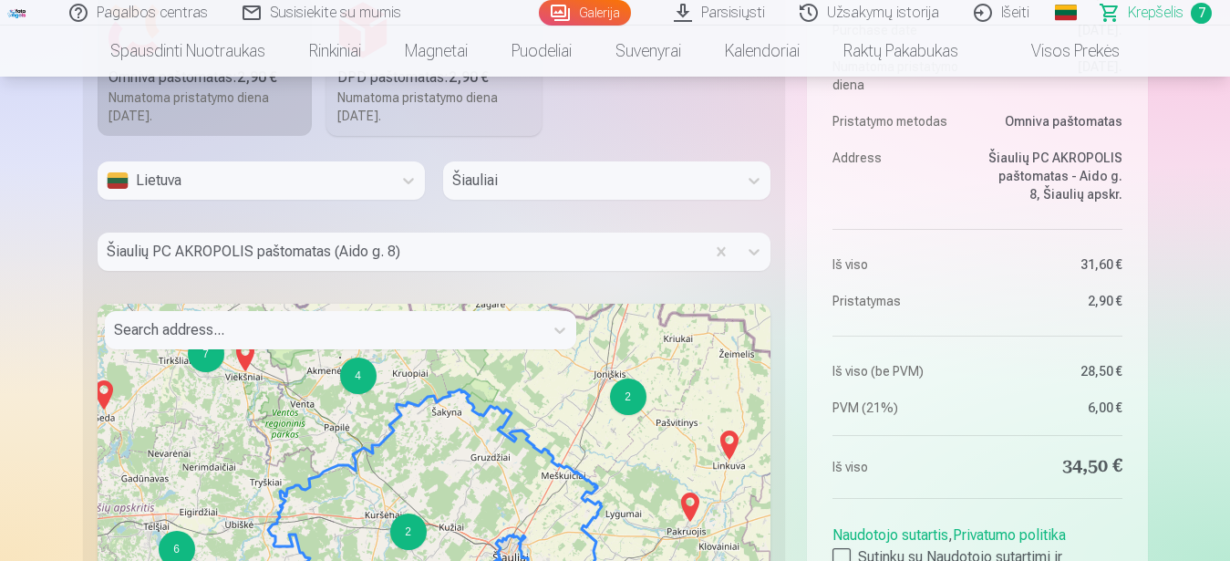
click at [605, 292] on div "Lietuva Šiauliai Šiaulių PC AKROPOLIS paštomatas (Aido g. 8) Search address... …" at bounding box center [435, 460] width 674 height 598
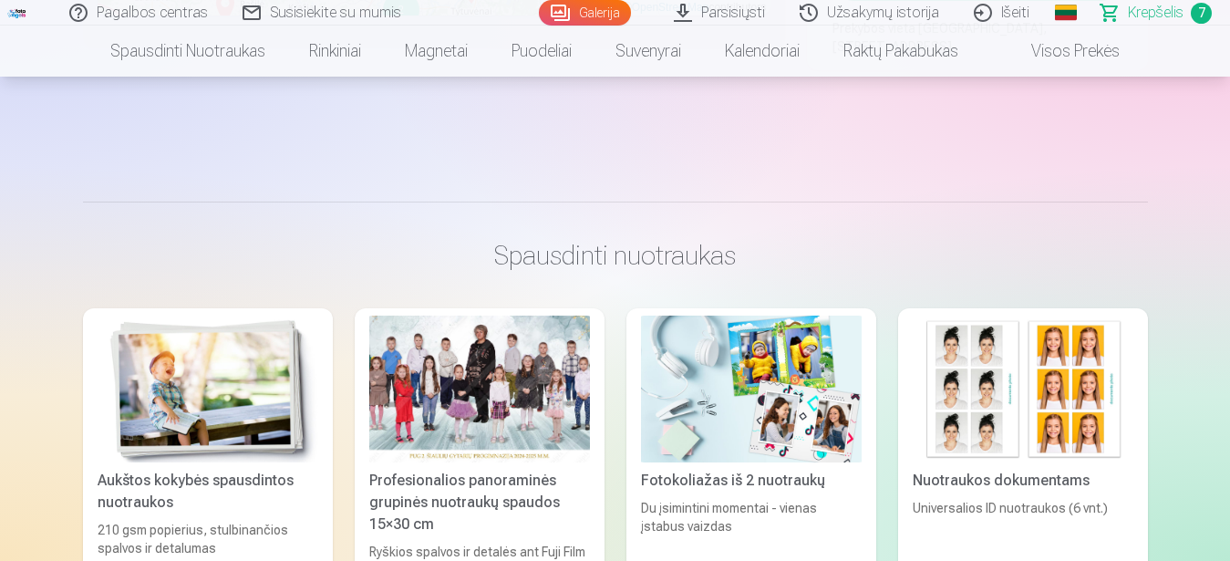
scroll to position [2344, 0]
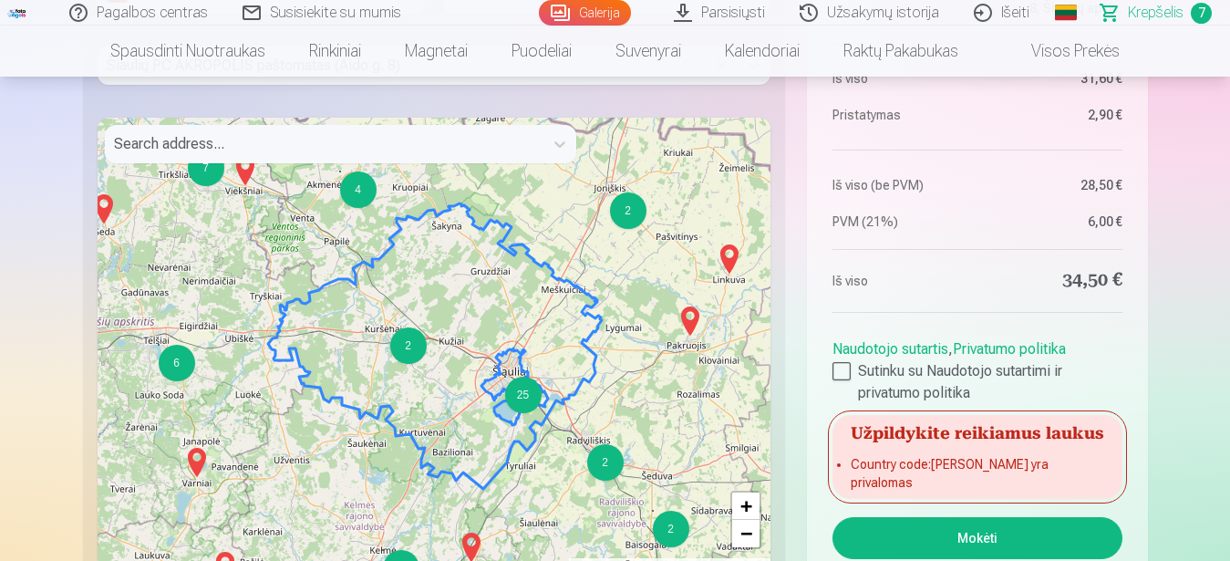
click at [916, 530] on button "Mokėti" at bounding box center [977, 538] width 289 height 42
click at [564, 99] on div "Lietuva Šiauliai Šiaulių PC AKROPOLIS paštomatas (Aido g. 8) Search address... …" at bounding box center [435, 274] width 674 height 598
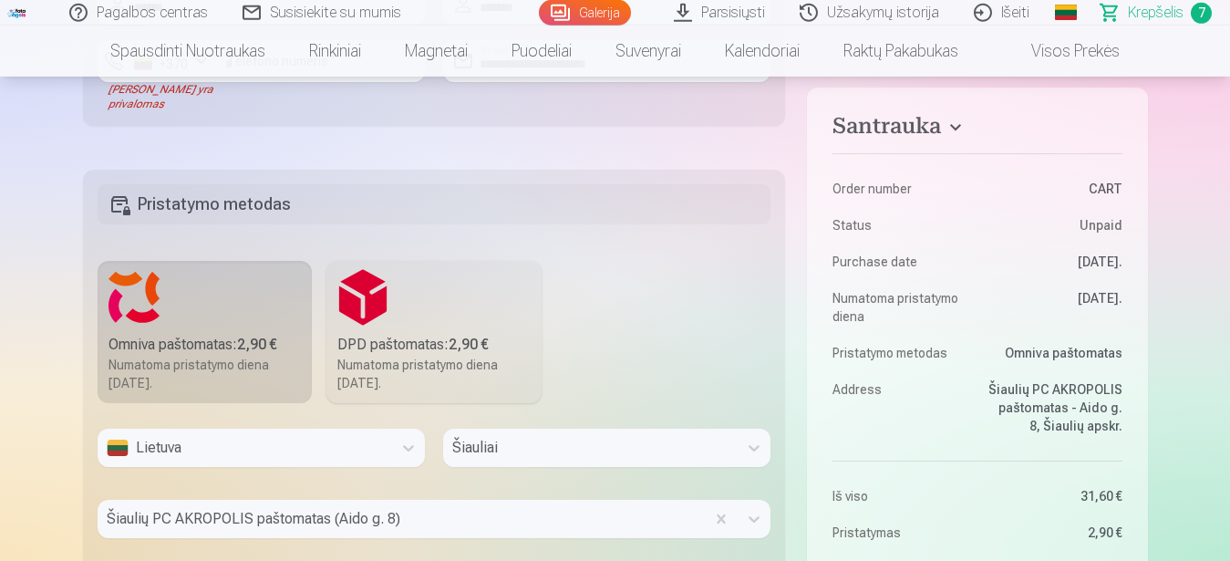
scroll to position [1600, 0]
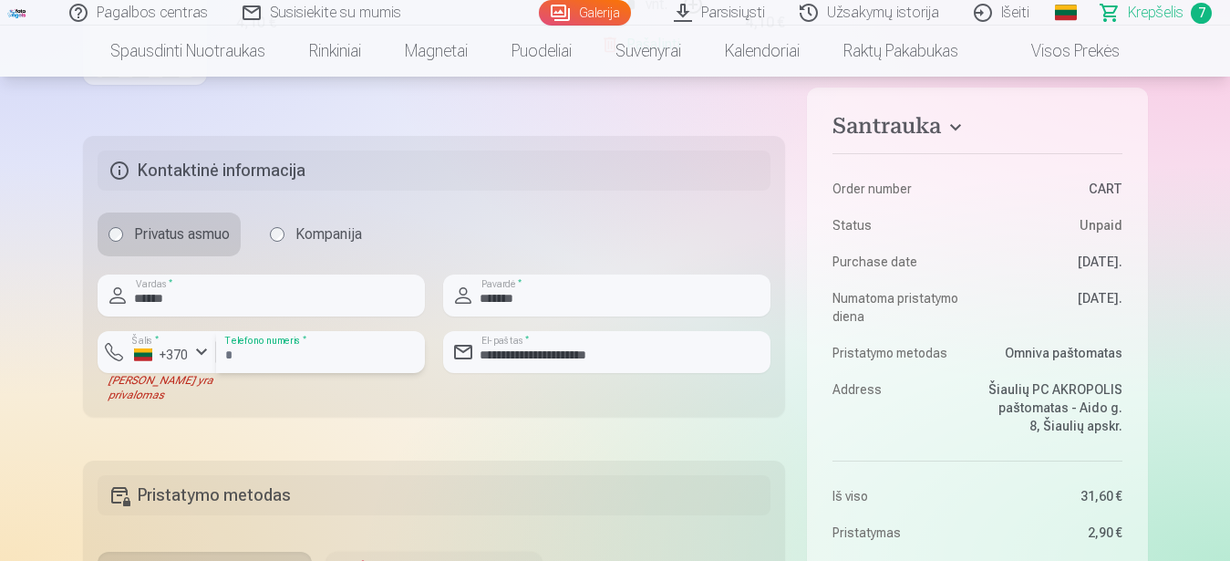
click at [315, 356] on input "********" at bounding box center [320, 352] width 209 height 42
type input "********"
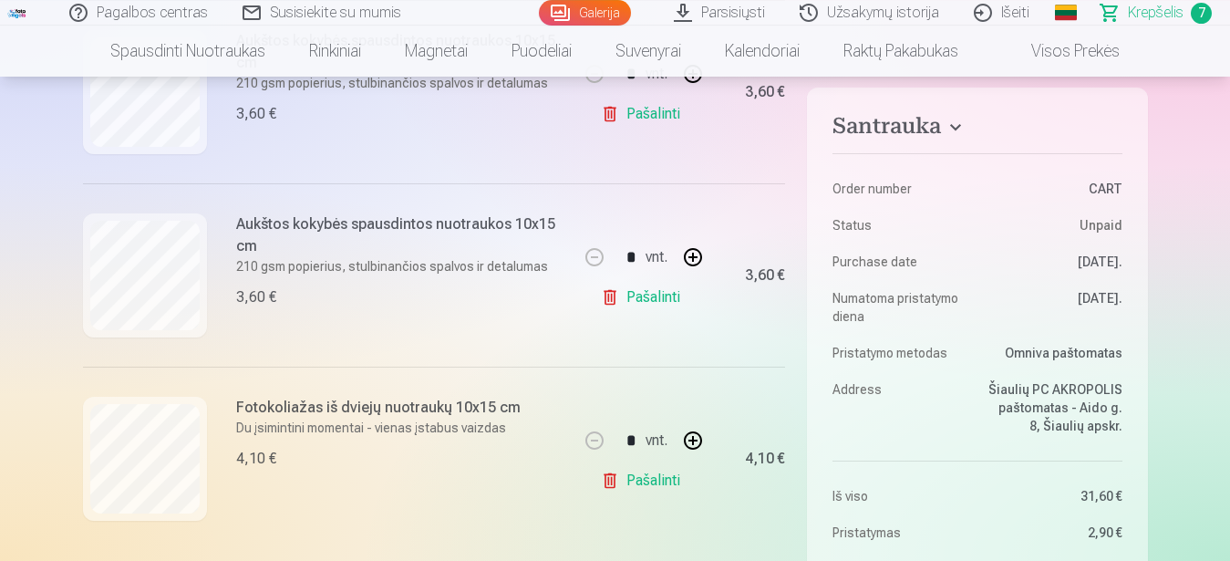
scroll to position [1041, 0]
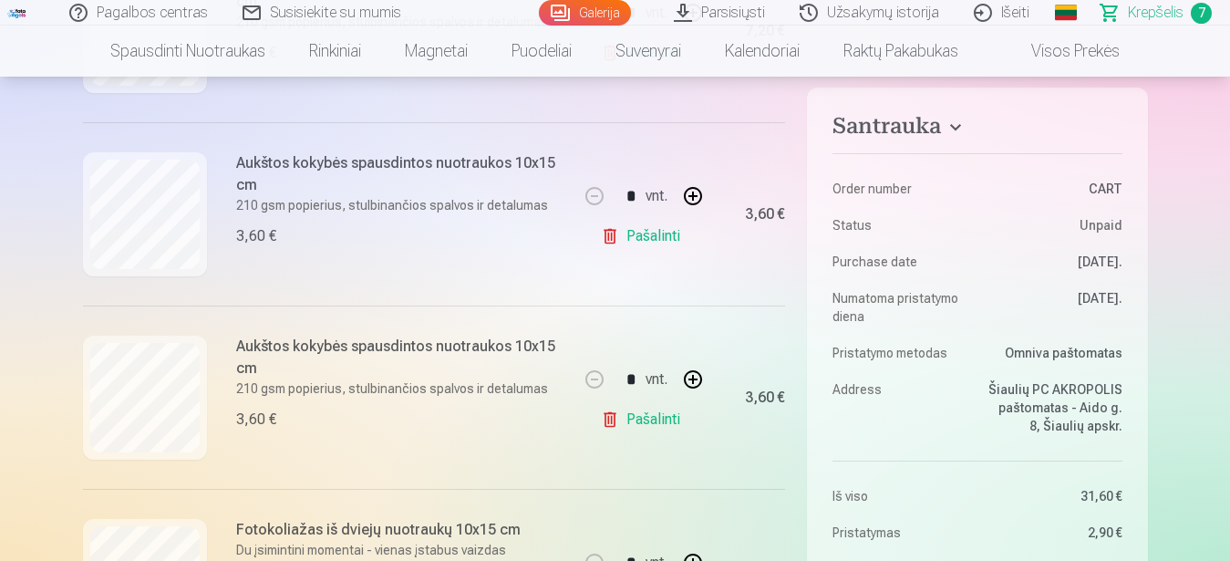
click at [709, 379] on button "button" at bounding box center [693, 379] width 44 height 44
click at [606, 408] on link "Pašalinti" at bounding box center [644, 419] width 87 height 36
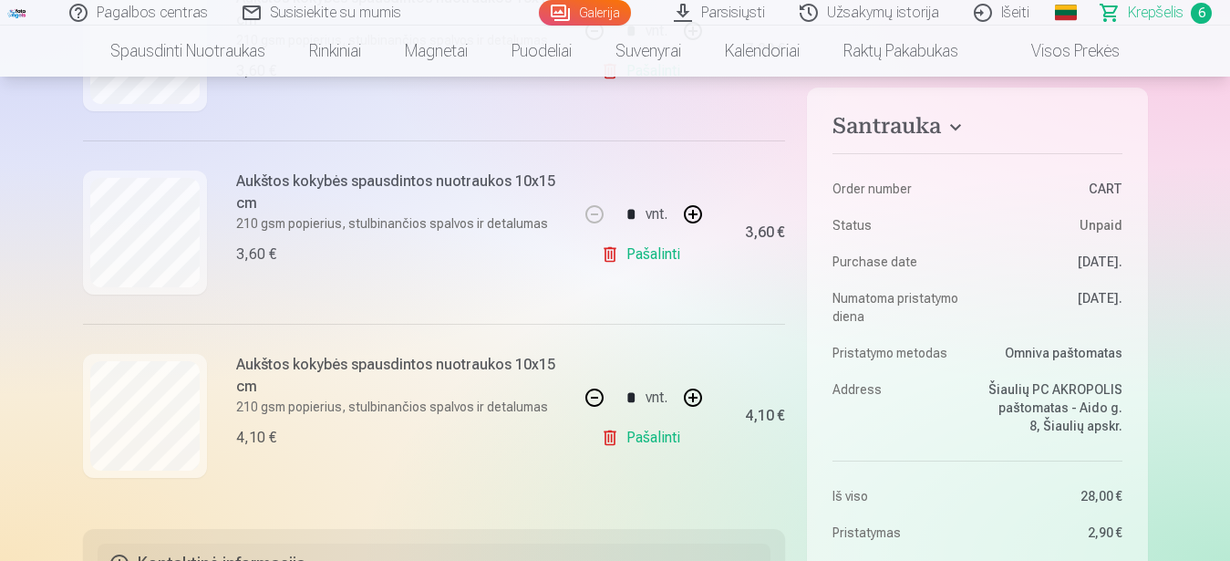
type input "*"
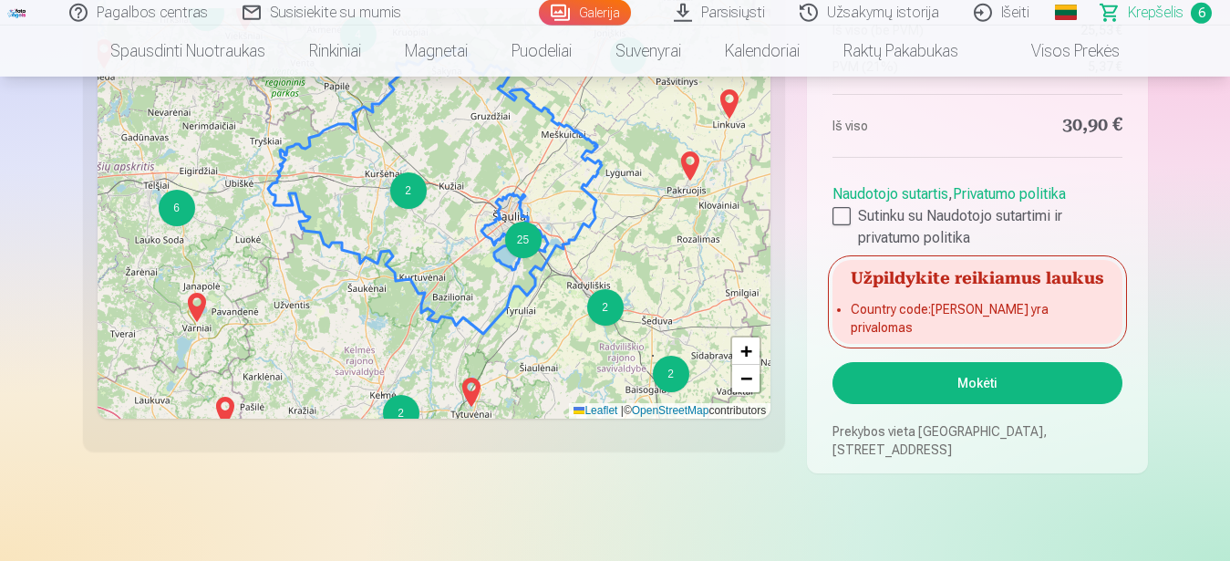
scroll to position [2344, 0]
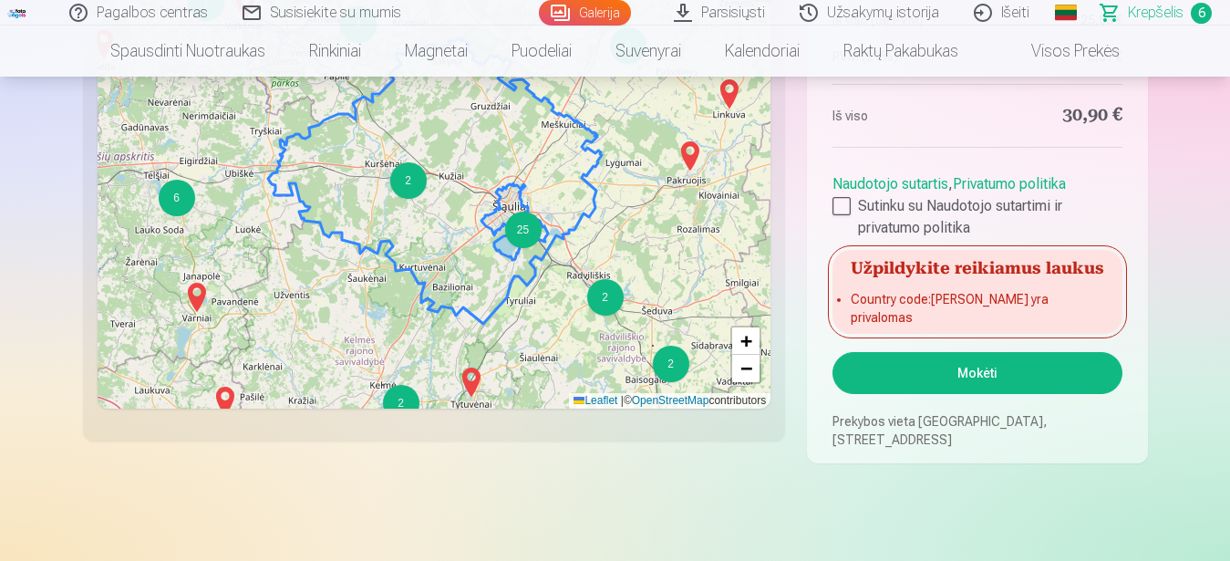
click at [980, 377] on button "Mokėti" at bounding box center [977, 373] width 289 height 42
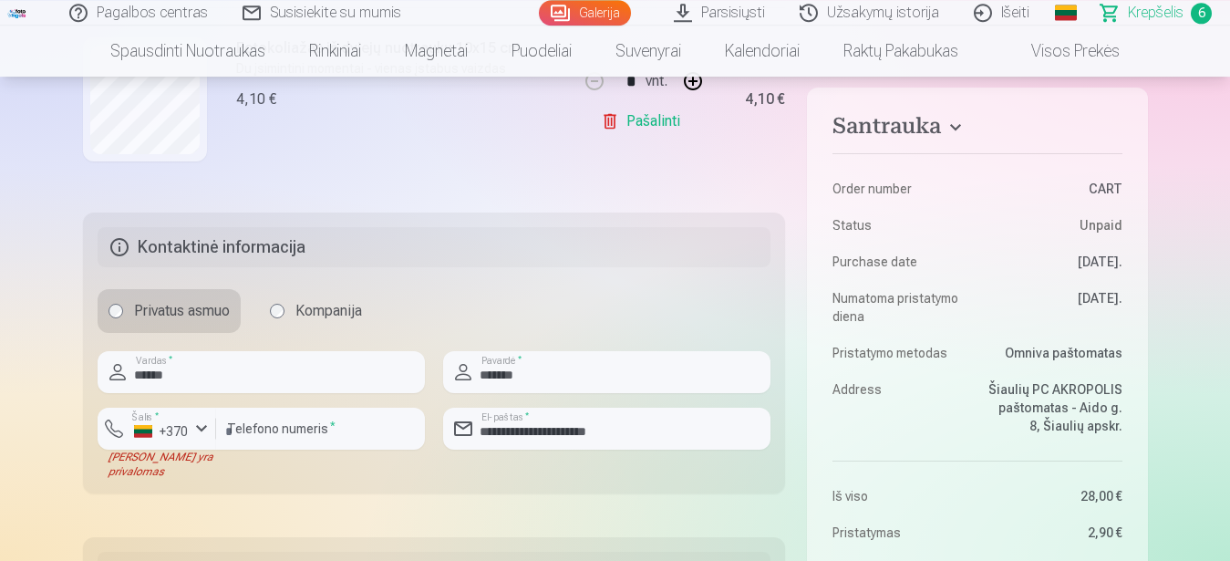
scroll to position [1395, 0]
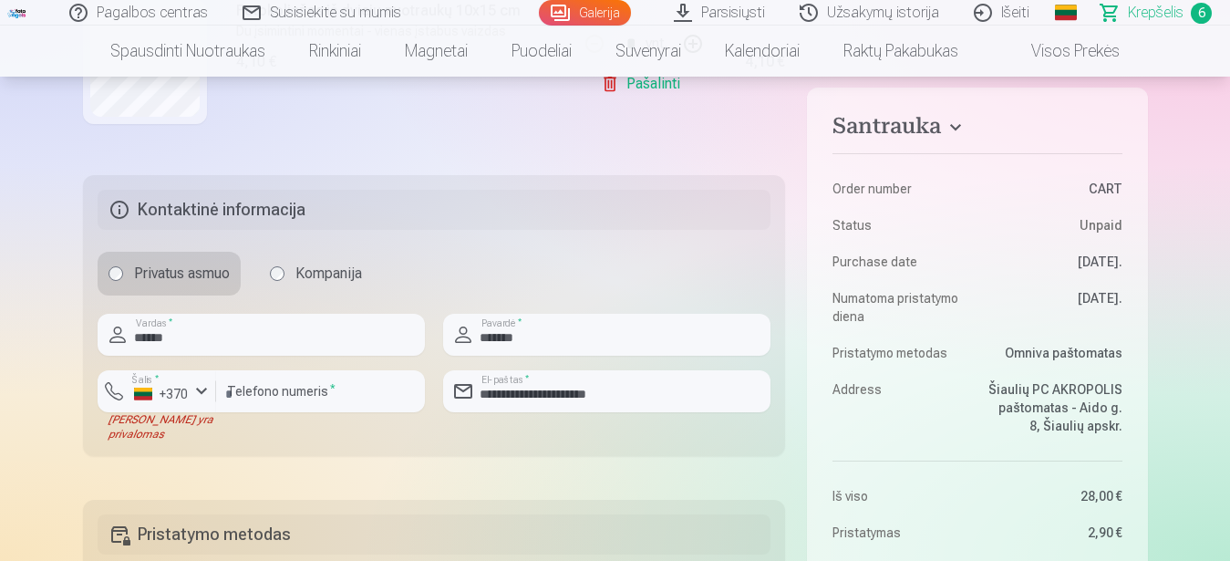
click at [502, 467] on div "Santrauka Order number CART Status Unpaid Purchase date 2.09.2025. Numatoma pri…" at bounding box center [615, 130] width 1065 height 2563
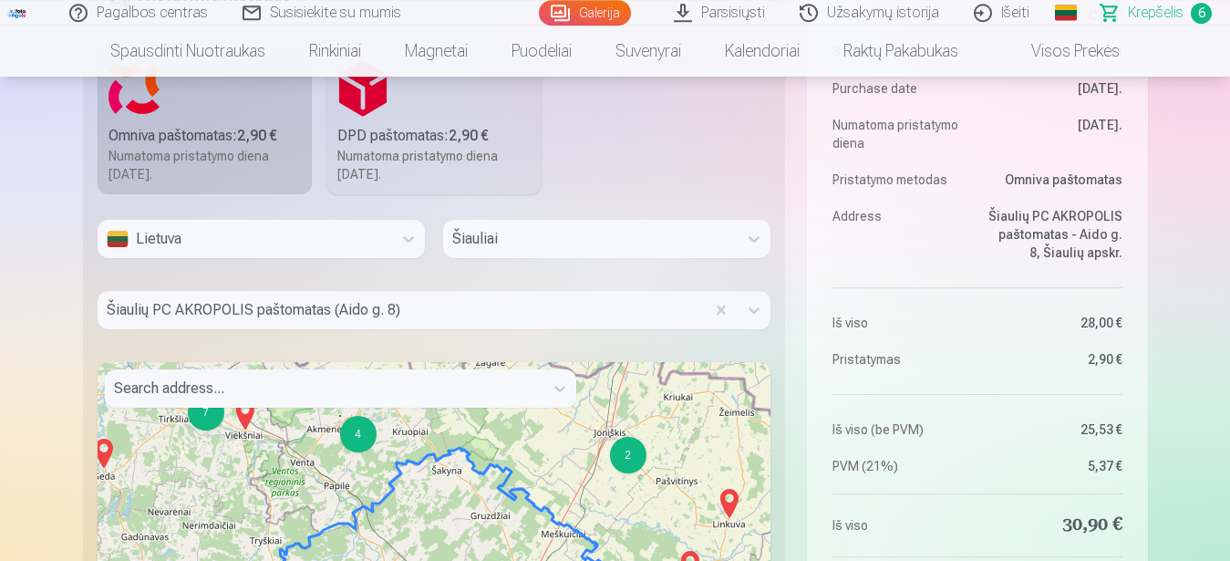
scroll to position [1953, 0]
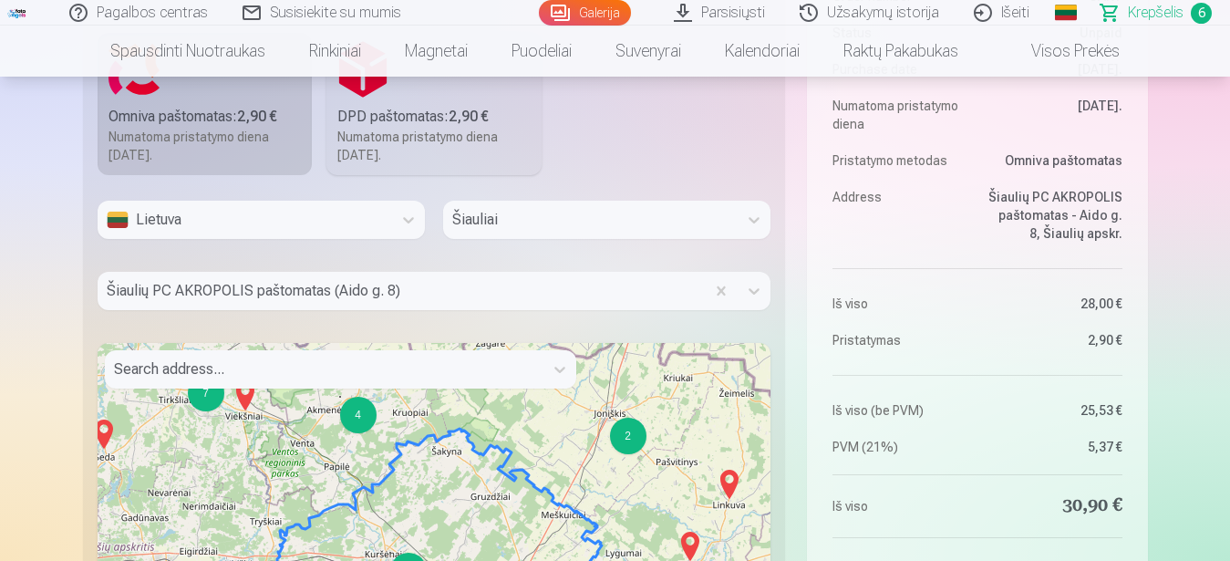
click at [267, 369] on div at bounding box center [324, 370] width 420 height 26
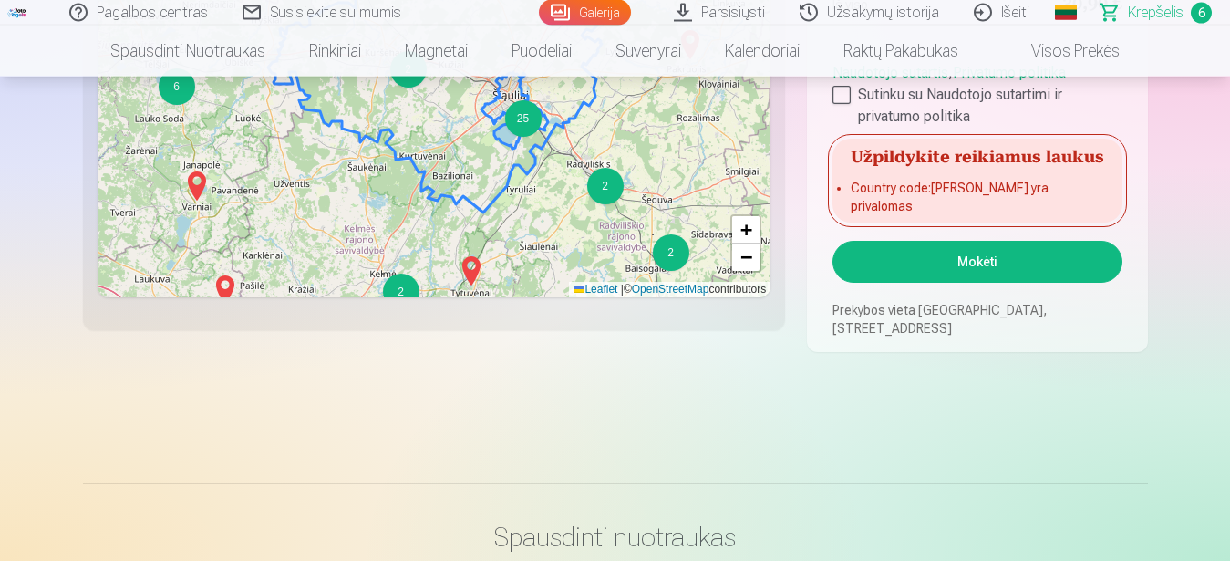
scroll to position [2419, 0]
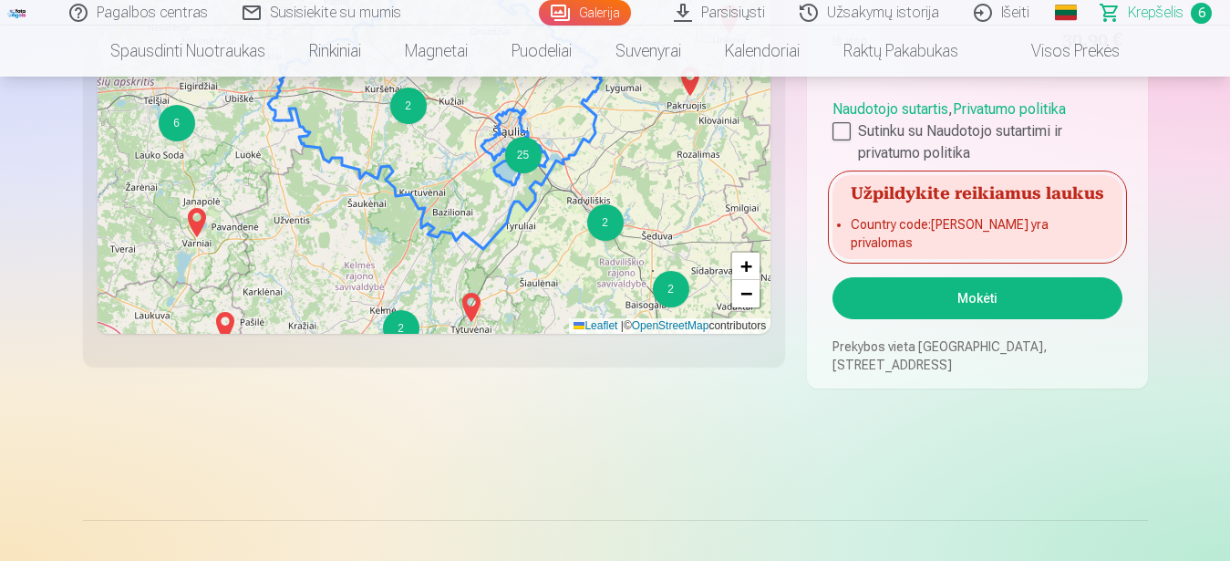
click at [960, 294] on button "Mokėti" at bounding box center [977, 298] width 289 height 42
click at [959, 304] on button "Mokėti" at bounding box center [977, 298] width 289 height 42
click at [960, 246] on li "Country code : Laukas yra privalomas" at bounding box center [977, 233] width 253 height 36
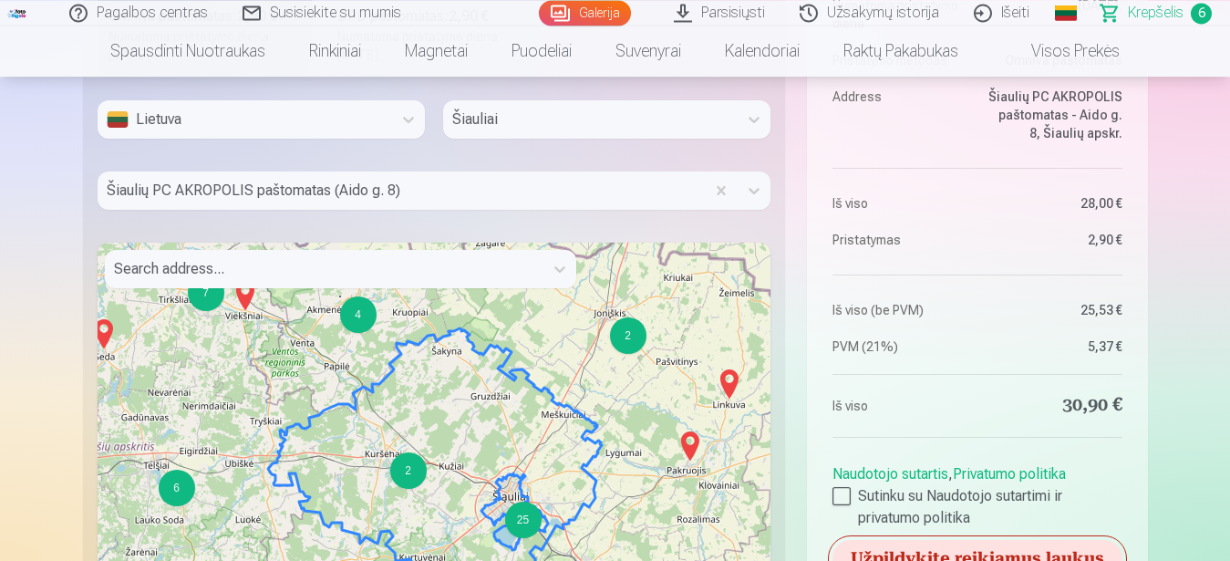
scroll to position [1860, 0]
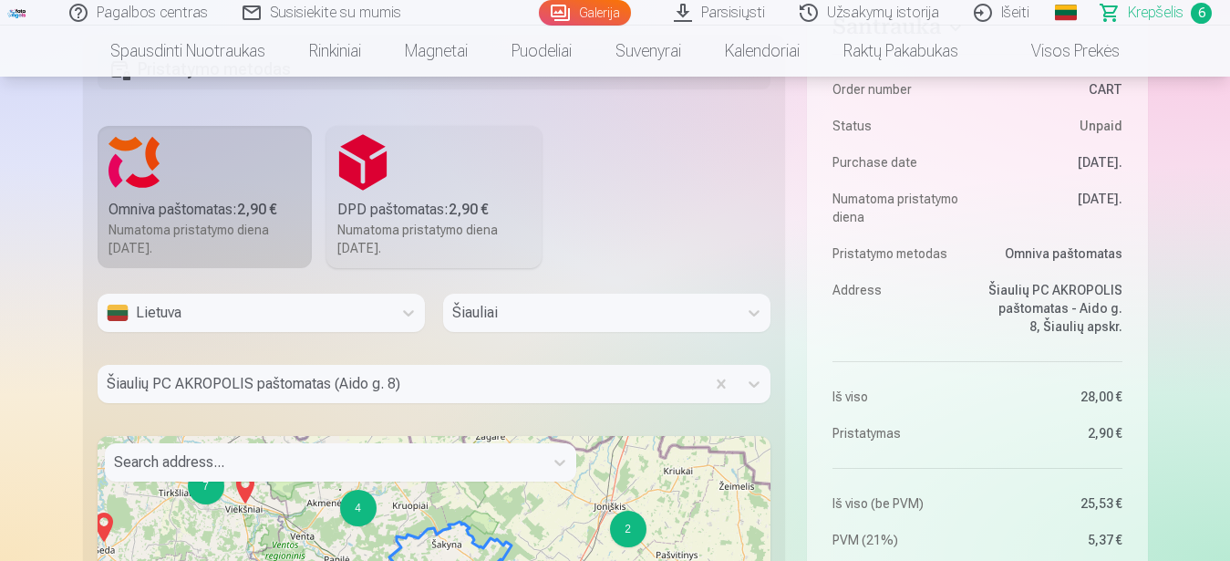
click at [197, 179] on label "Omniva paštomatas : 2,90 € Numatoma pristatymo diena 20.09.2025." at bounding box center [205, 197] width 215 height 142
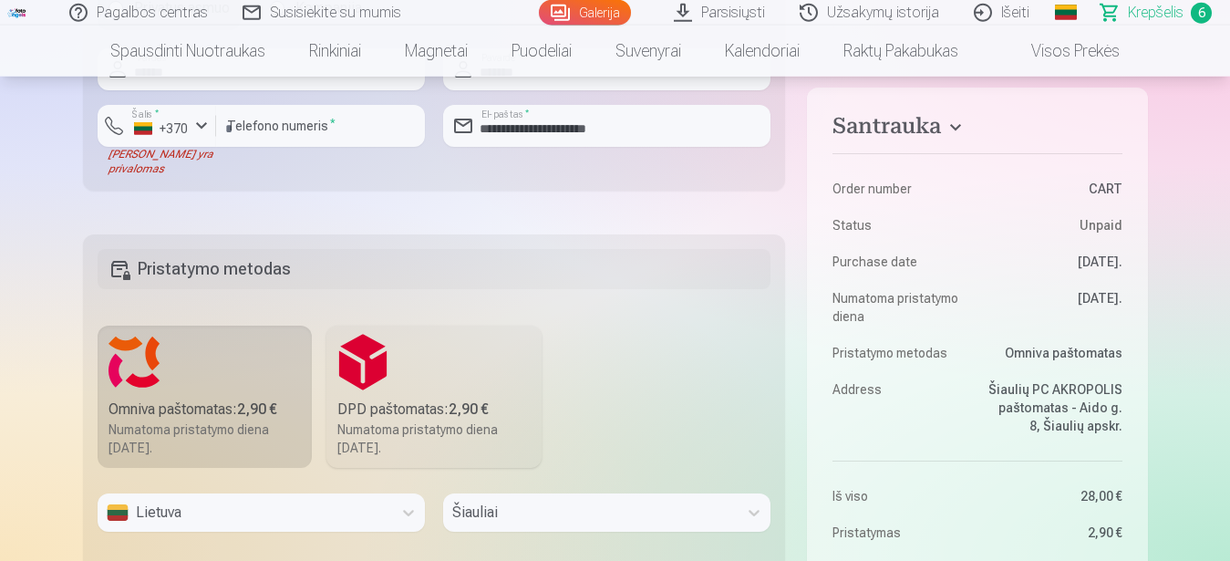
scroll to position [1581, 0]
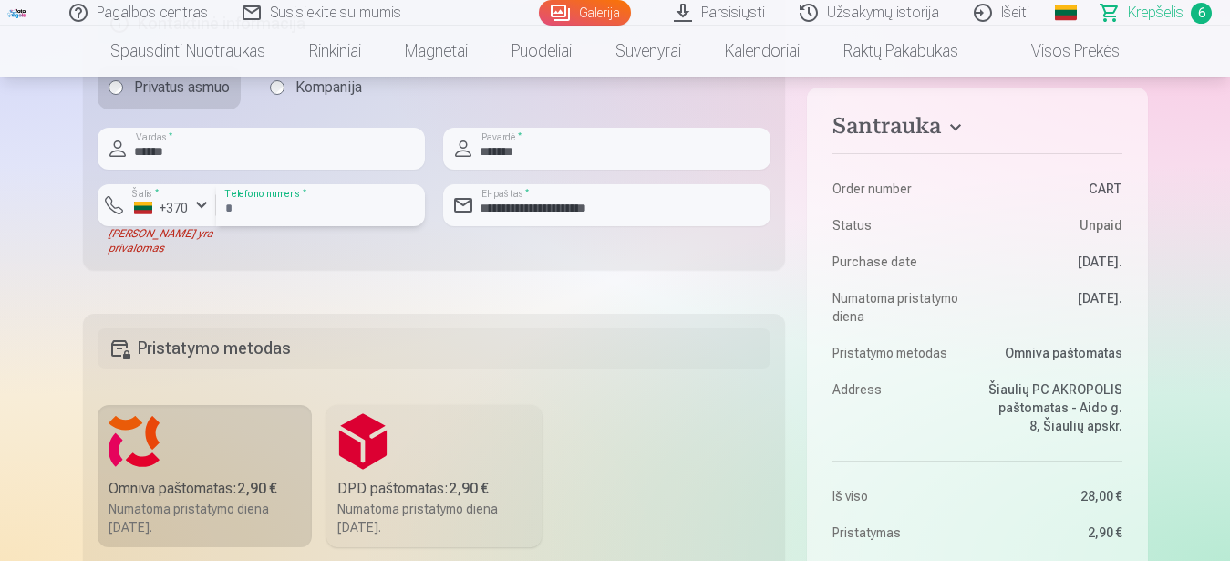
click at [344, 215] on input "********" at bounding box center [320, 205] width 209 height 42
type input "*"
type input "********"
click at [201, 199] on div "button" at bounding box center [202, 205] width 22 height 22
click at [209, 243] on li "+370 Lietuva" at bounding box center [195, 248] width 166 height 36
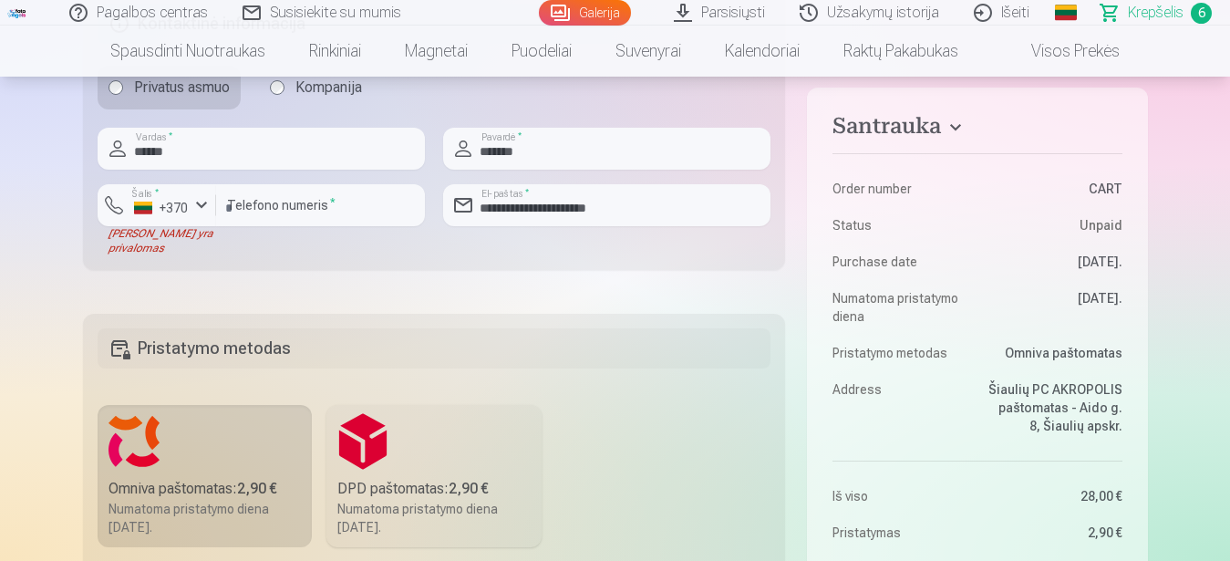
click at [555, 243] on div "**********" at bounding box center [606, 219] width 327 height 71
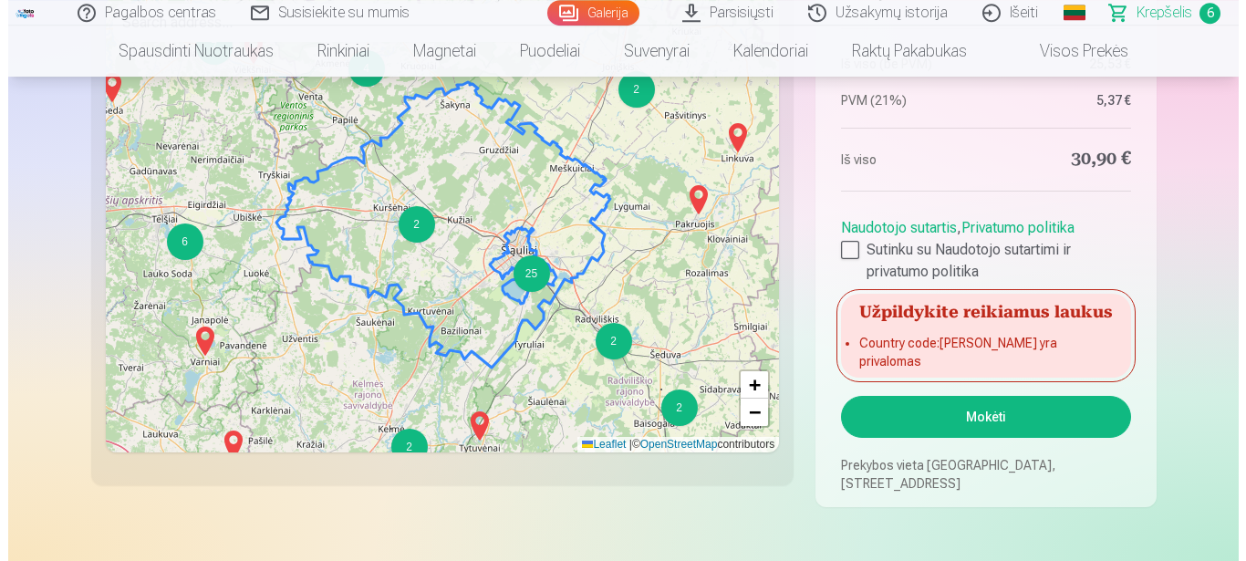
scroll to position [2512, 0]
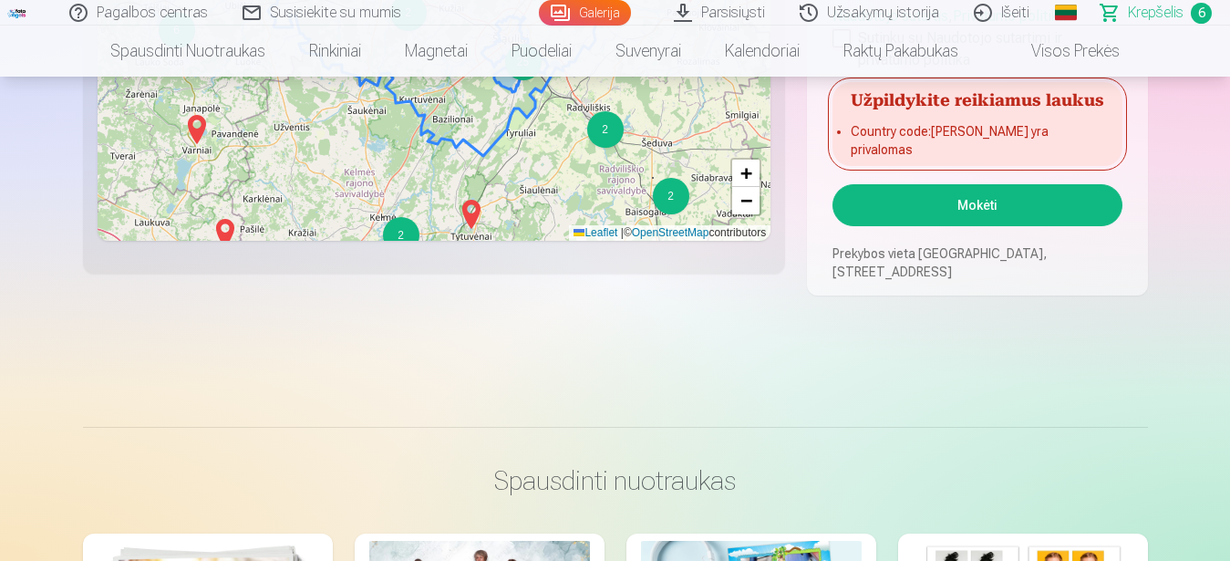
click at [957, 211] on button "Mokėti" at bounding box center [977, 205] width 289 height 42
